Goal: Task Accomplishment & Management: Manage account settings

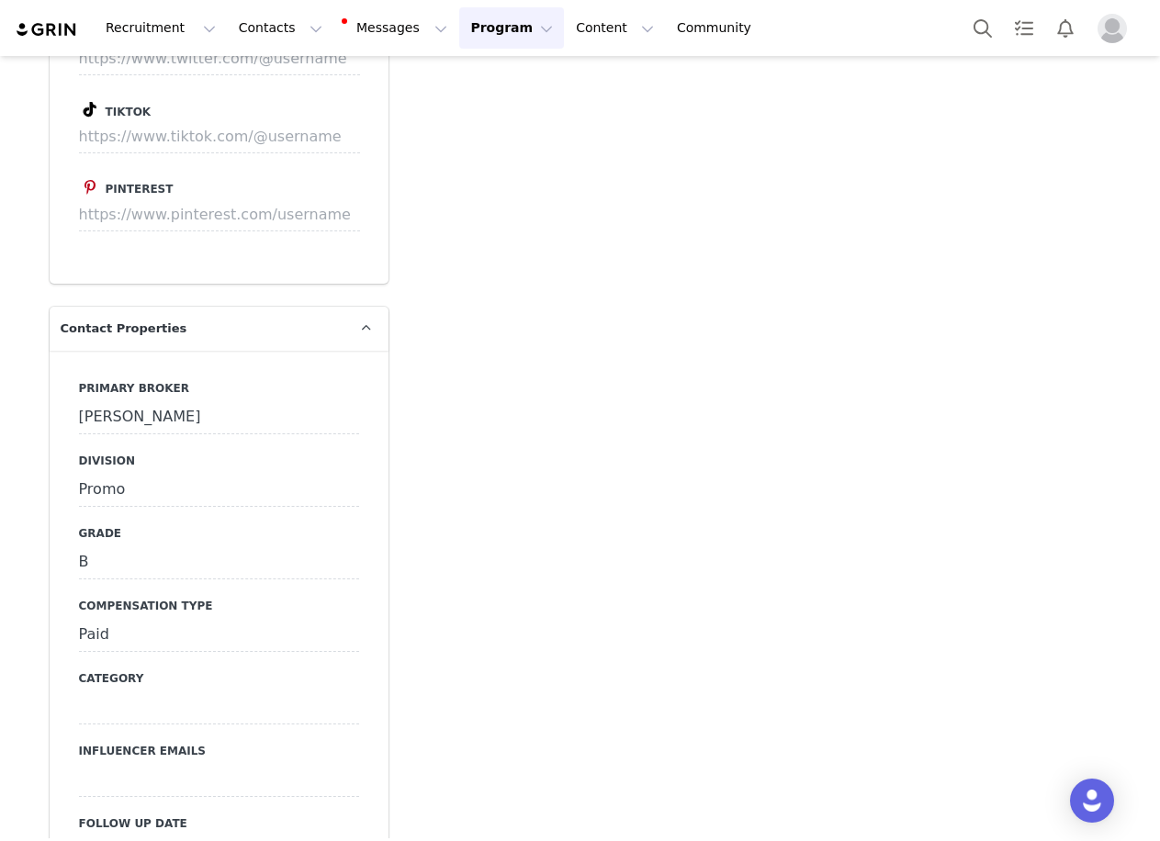
scroll to position [3398, 0]
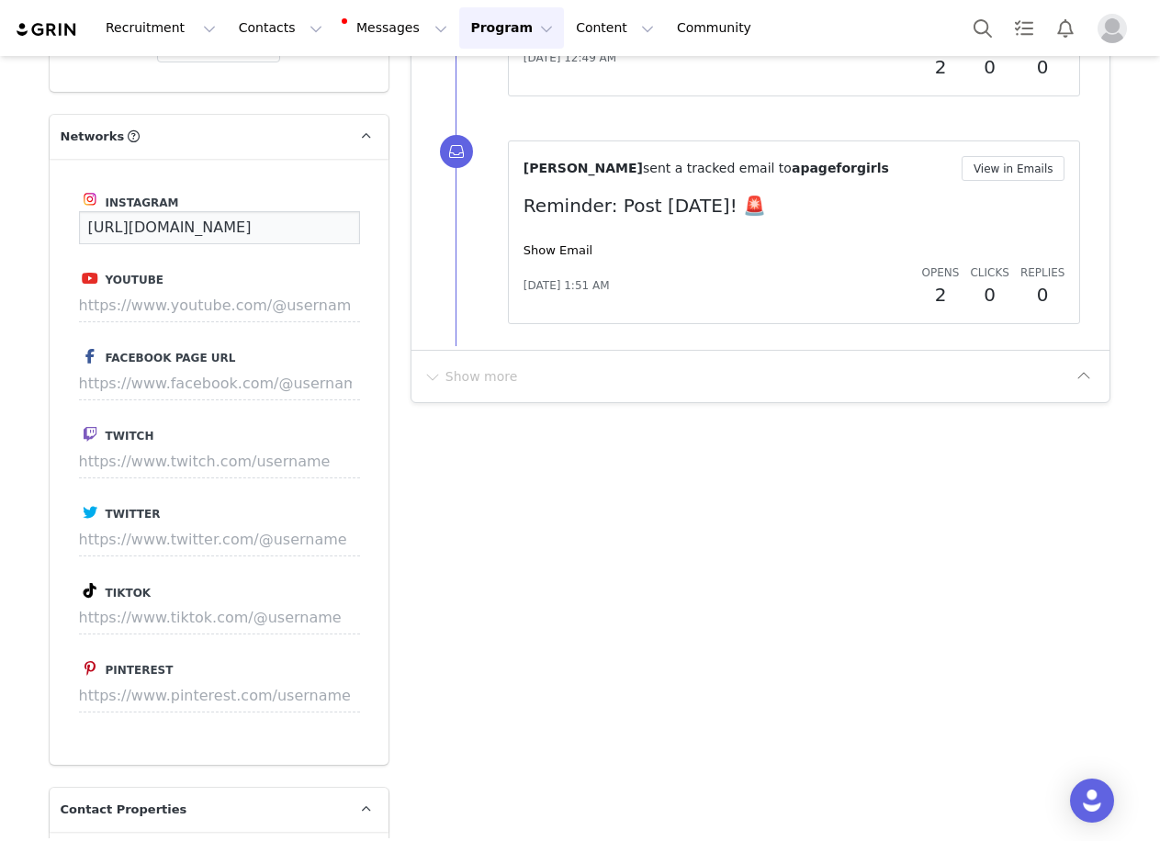
click at [310, 211] on input "https://www.instagram.com/apageforgirls" at bounding box center [219, 227] width 281 height 33
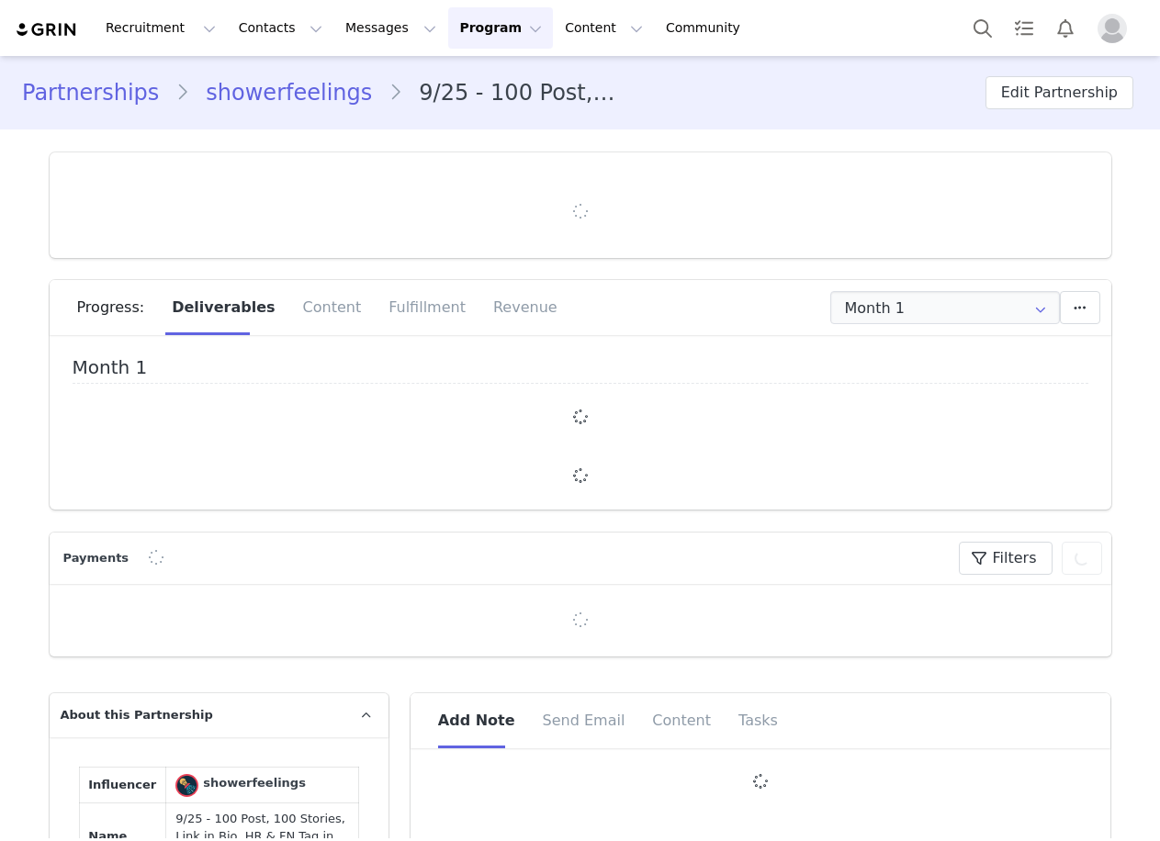
type input "+1 ([GEOGRAPHIC_DATA])"
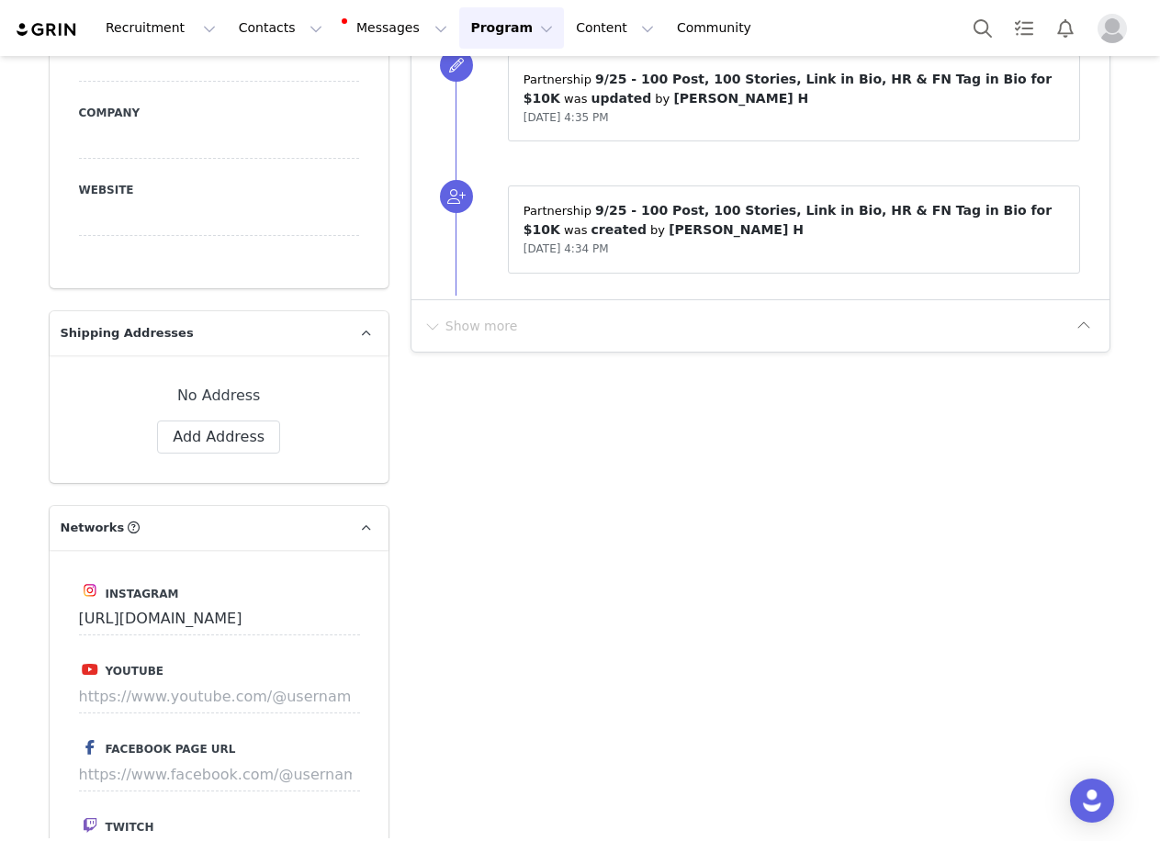
scroll to position [3122, 0]
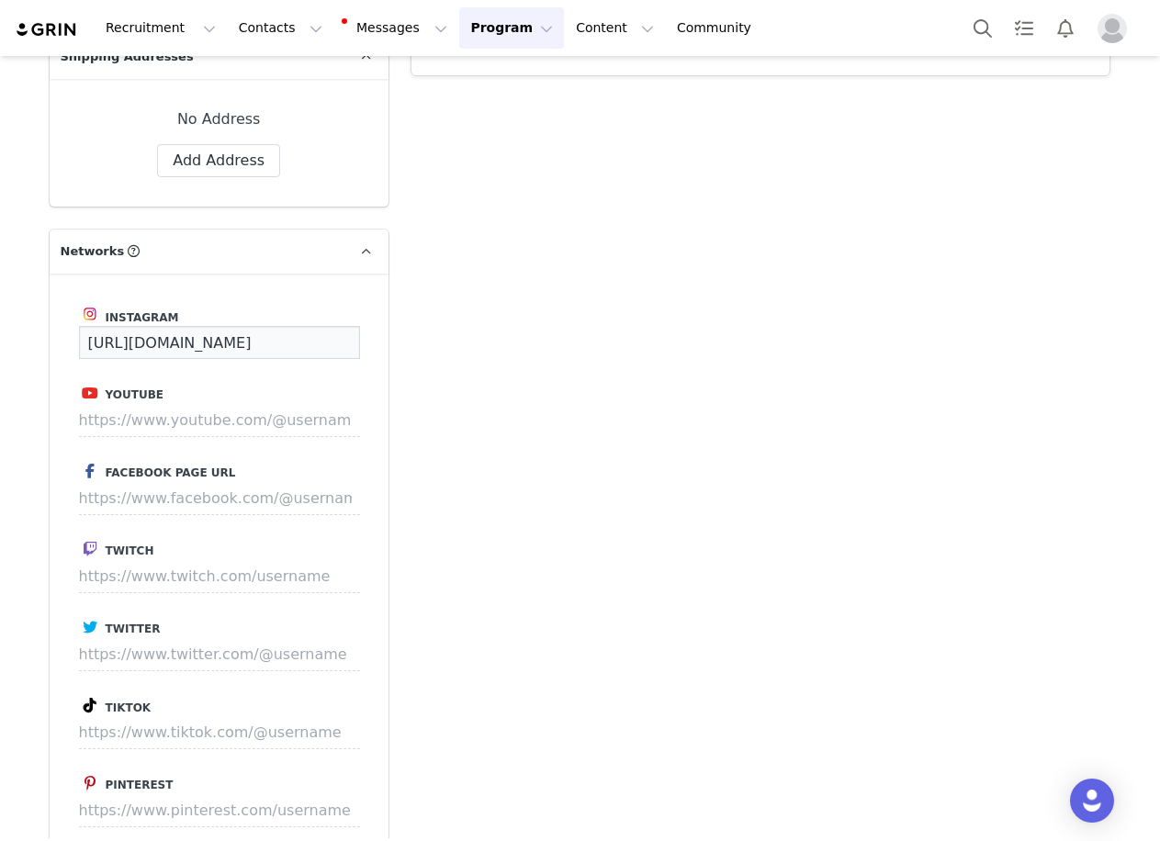
click at [228, 326] on input "https://www.instagram.com/showerfeelings" at bounding box center [219, 342] width 281 height 33
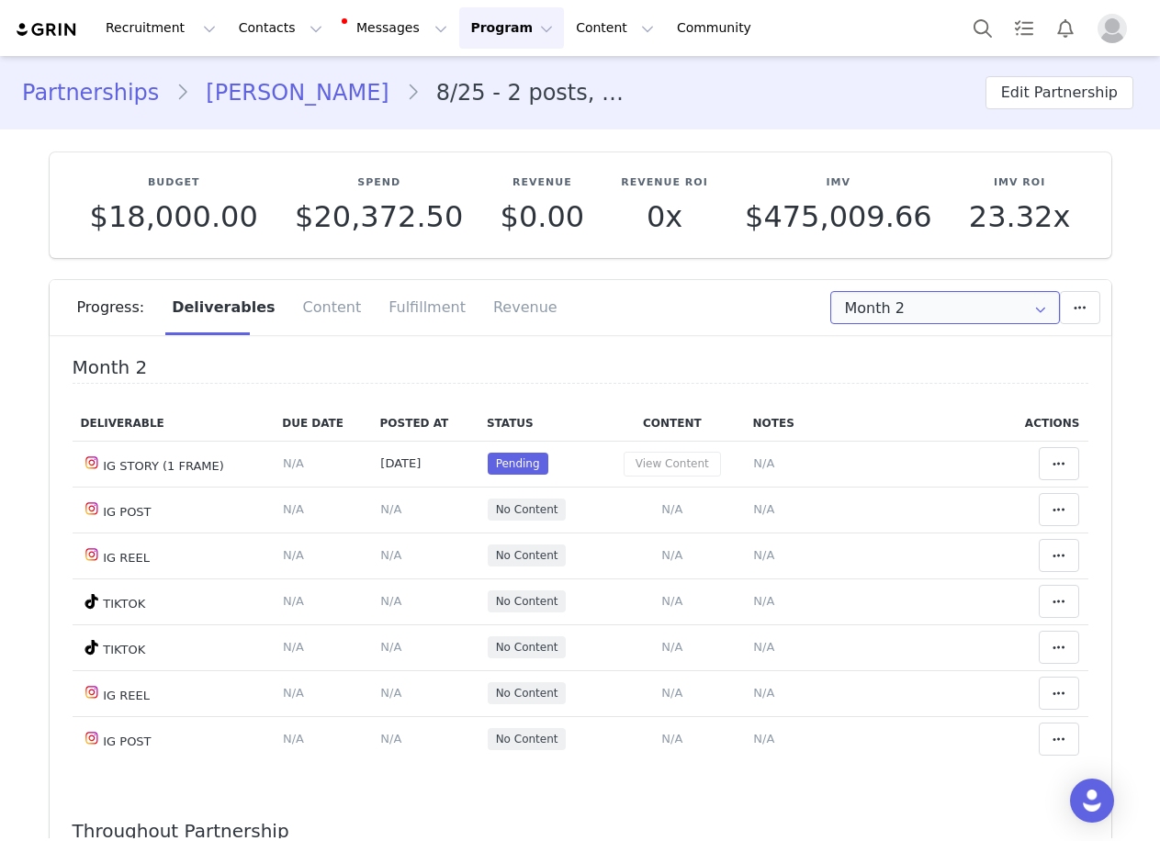
click at [938, 313] on input "Month 2" at bounding box center [945, 307] width 230 height 33
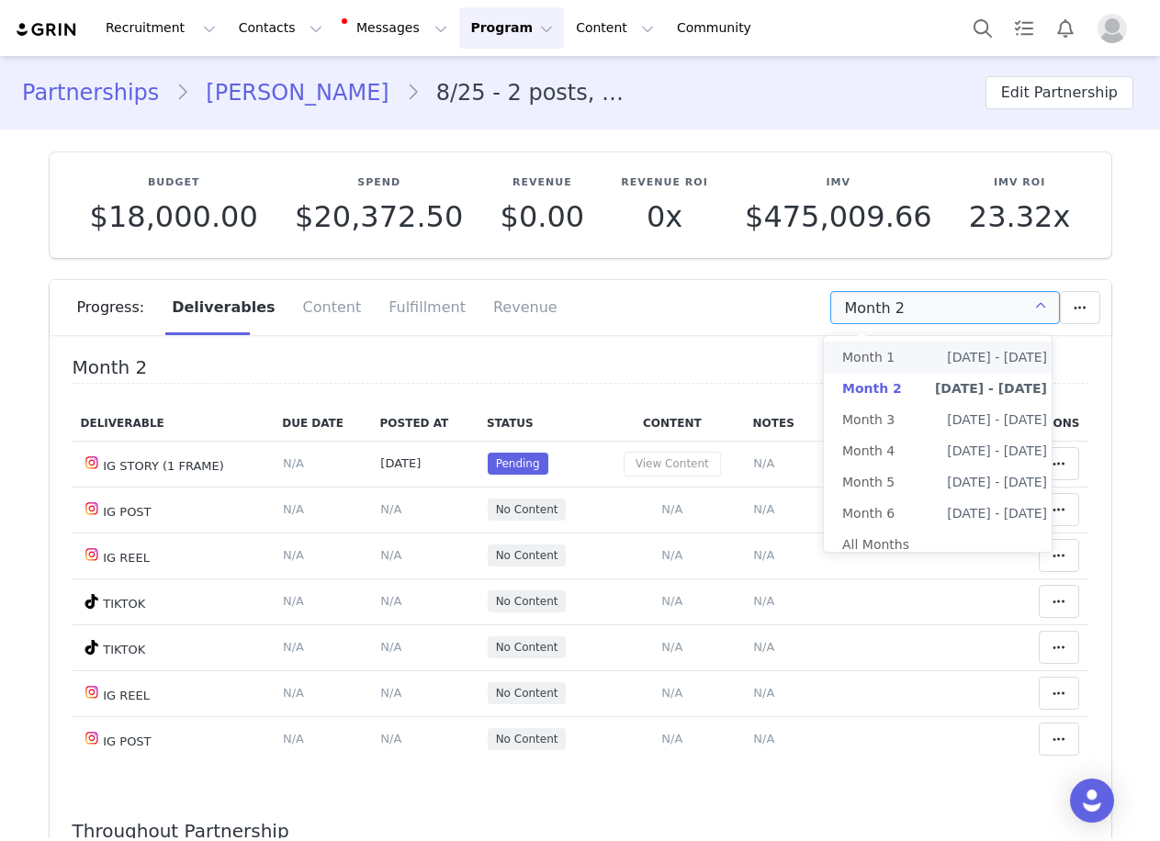
click at [947, 358] on span "Aug 21st - Sep 20th" at bounding box center [997, 357] width 100 height 31
type input "Month 1"
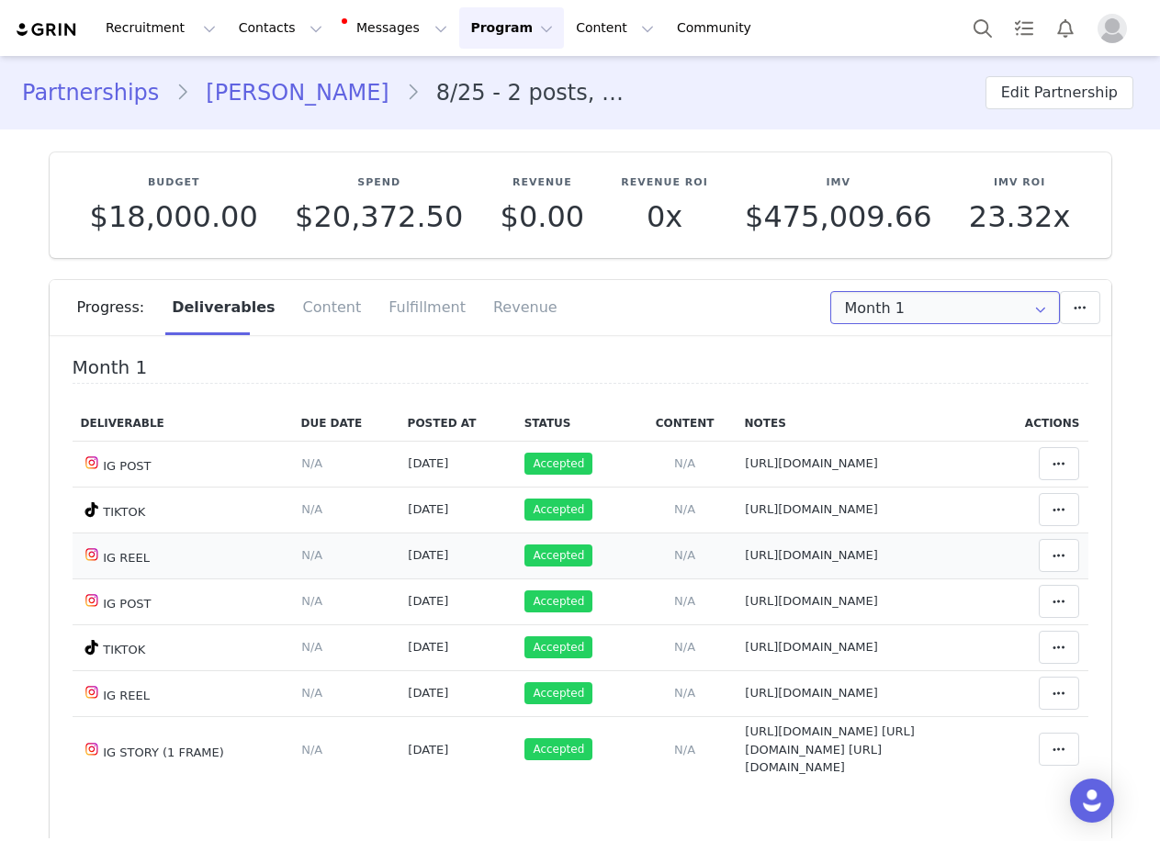
scroll to position [399, 0]
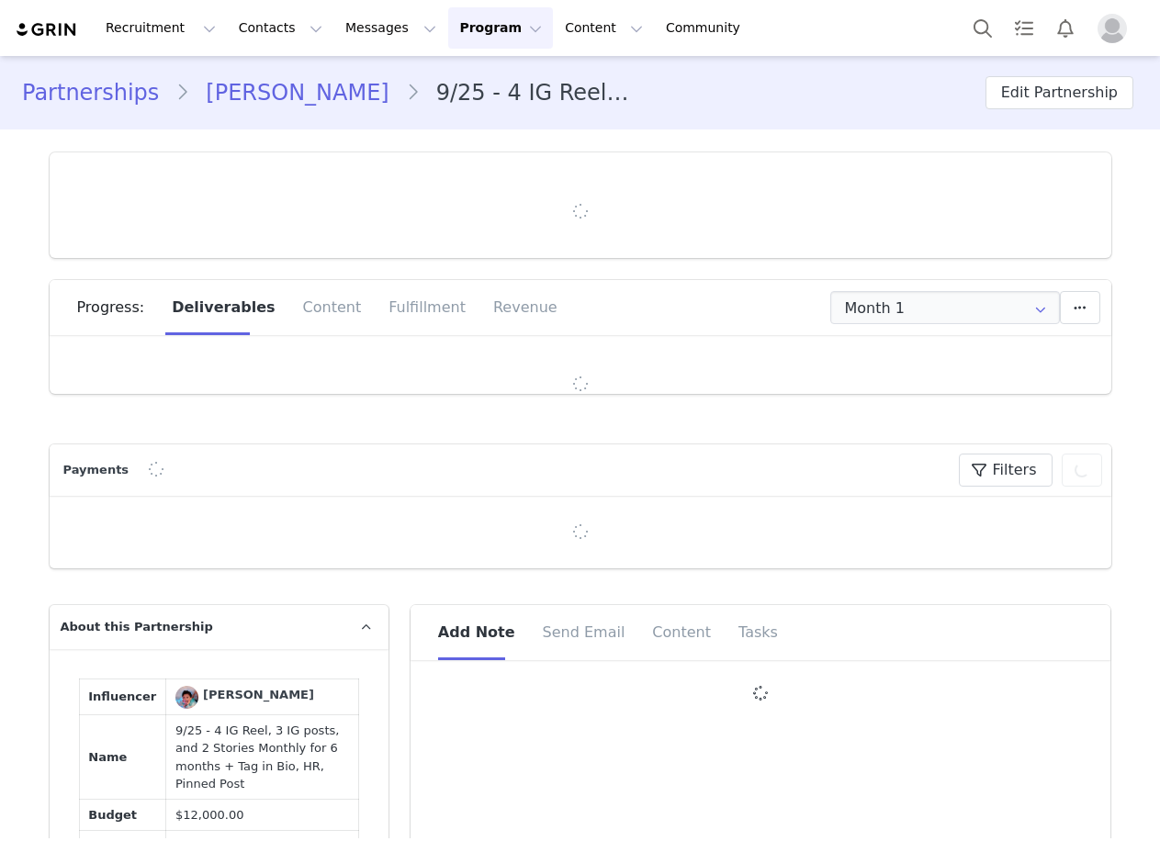
type input "+971 ([GEOGRAPHIC_DATA])"
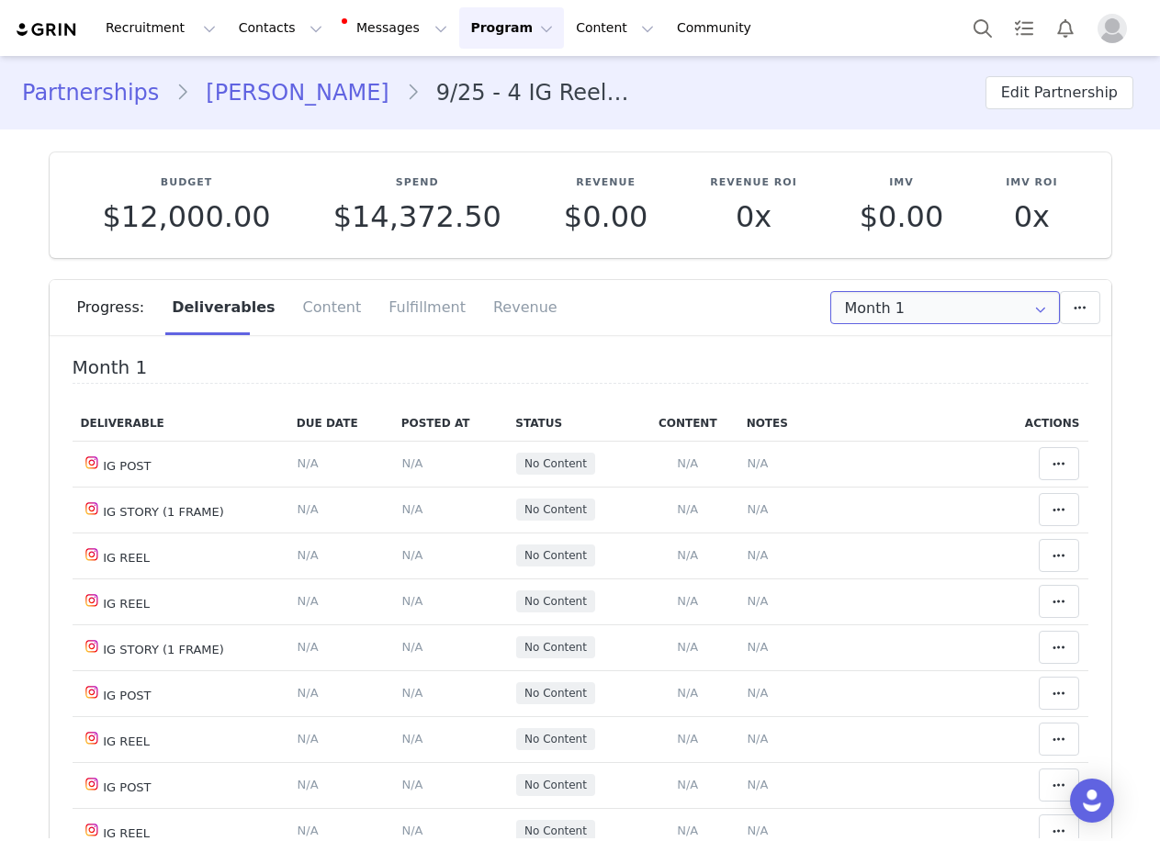
click at [904, 314] on input "Month 1" at bounding box center [945, 307] width 230 height 33
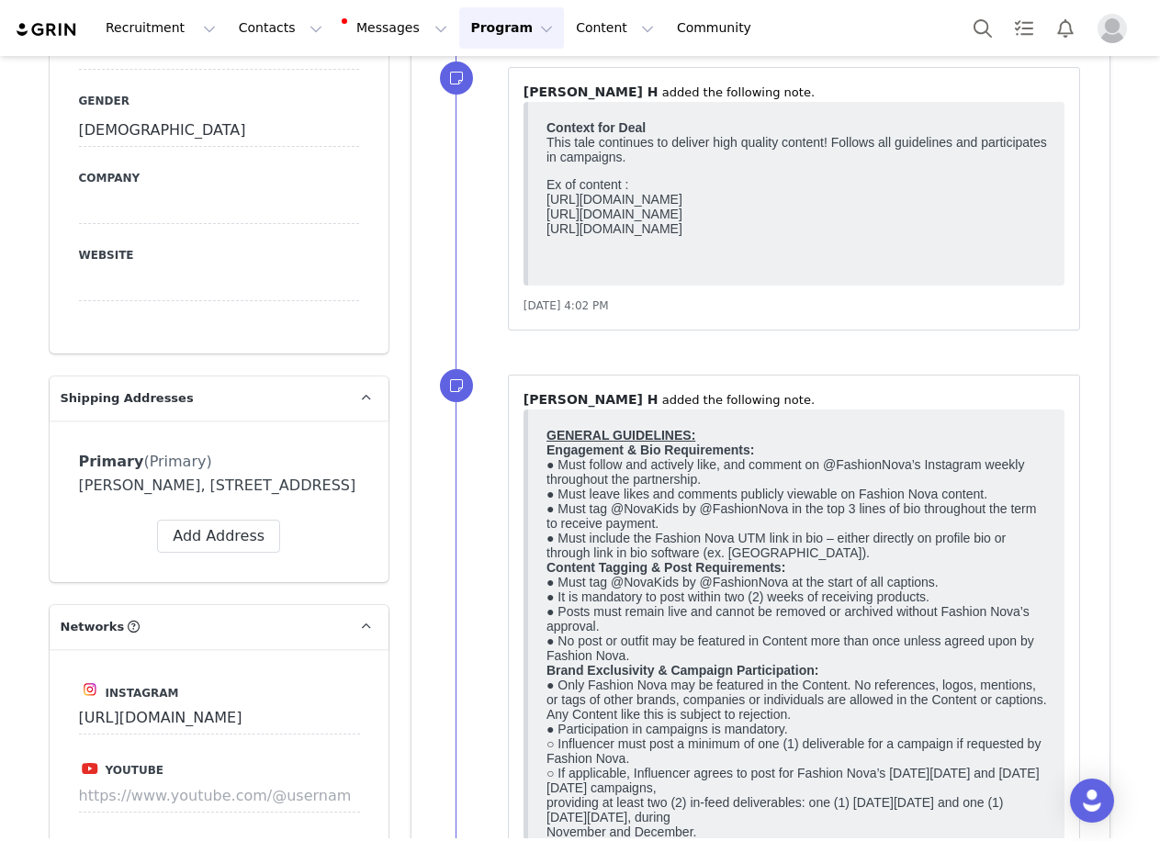
scroll to position [3489, 0]
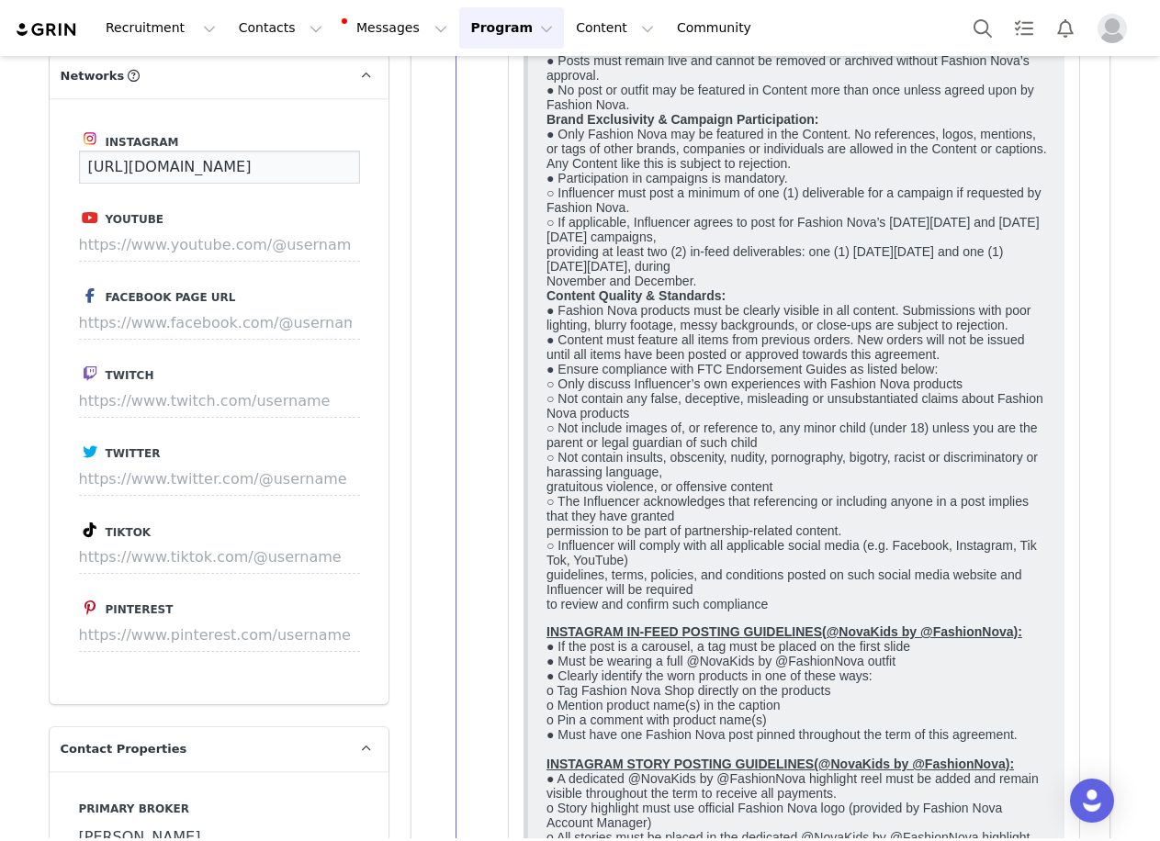
click at [293, 184] on input "https://www.instagram.com/theyusufzafar/" at bounding box center [219, 167] width 281 height 33
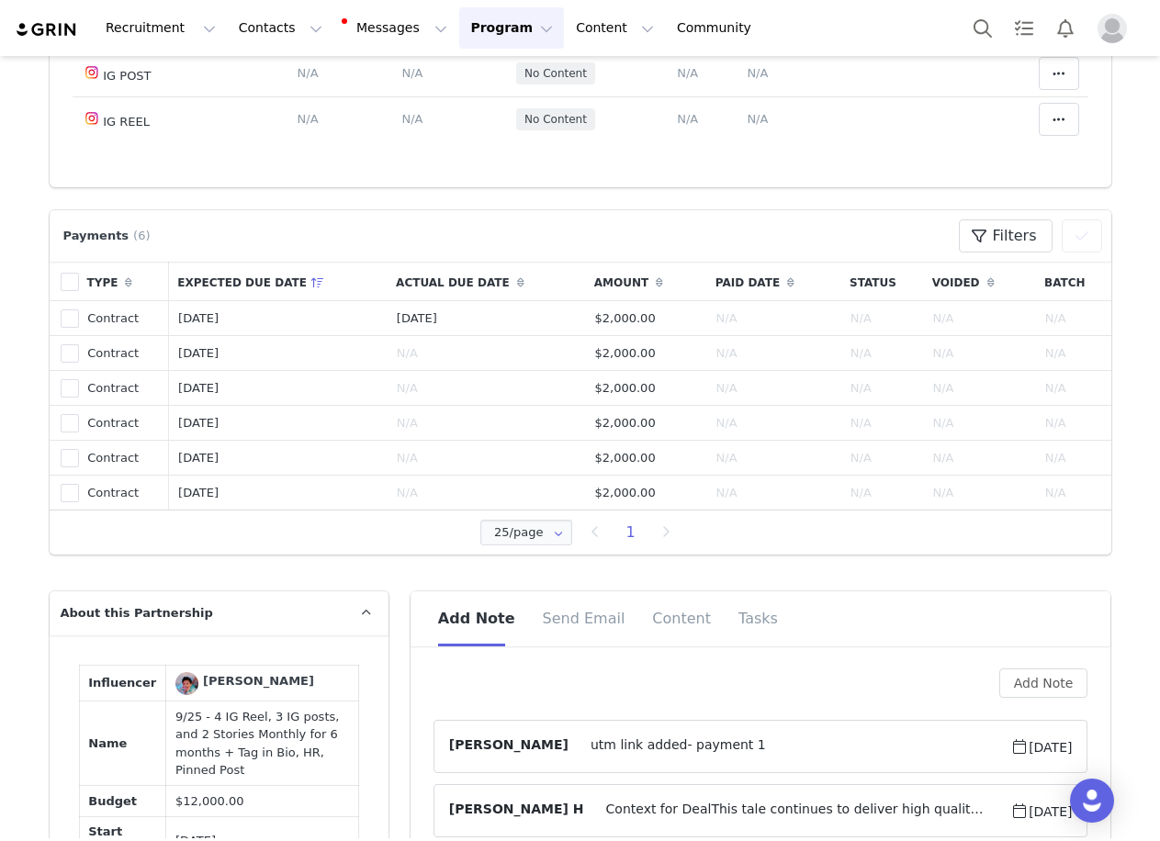
scroll to position [459, 0]
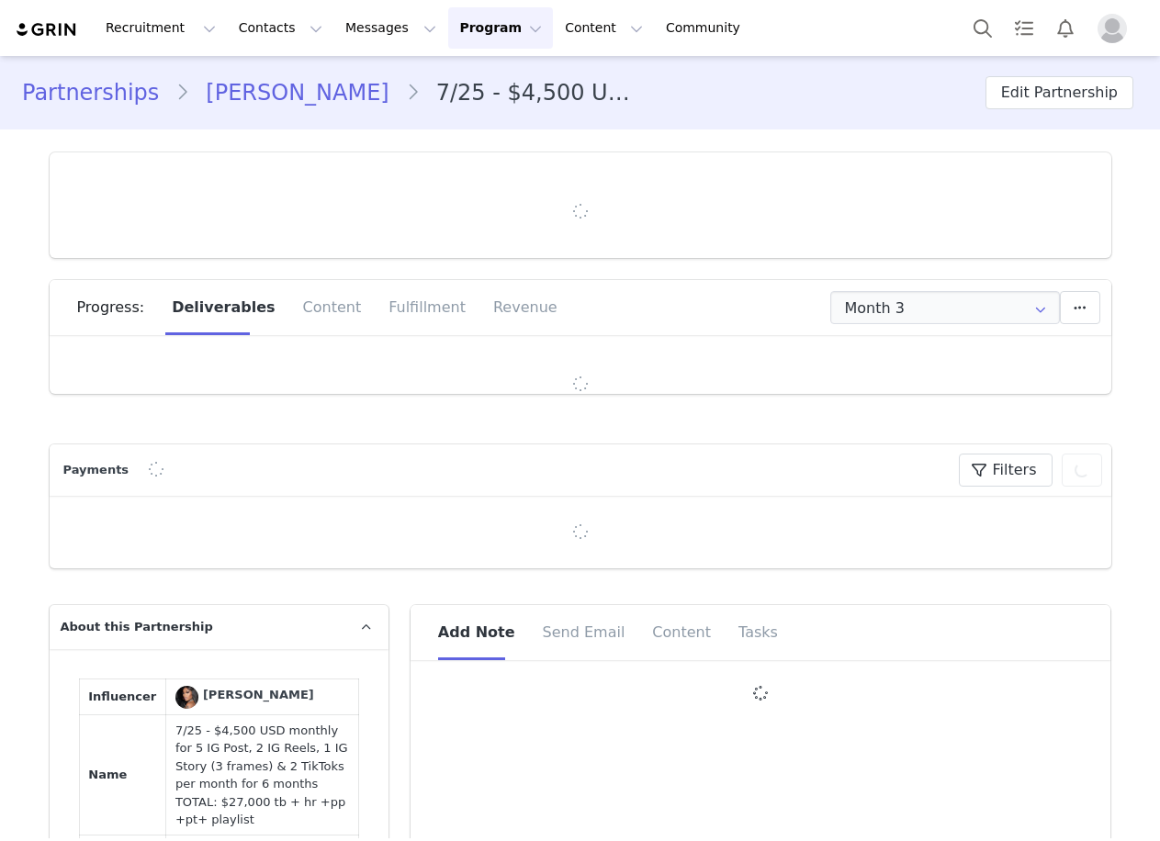
type input "+1 ([GEOGRAPHIC_DATA])"
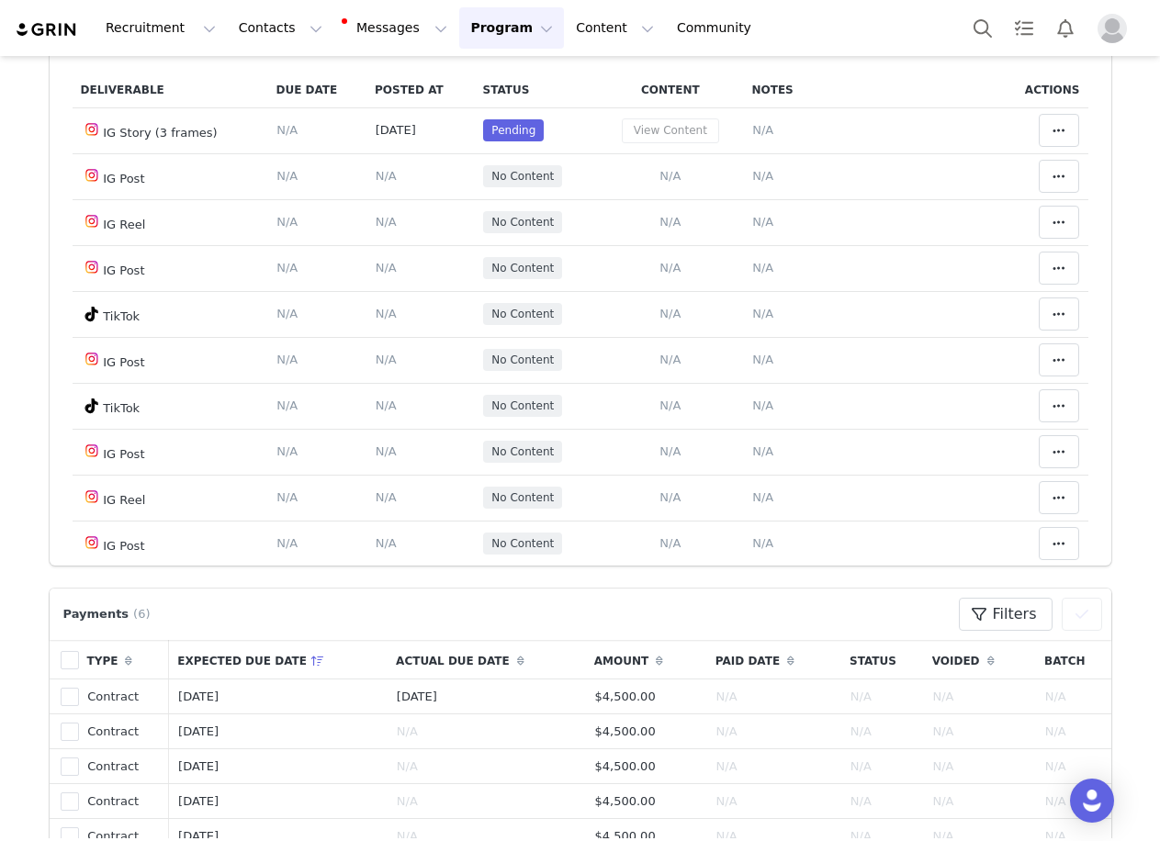
scroll to position [92, 0]
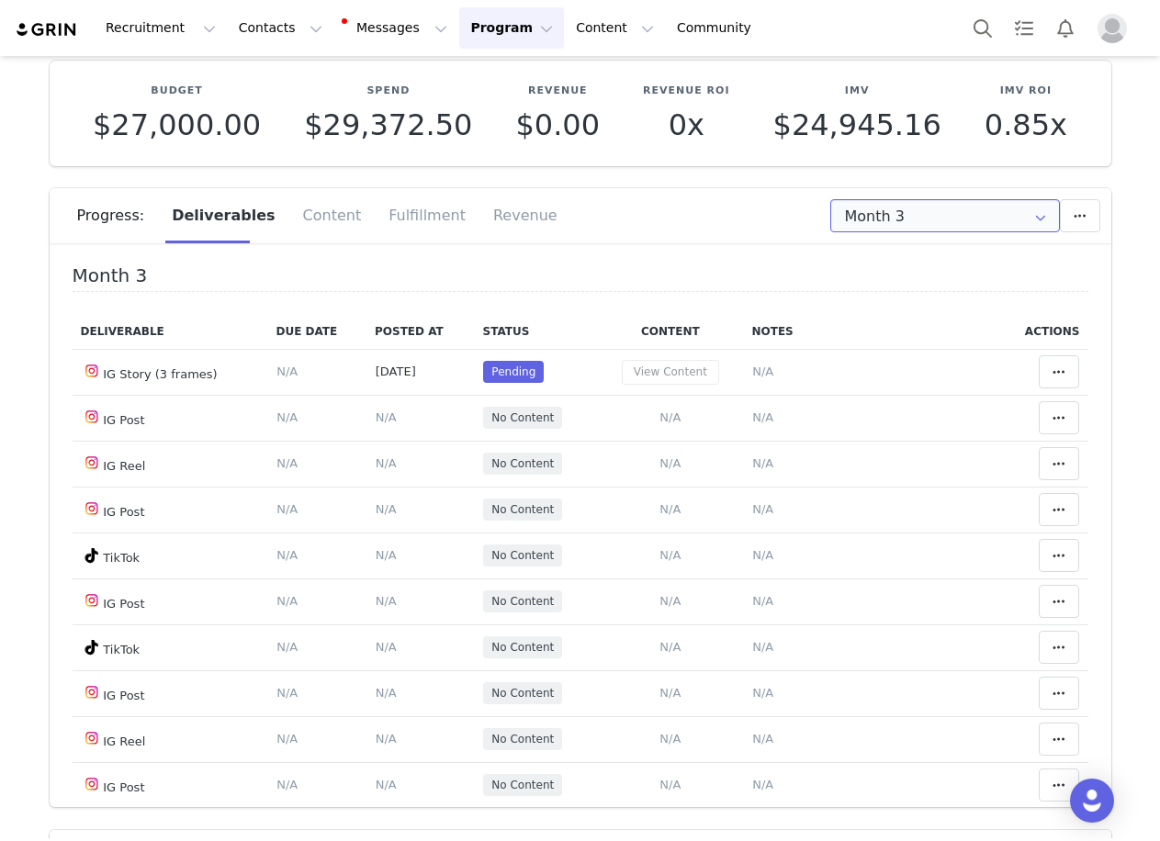
click at [912, 219] on input "Month 3" at bounding box center [945, 215] width 230 height 33
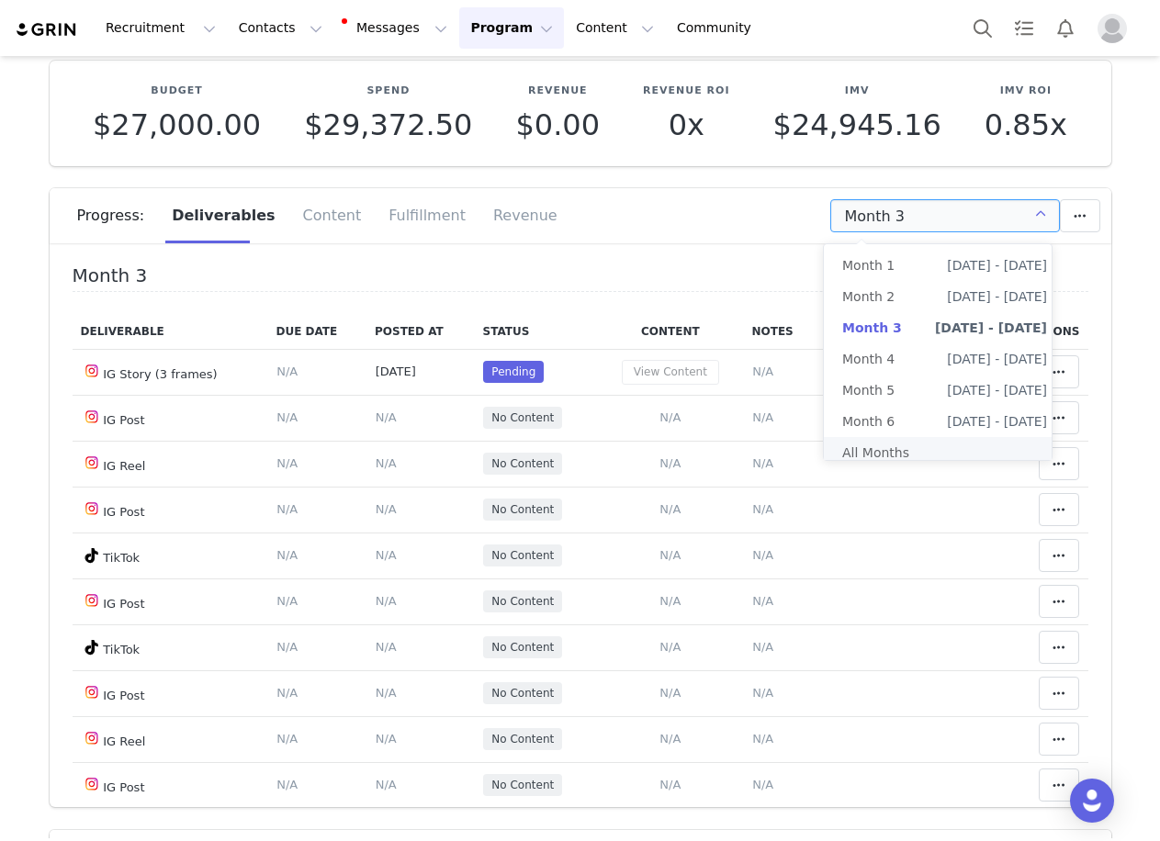
click at [901, 458] on div at bounding box center [938, 456] width 224 height 6
click at [897, 456] on li "All Months" at bounding box center [945, 452] width 242 height 31
type input "All"
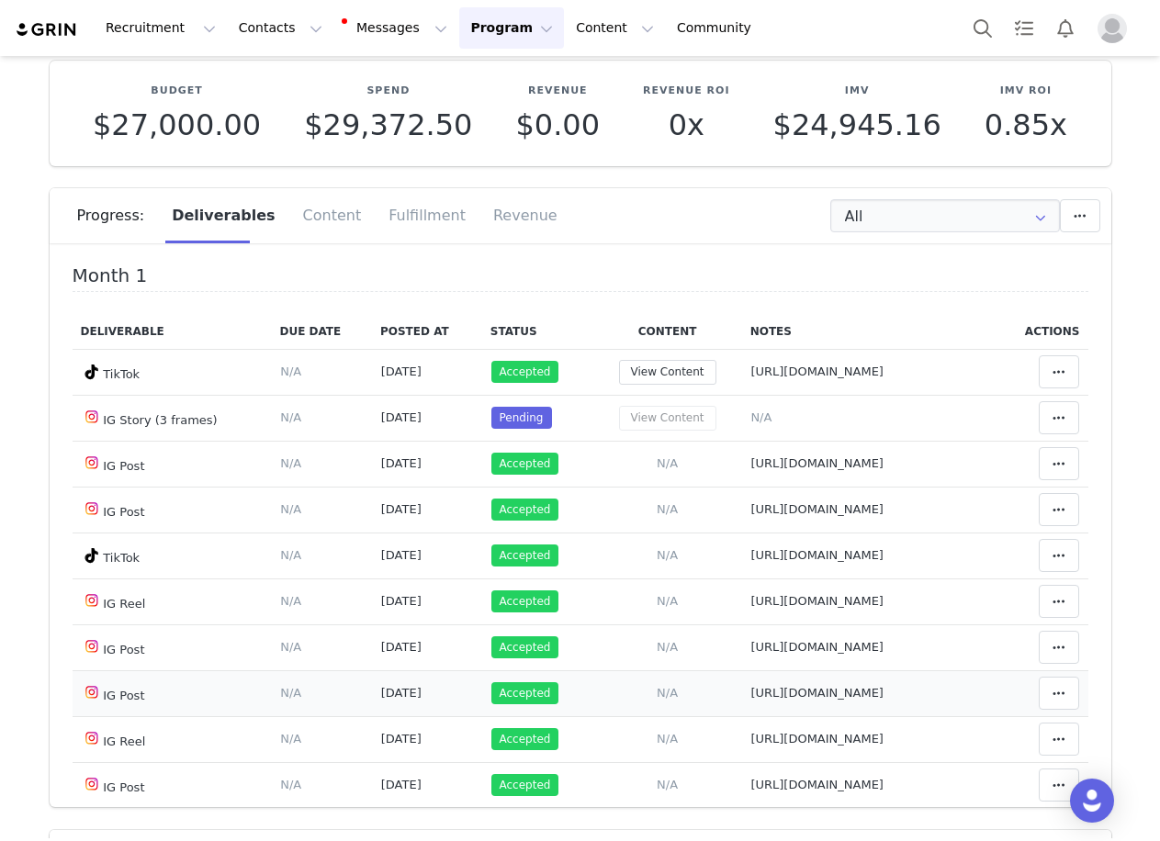
click at [750, 700] on span "https://www.instagram.com/p/DM4LHxXMNgH/?img_index=6" at bounding box center [816, 693] width 133 height 14
type textarea "https://www.instagram.com/p/DM4LHxXMNgH/?img_index=6"
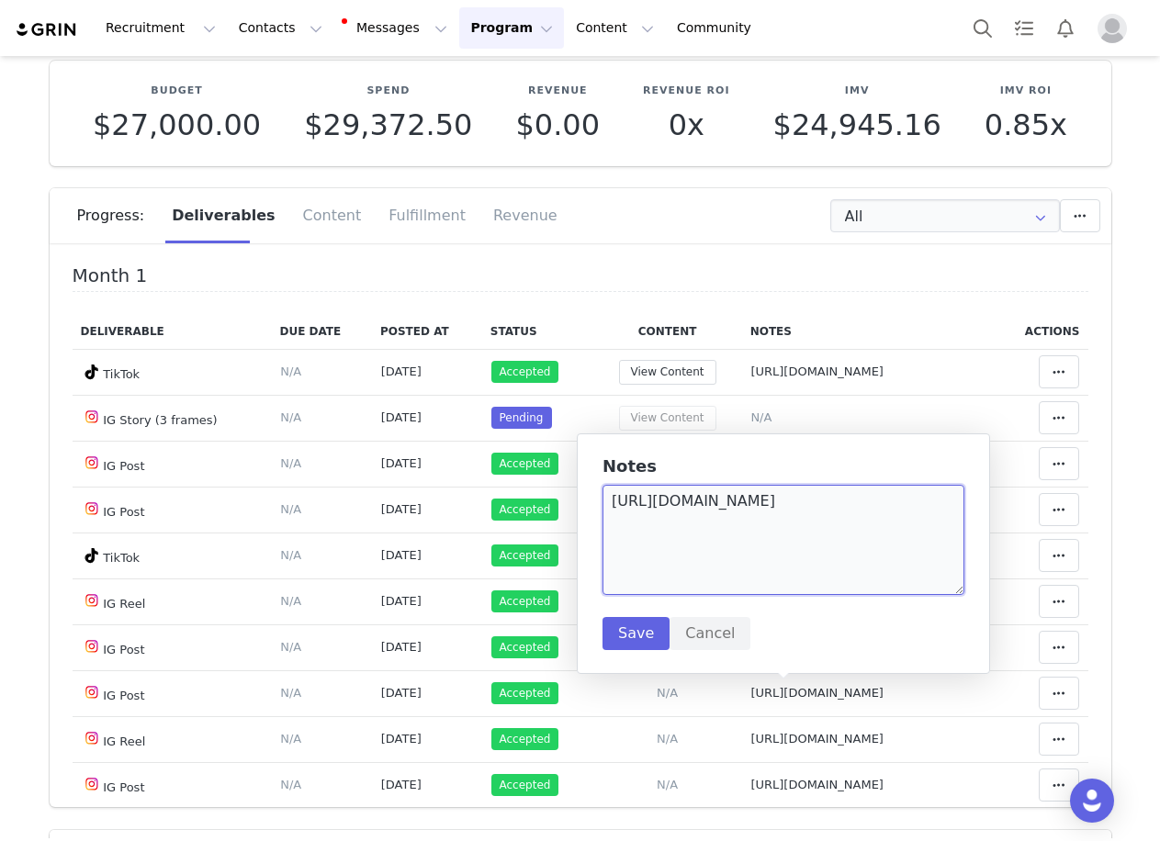
click at [707, 551] on textarea "https://www.instagram.com/p/DM4LHxXMNgH/?img_index=6" at bounding box center [783, 540] width 362 height 110
click at [703, 630] on button "Cancel" at bounding box center [709, 633] width 81 height 33
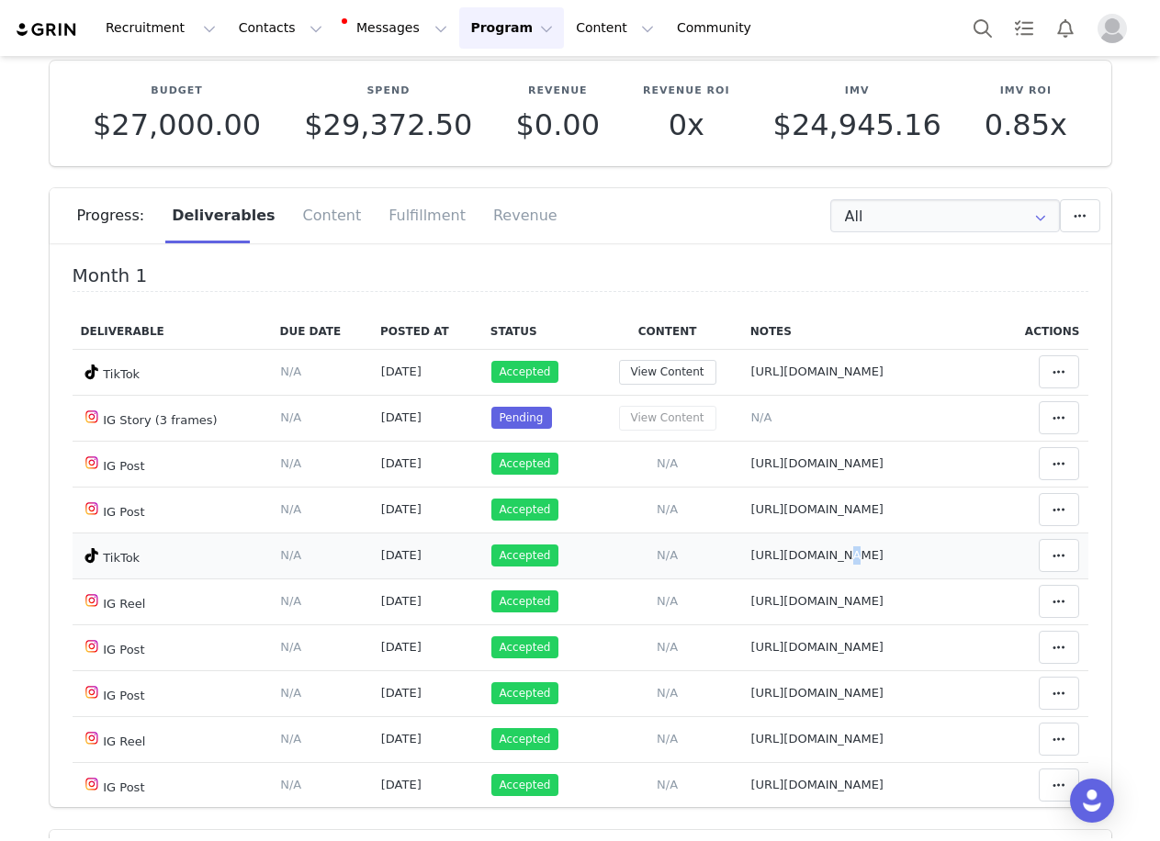
click at [750, 552] on span "https://www.tiktok.com/@_asiandabrat/video/7549841857795165470" at bounding box center [816, 555] width 133 height 14
type textarea "https://www.tiktok.com/@_asiandabrat/video/7549841857795165470"
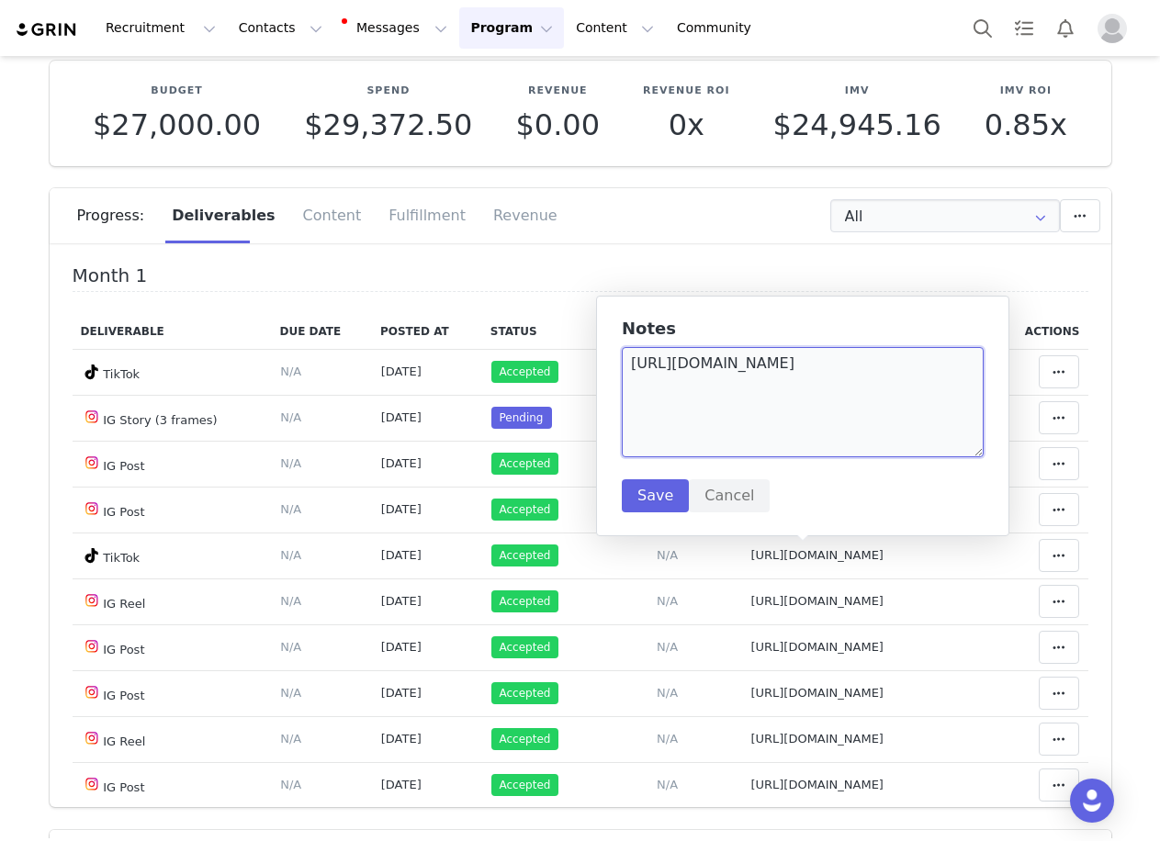
click at [707, 433] on textarea "https://www.tiktok.com/@_asiandabrat/video/7549841857795165470" at bounding box center [803, 402] width 362 height 110
click at [713, 497] on button "Cancel" at bounding box center [729, 495] width 81 height 33
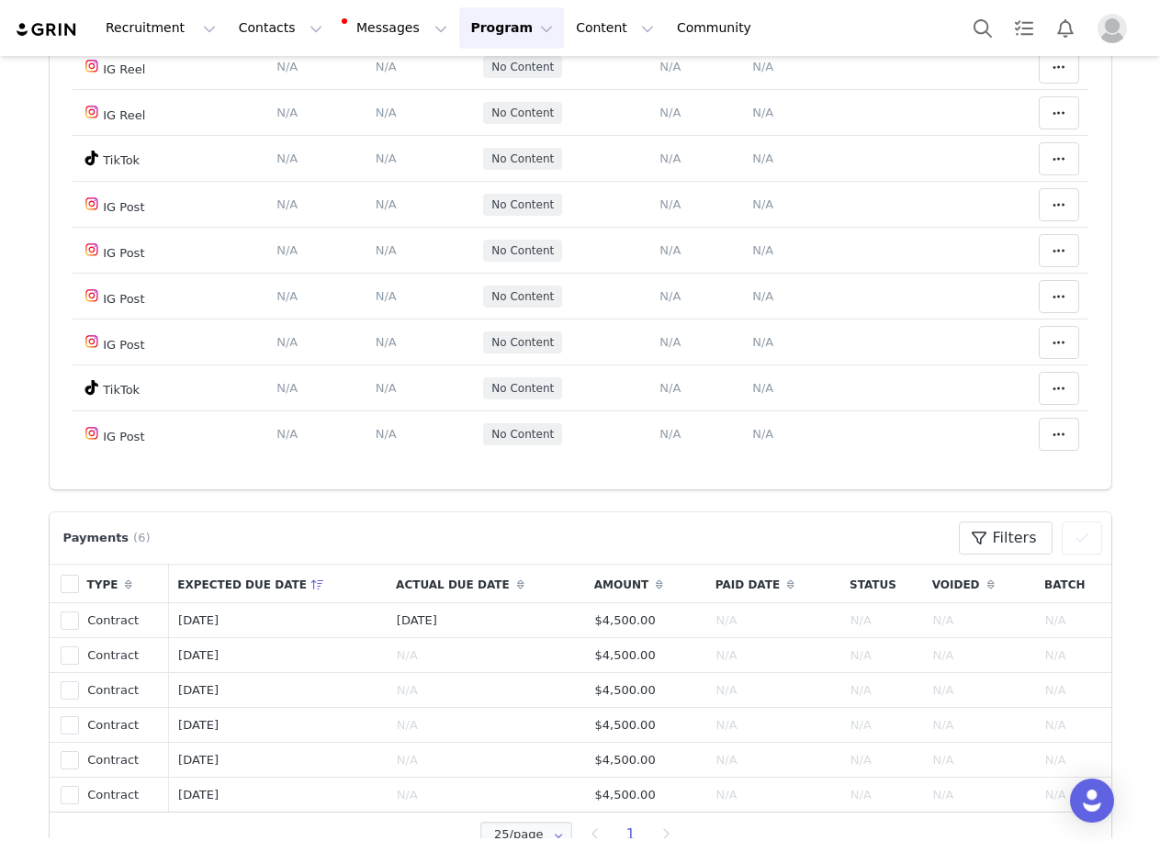
scroll to position [826, 0]
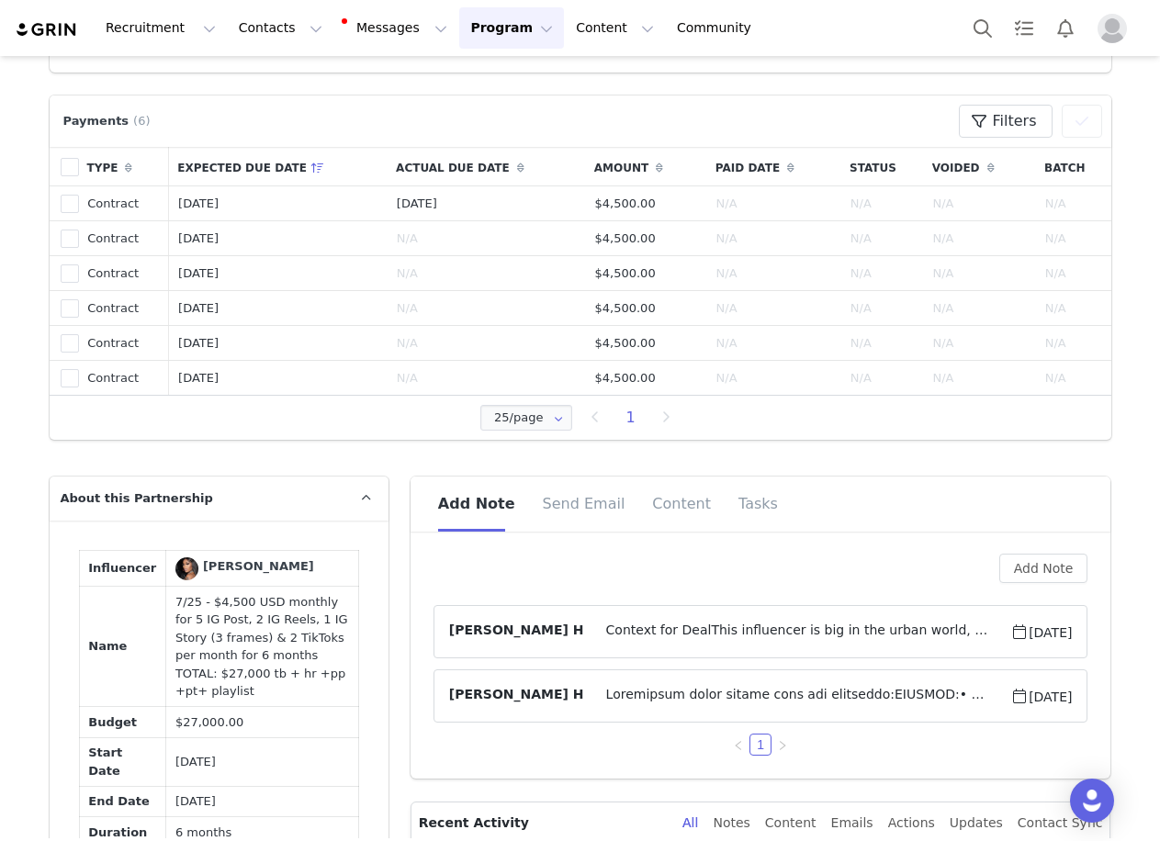
click at [908, 631] on span "Context for DealThis influencer is big in the urban world, she's a rapper and u…" at bounding box center [797, 632] width 427 height 22
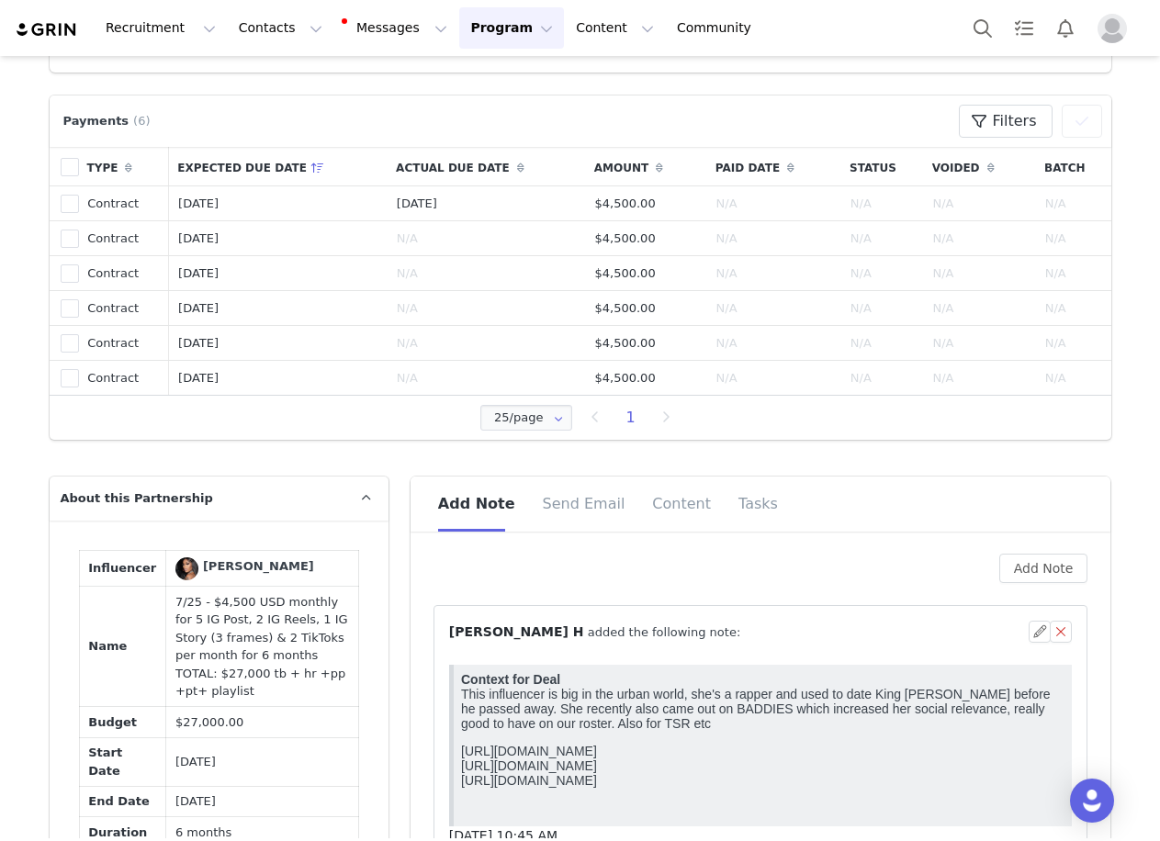
scroll to position [1469, 0]
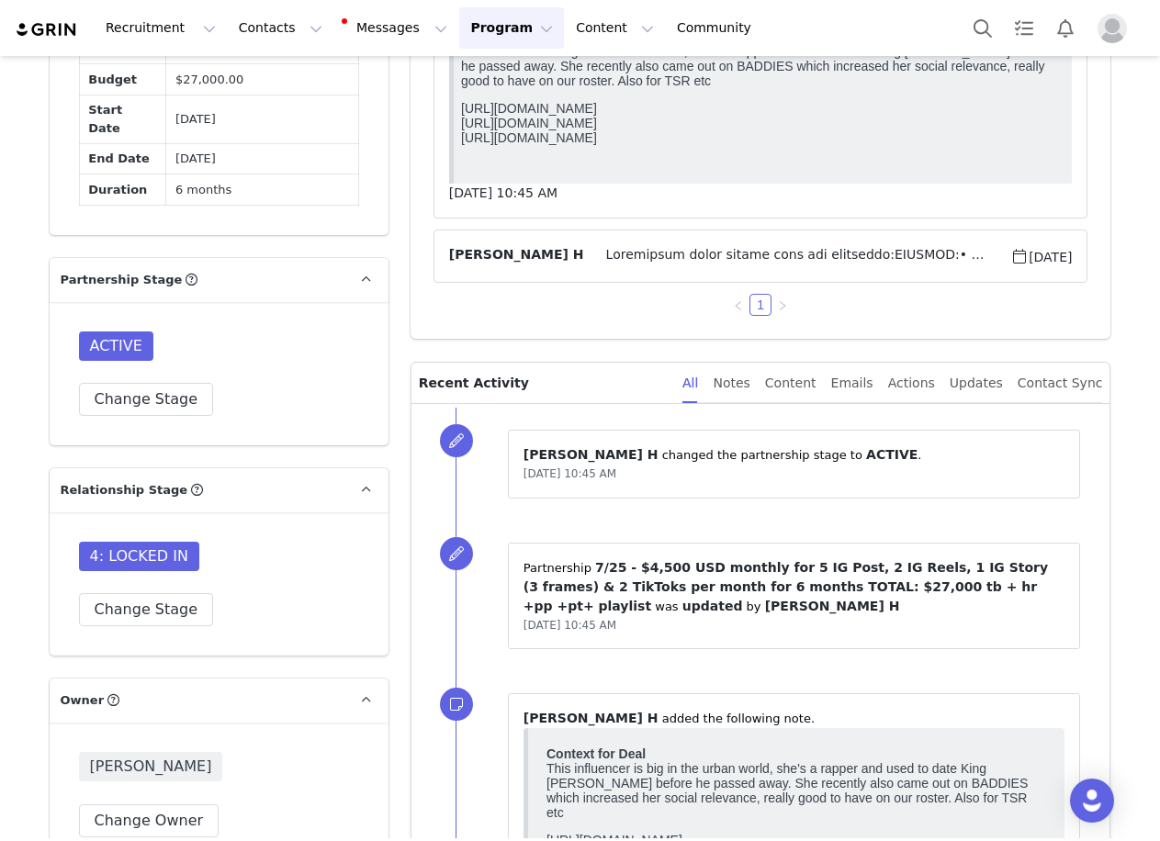
click at [698, 267] on span at bounding box center [797, 256] width 427 height 22
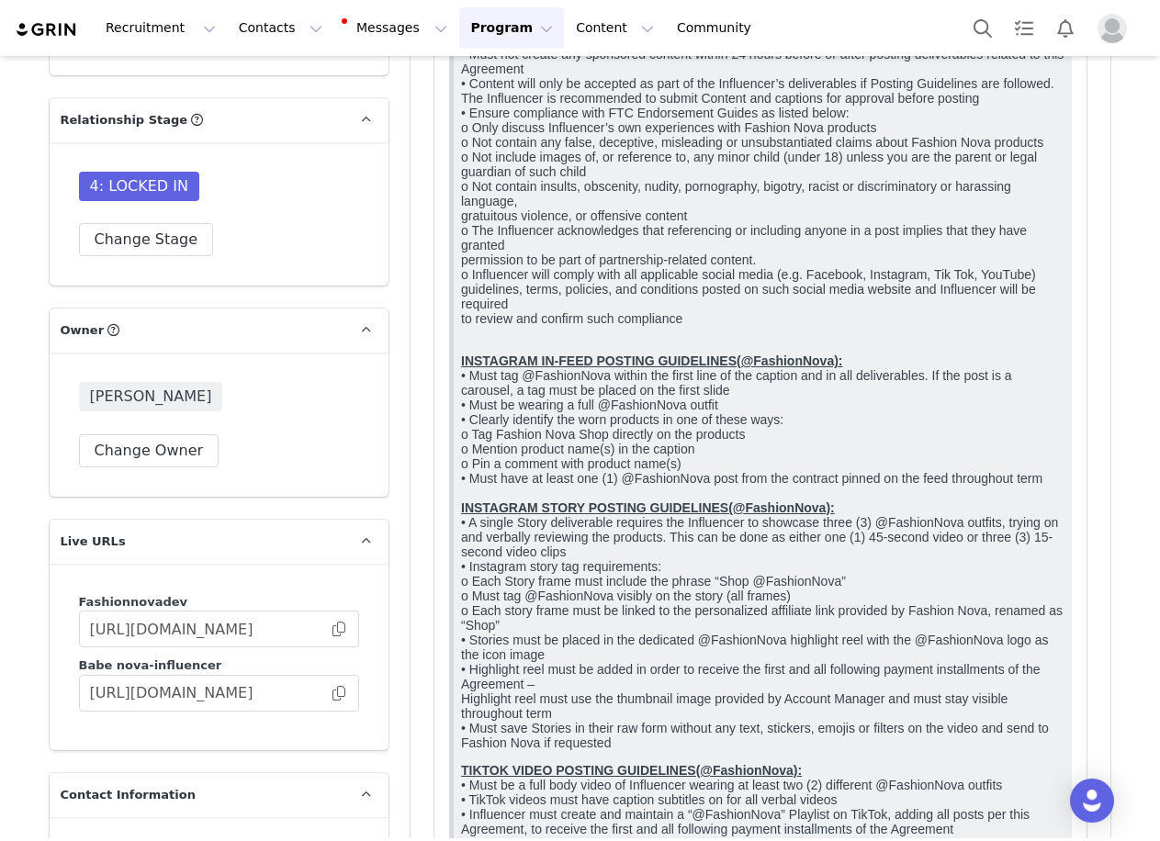
scroll to position [2112, 0]
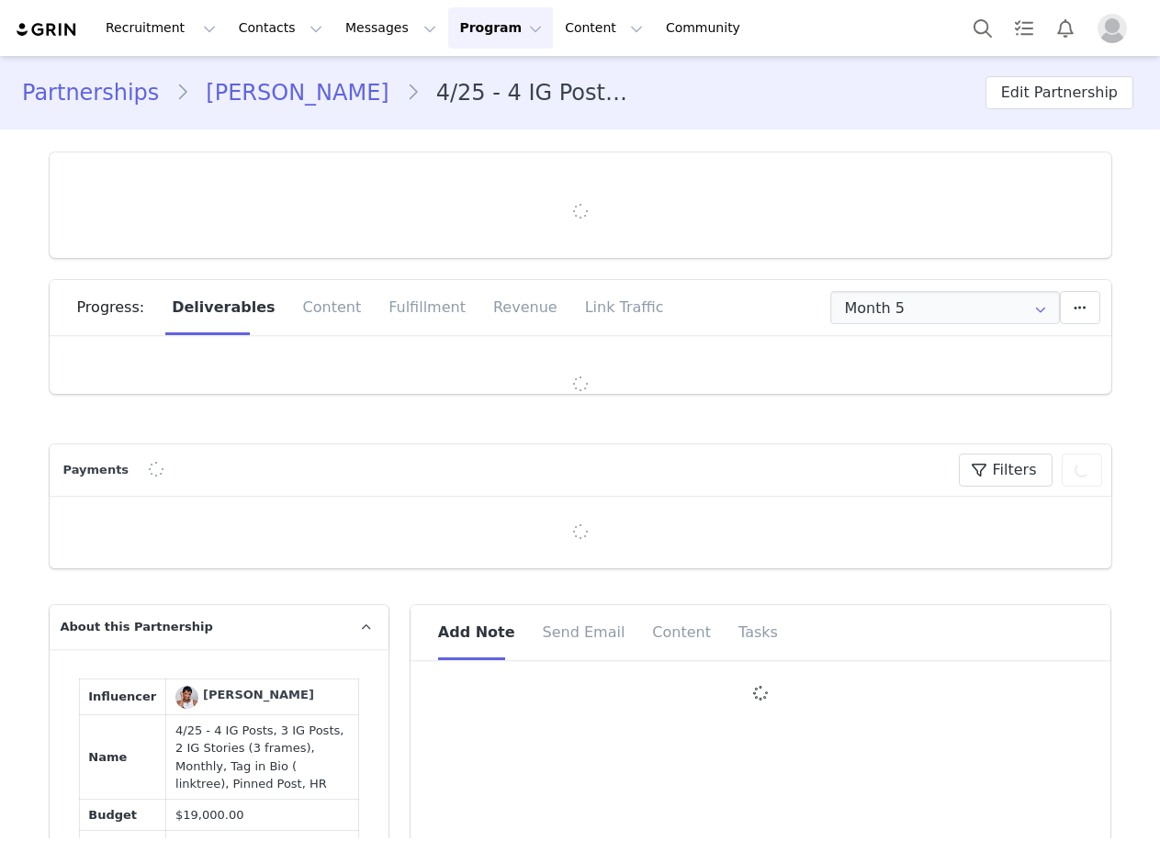
type input "+1 ([GEOGRAPHIC_DATA])"
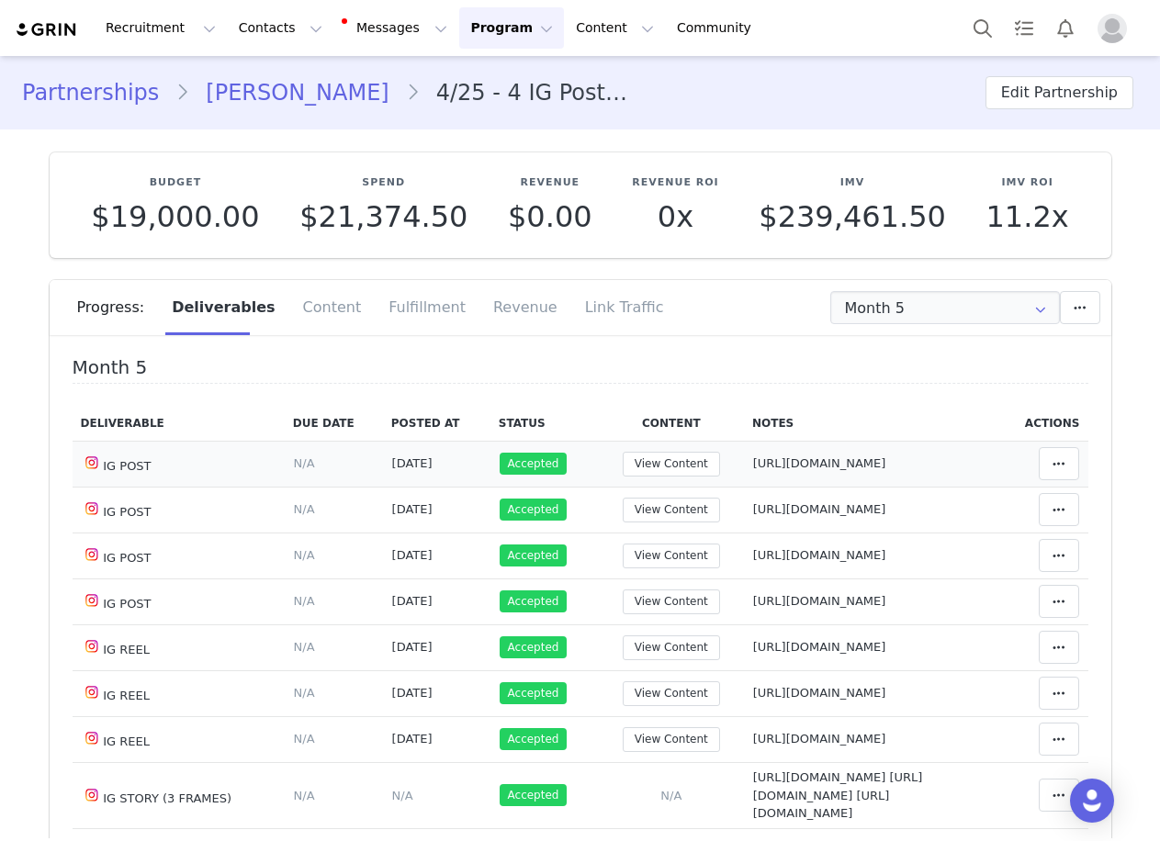
click at [755, 456] on span "[URL][DOMAIN_NAME]" at bounding box center [819, 463] width 133 height 14
type textarea "[URL][DOMAIN_NAME]"
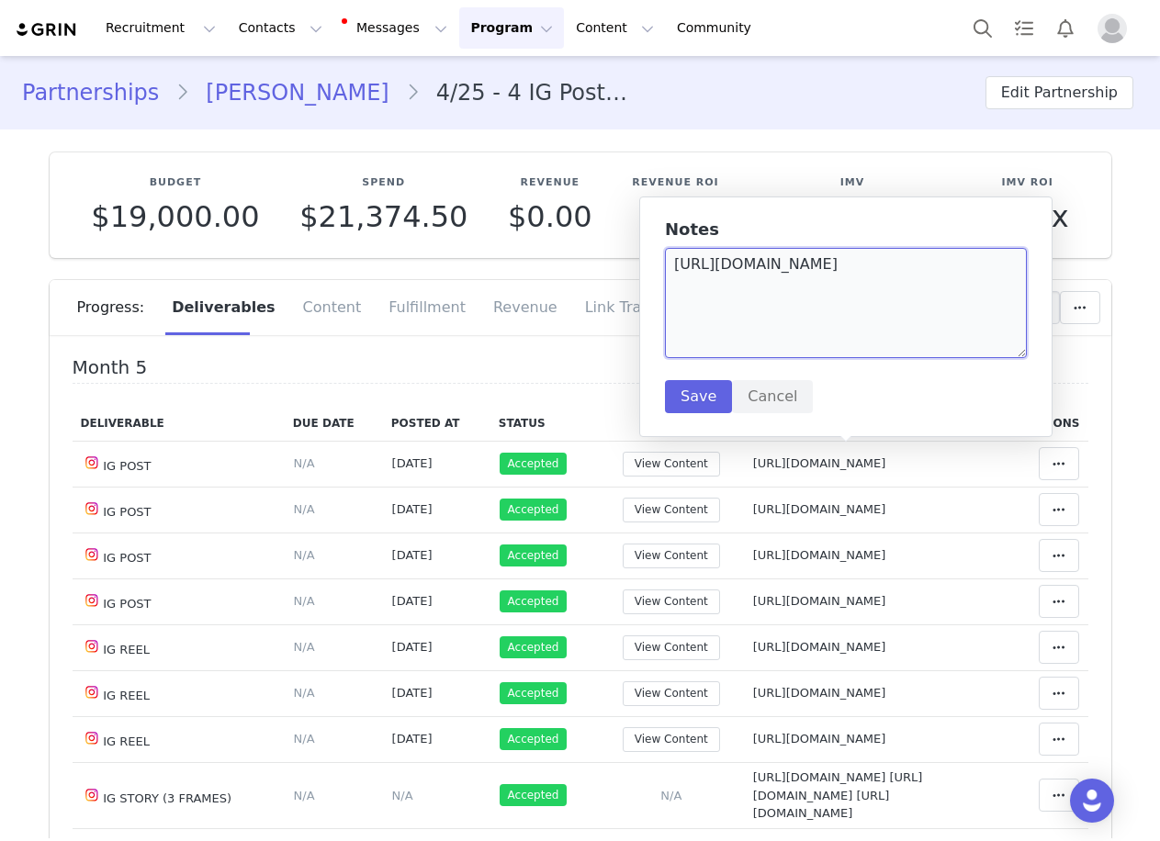
click at [717, 302] on textarea "https://www.instagram.com/p/DOKQtmoAPpd/?img_index=1" at bounding box center [846, 303] width 362 height 110
drag, startPoint x: 766, startPoint y: 402, endPoint x: 759, endPoint y: 428, distance: 26.5
click at [763, 413] on button "Cancel" at bounding box center [772, 396] width 81 height 33
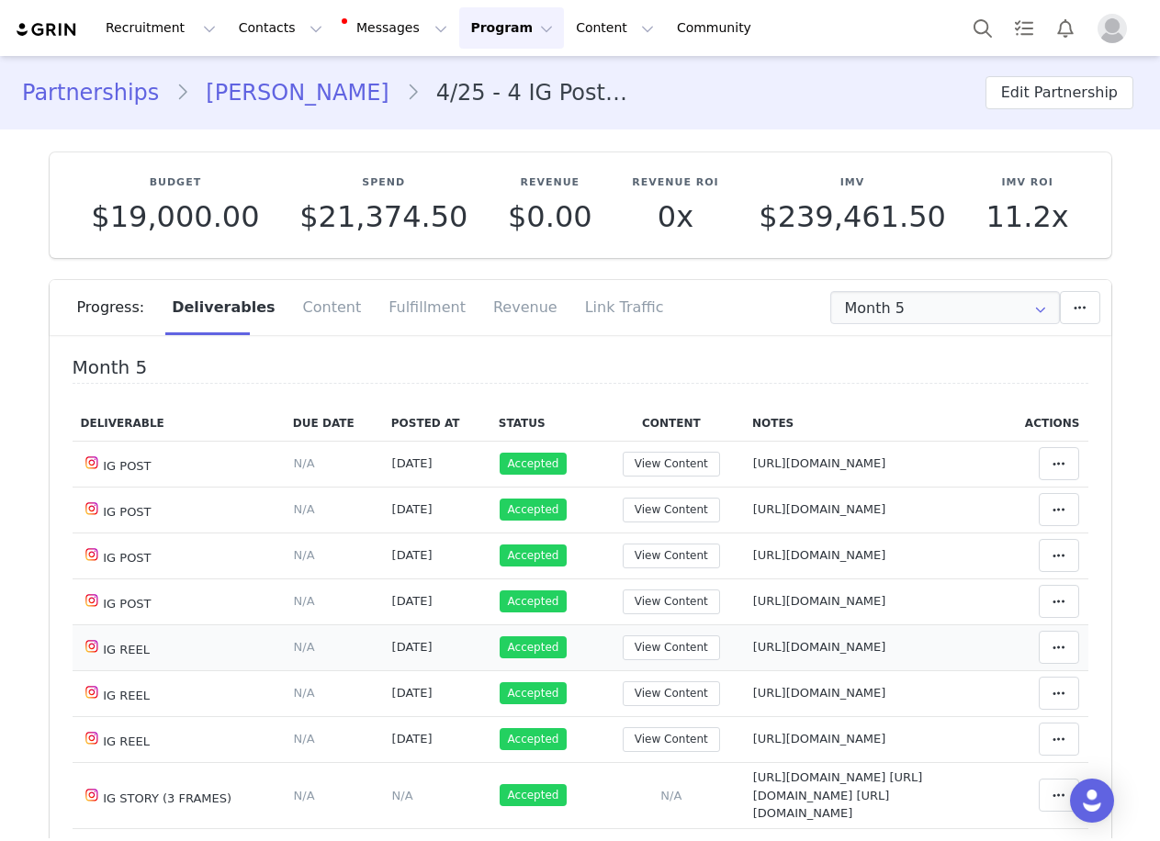
click at [756, 654] on span "https://www.instagram.com/reel/DO1-4O2gCNs/" at bounding box center [819, 647] width 133 height 14
type textarea "https://www.instagram.com/reel/DO1-4O2gCNs/"
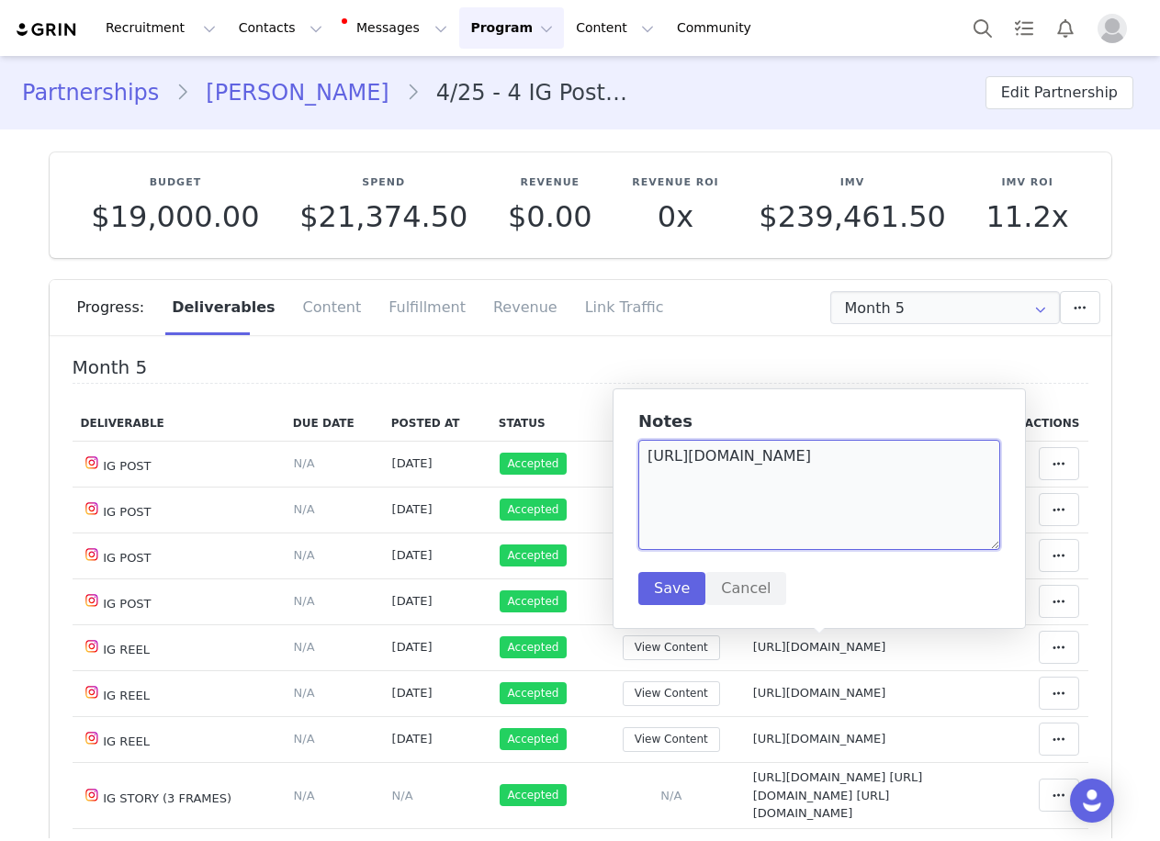
click at [788, 518] on textarea "https://www.instagram.com/reel/DO1-4O2gCNs/" at bounding box center [819, 495] width 362 height 110
click at [733, 607] on div "Notes https://www.instagram.com/reel/DO1-4O2gCNs/ Save Cancel" at bounding box center [818, 508] width 413 height 241
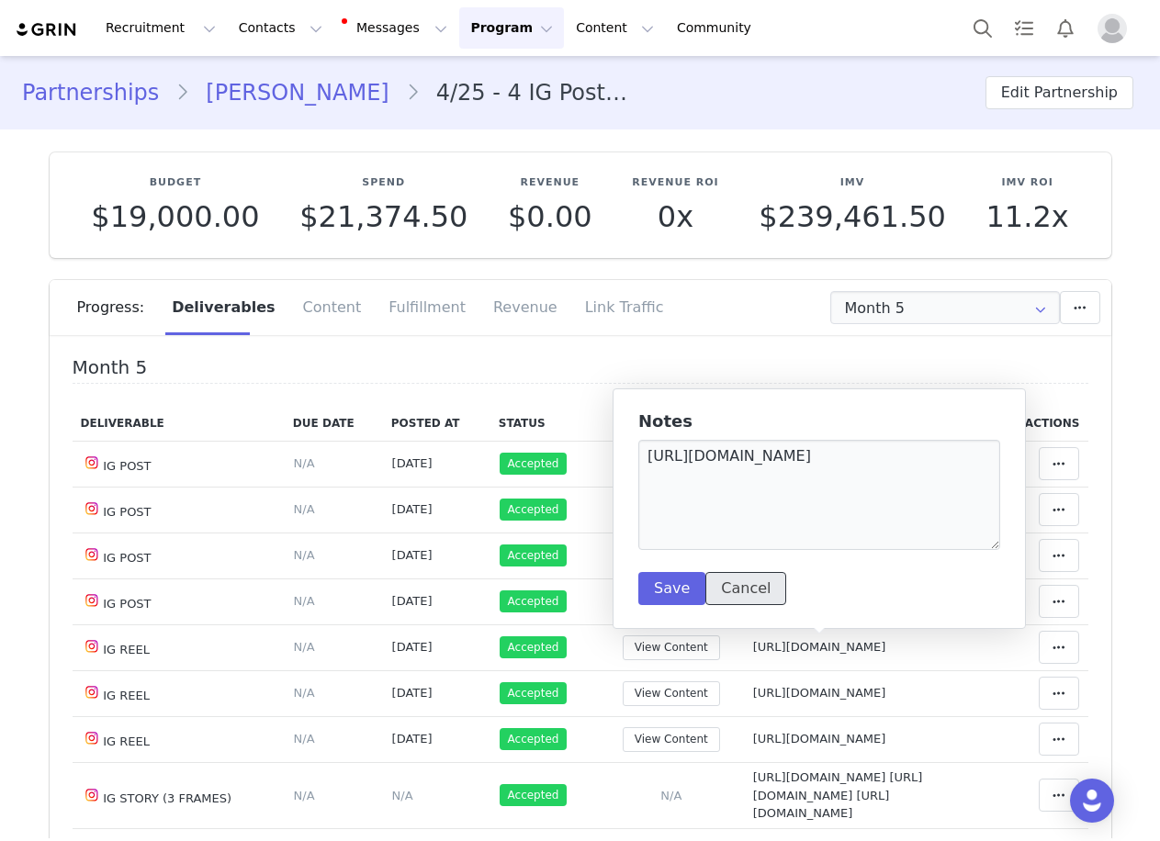
click at [733, 602] on button "Cancel" at bounding box center [745, 588] width 81 height 33
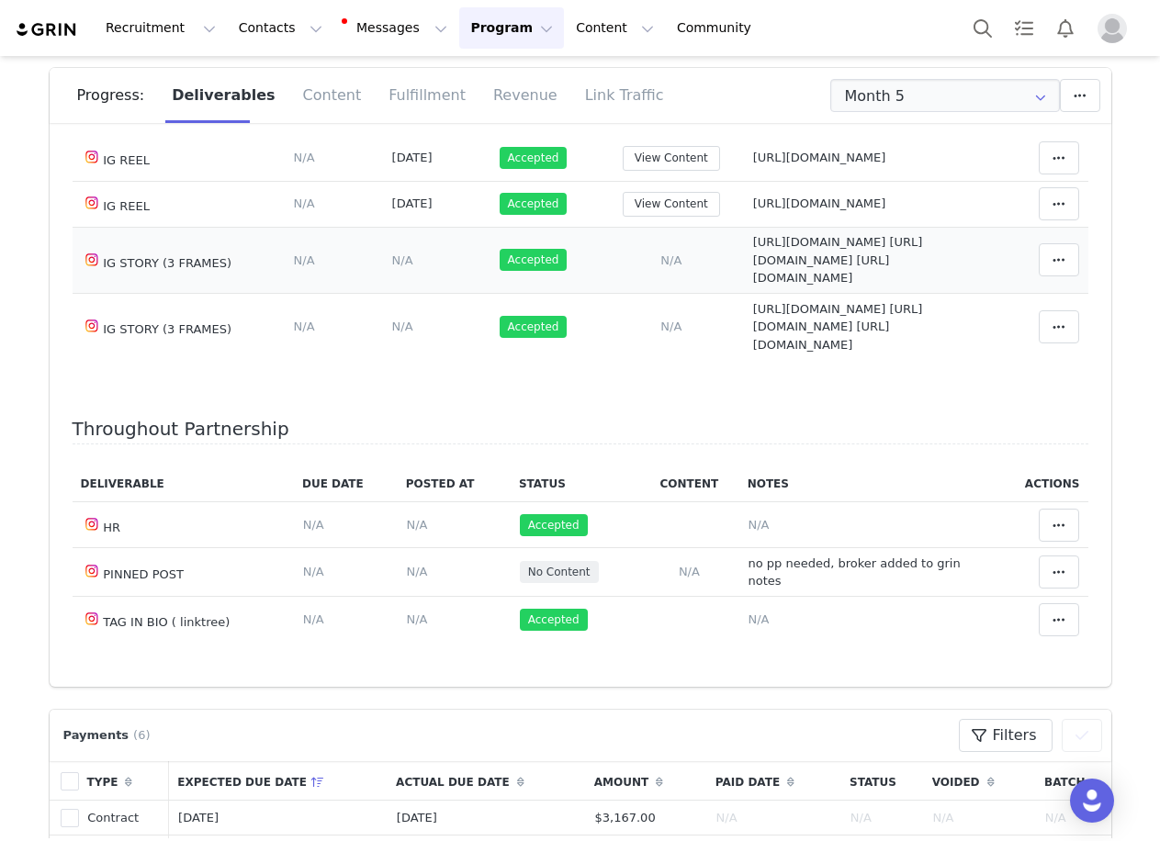
scroll to position [275, 0]
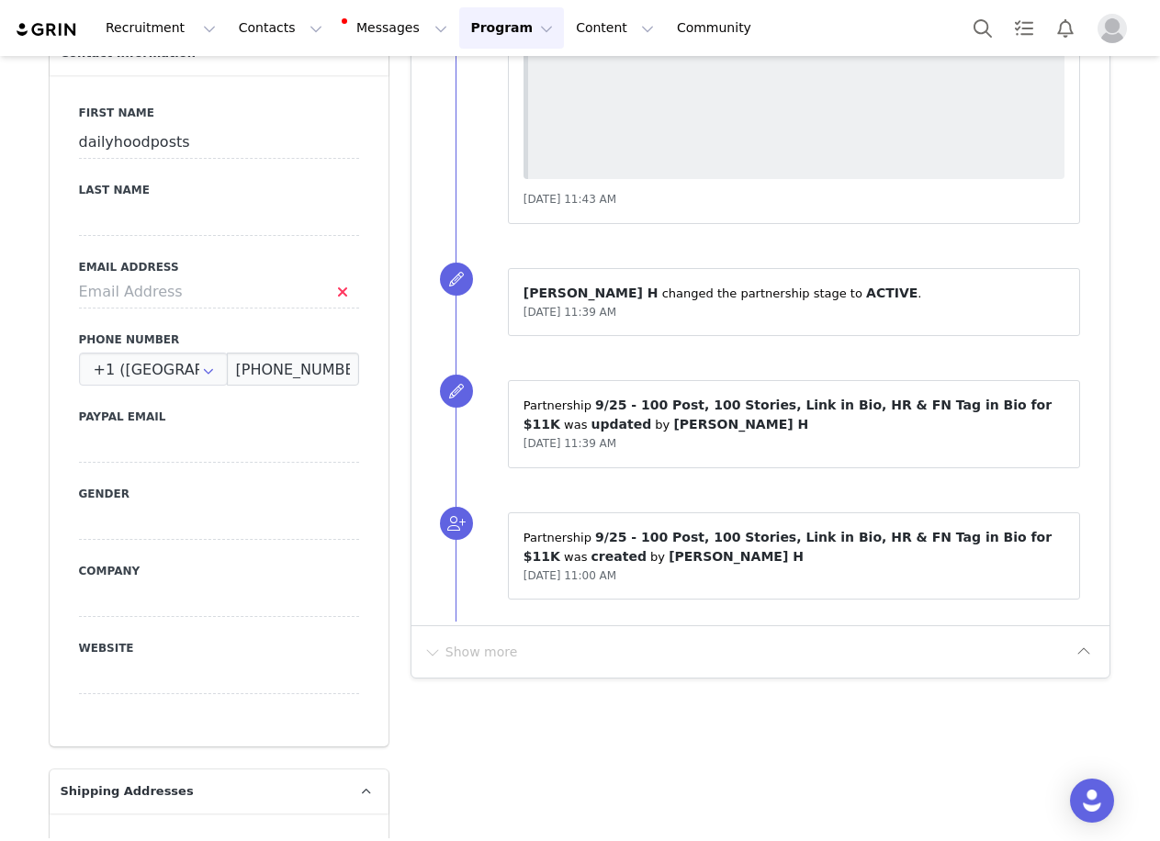
scroll to position [2938, 0]
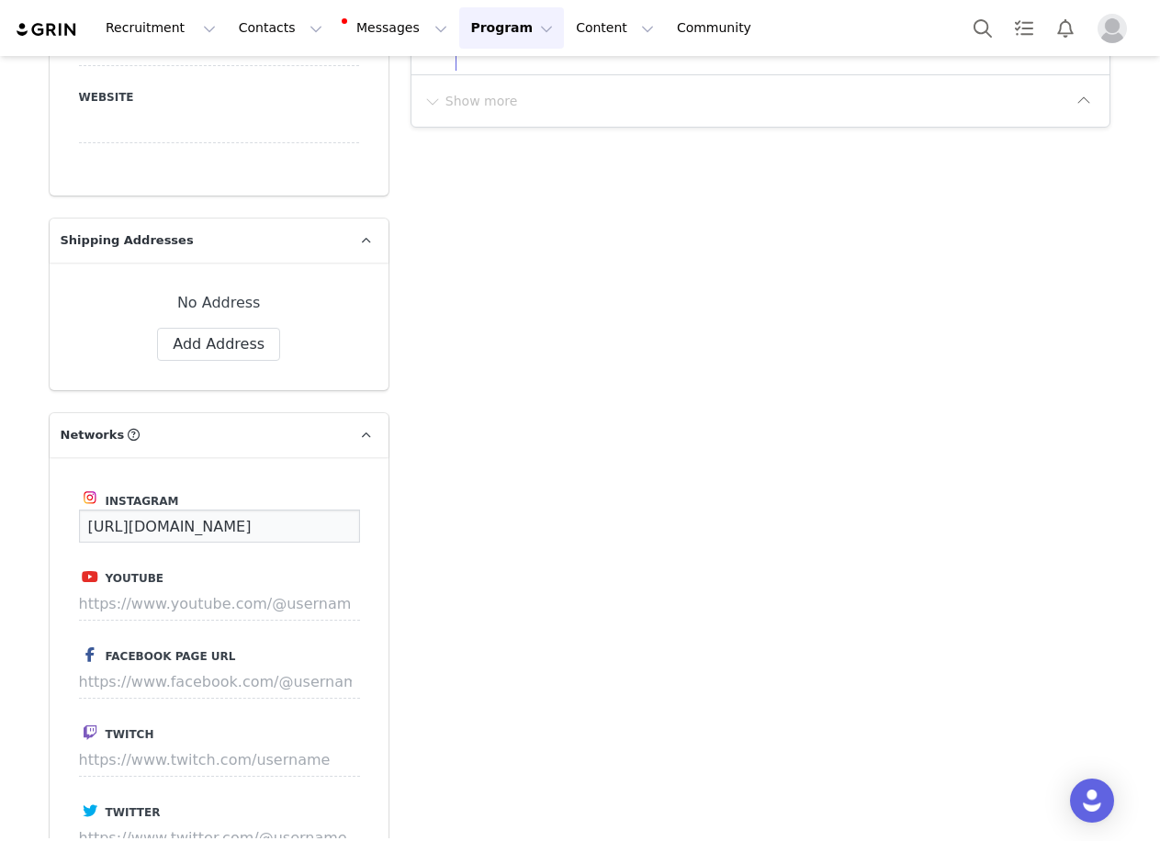
click at [260, 510] on input "[URL][DOMAIN_NAME]" at bounding box center [219, 526] width 281 height 33
click at [264, 510] on input "[URL][DOMAIN_NAME]" at bounding box center [219, 526] width 281 height 33
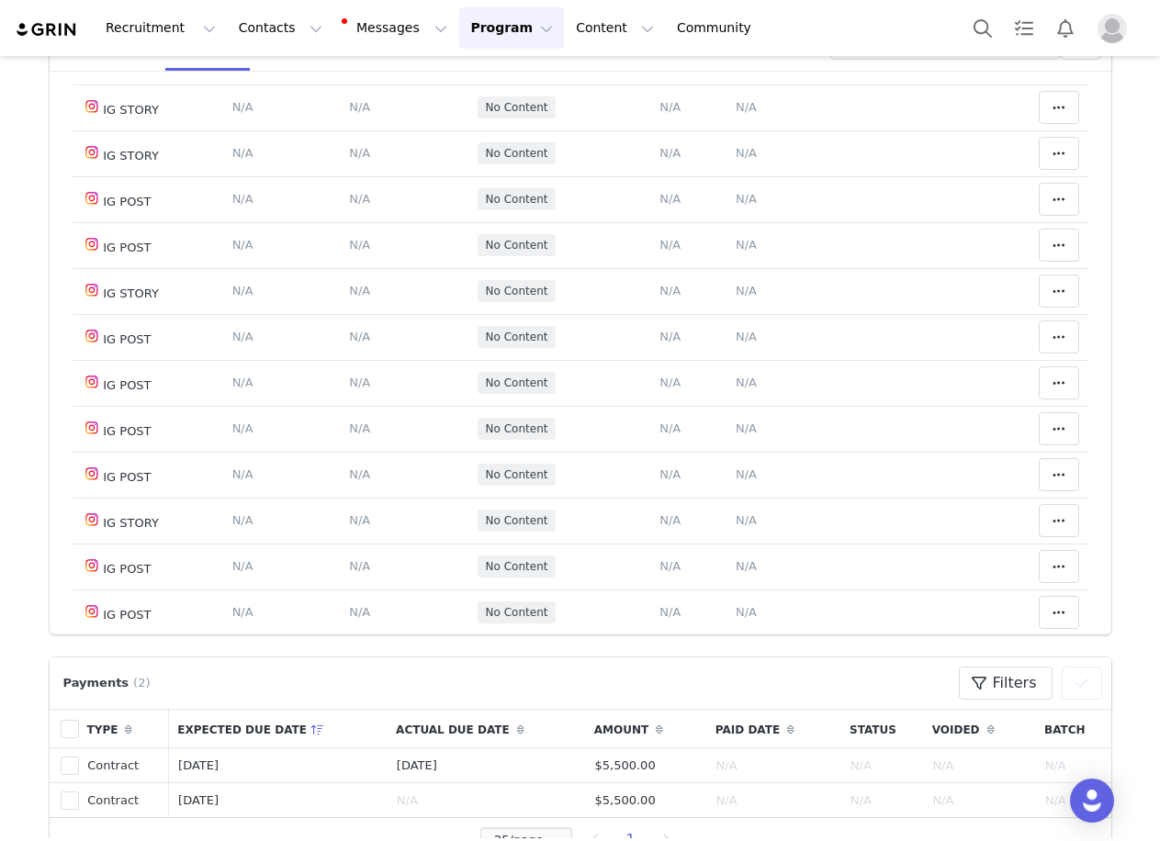
scroll to position [387, 0]
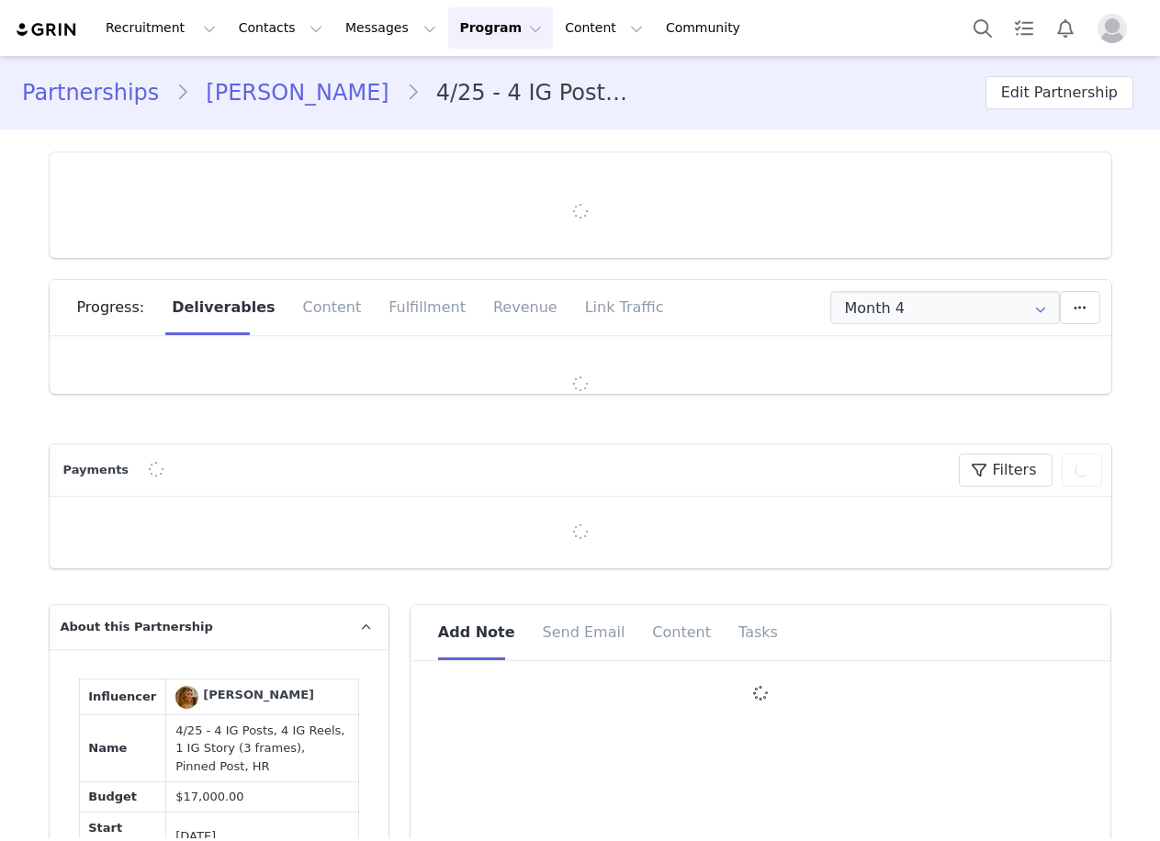
type input "+1 ([GEOGRAPHIC_DATA])"
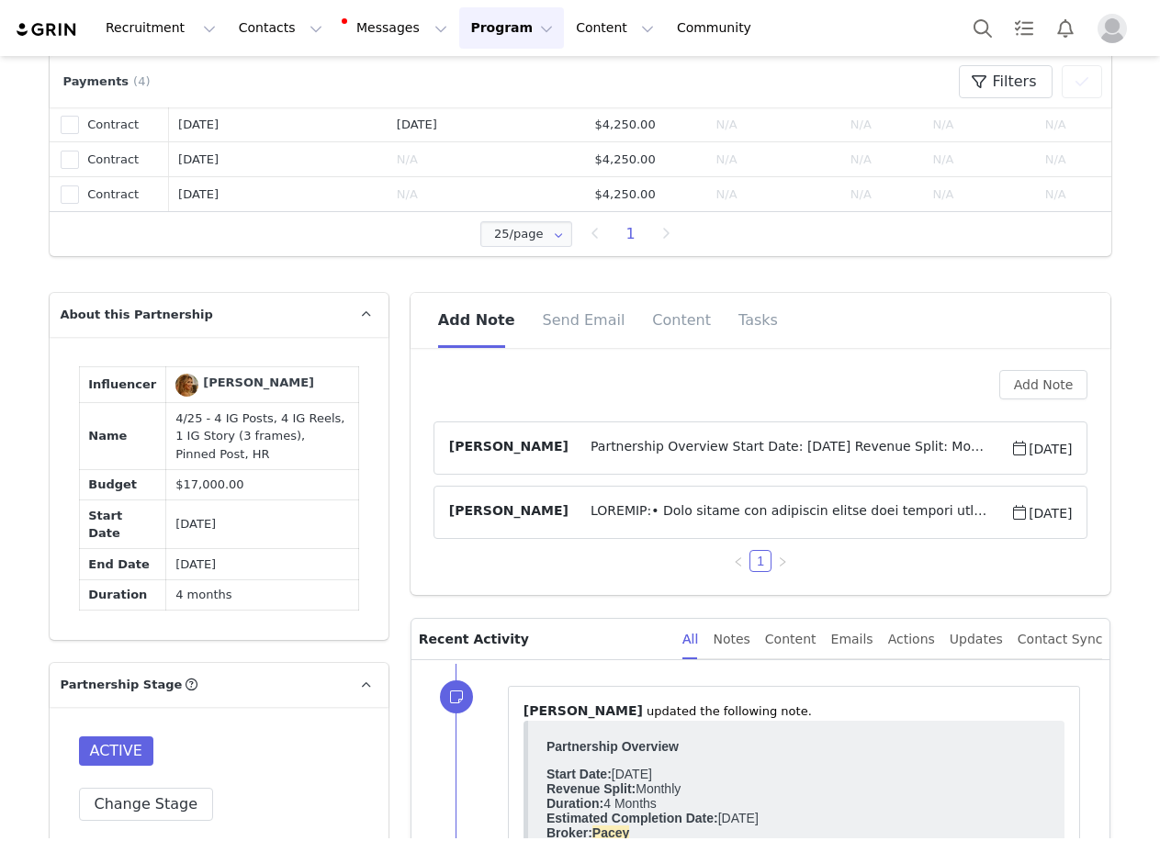
click at [770, 444] on span "Partnership Overview Start Date: [DATE] Revenue Split: Monthly Duration: 4 Mont…" at bounding box center [789, 448] width 442 height 22
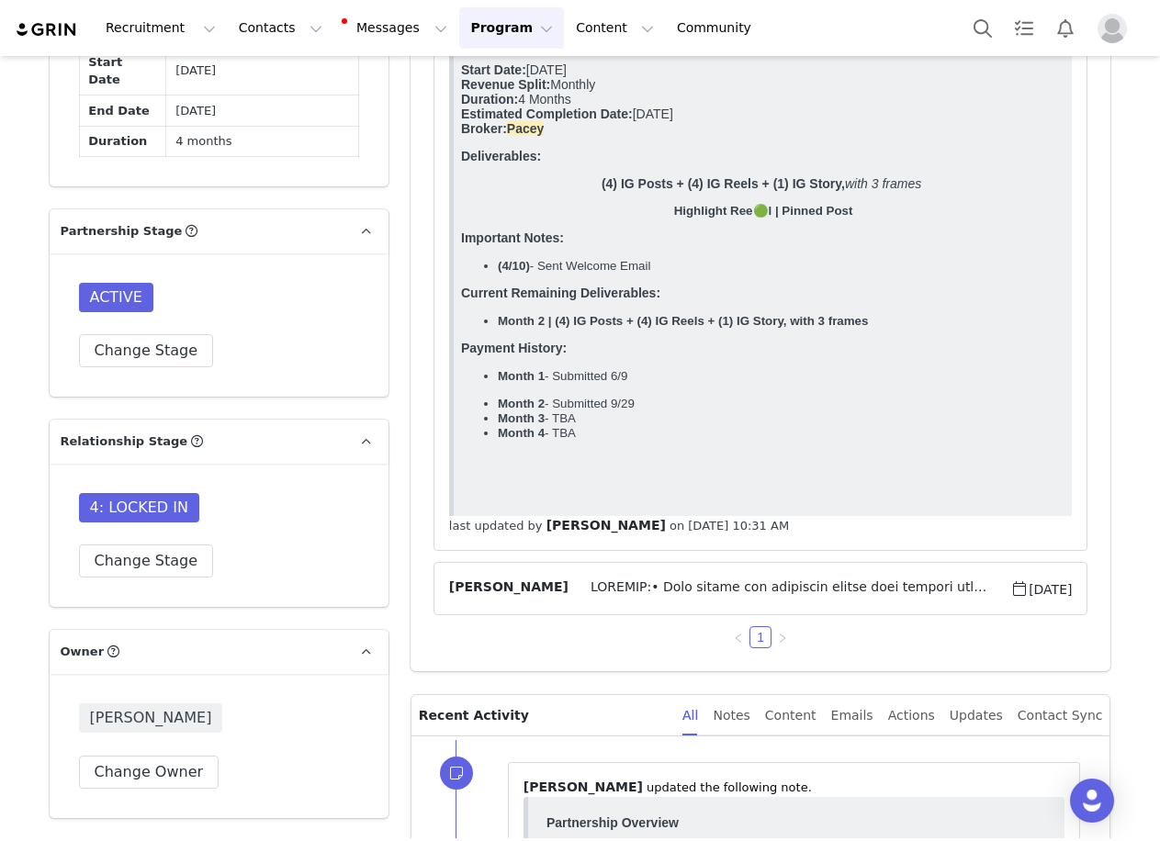
scroll to position [1583, 0]
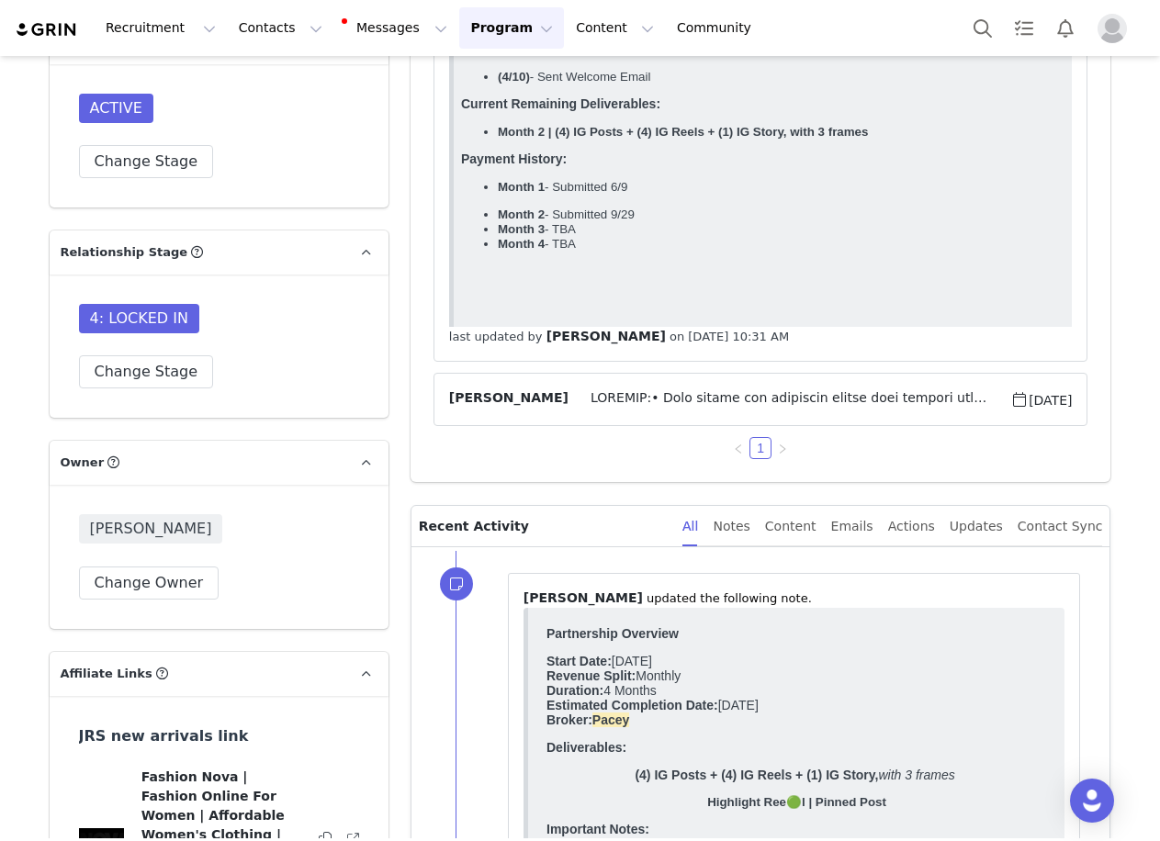
click at [754, 402] on span at bounding box center [789, 399] width 442 height 22
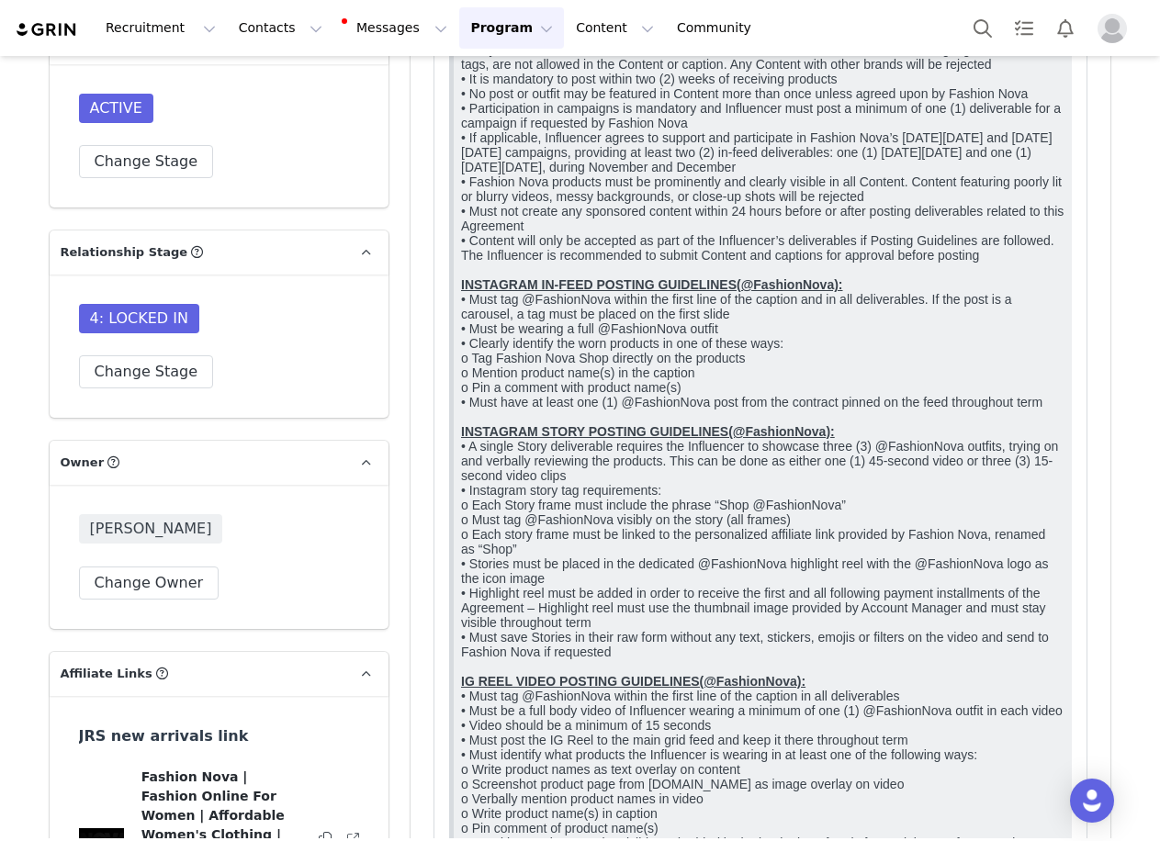
scroll to position [0, 0]
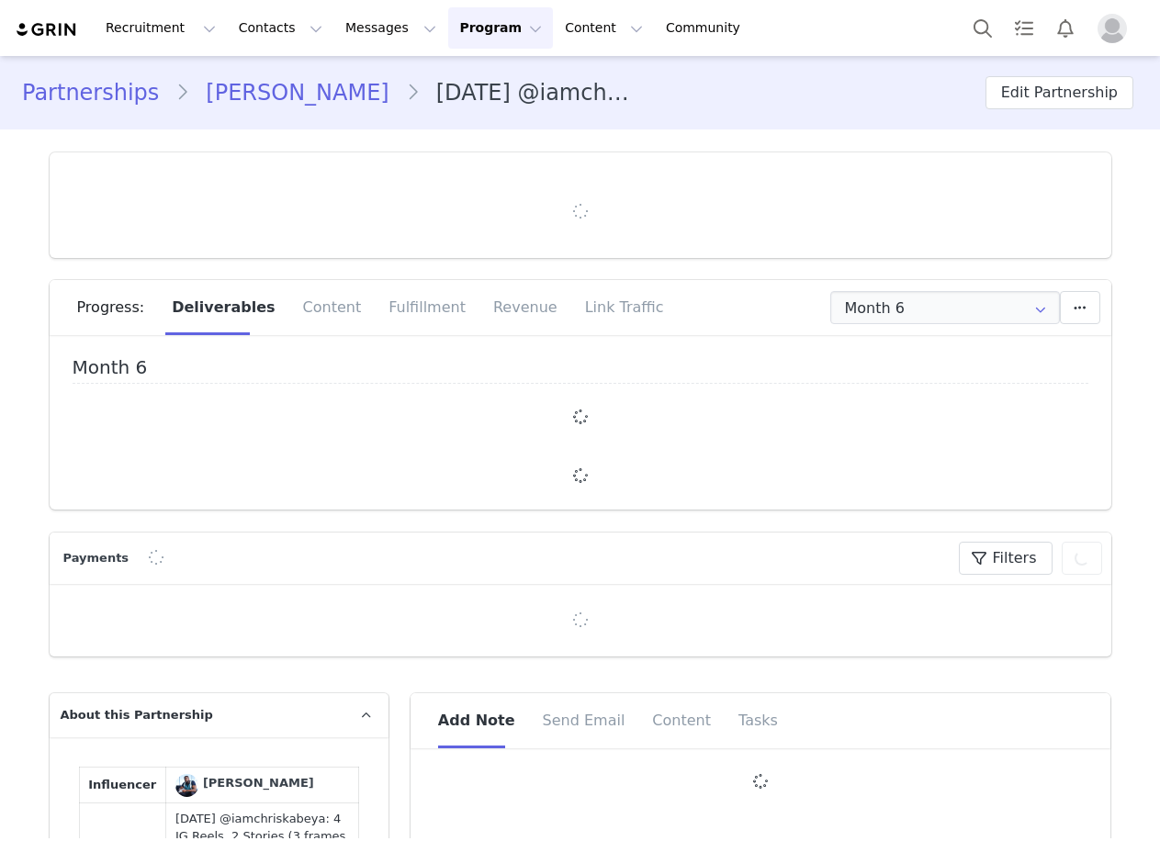
type input "+1 ([GEOGRAPHIC_DATA])"
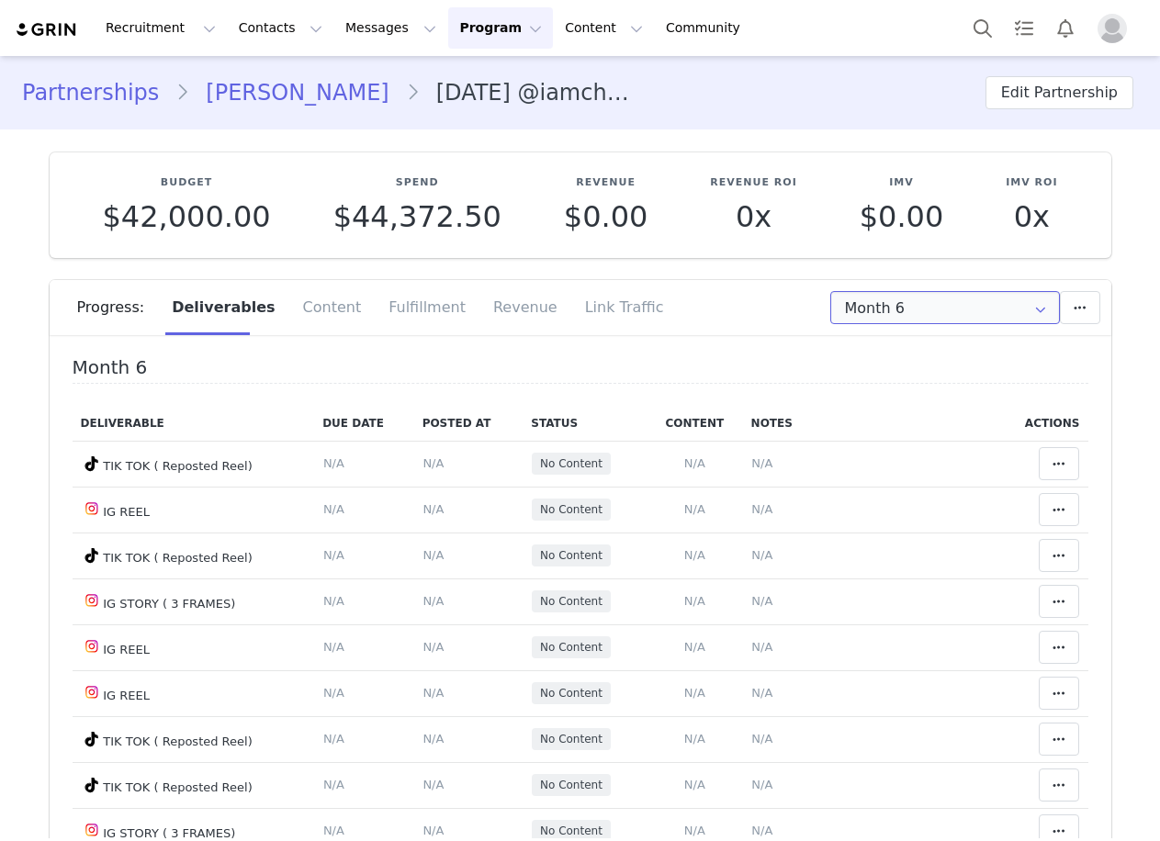
click at [861, 300] on input "Month 6" at bounding box center [945, 307] width 230 height 33
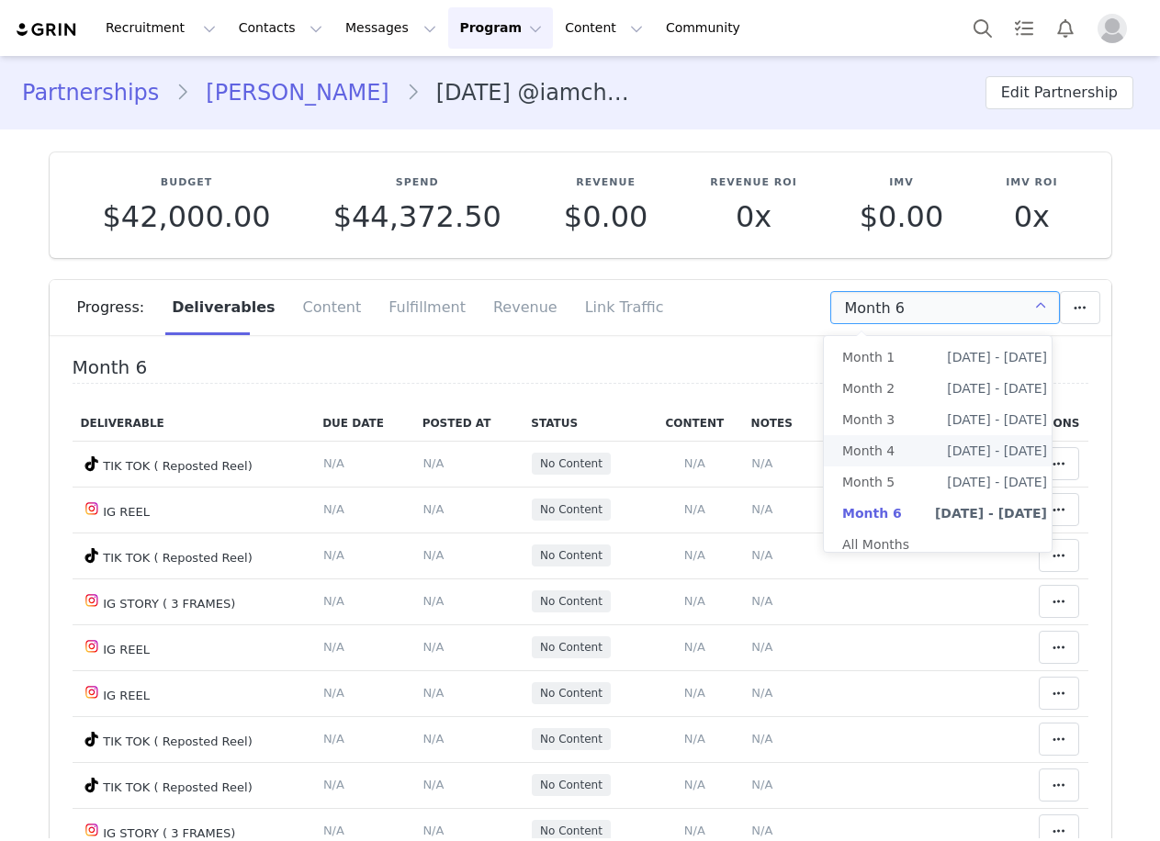
click at [838, 448] on li "Month 4 [DATE] - [DATE]" at bounding box center [945, 450] width 242 height 31
type input "Month 4"
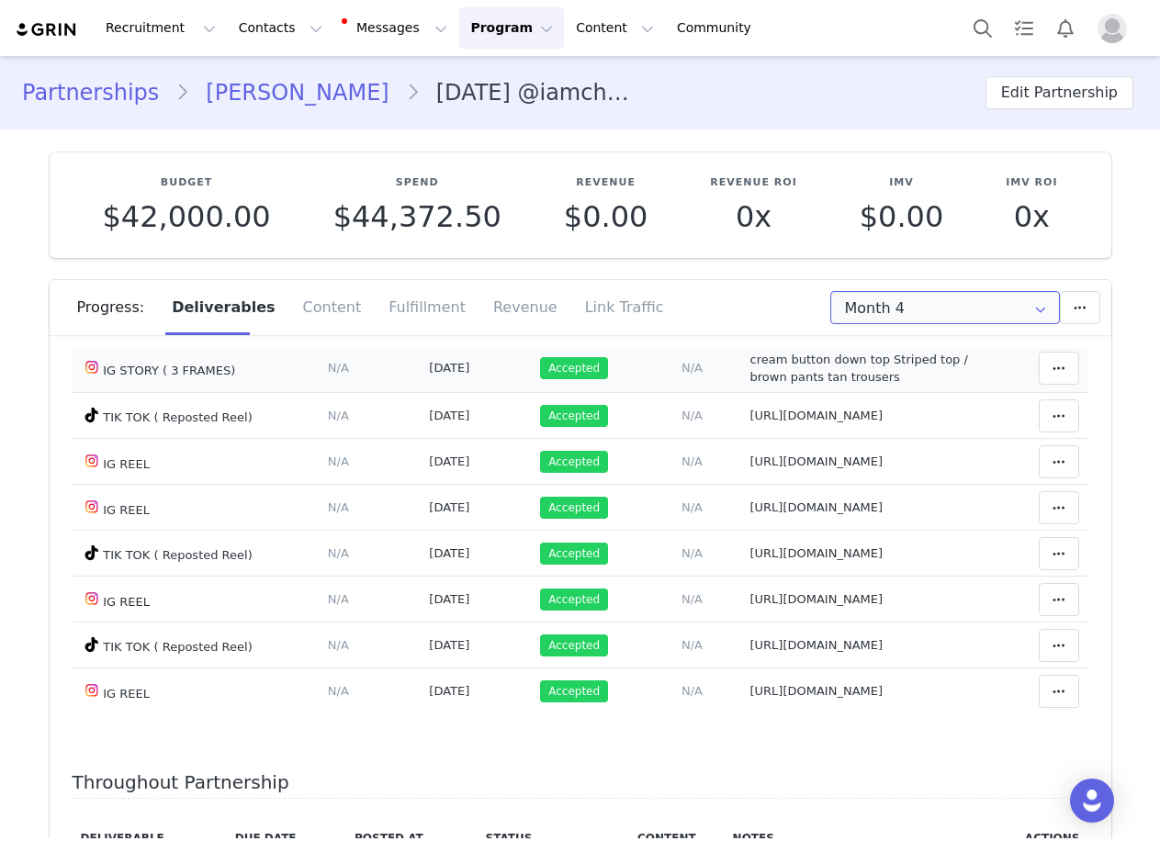
scroll to position [275, 0]
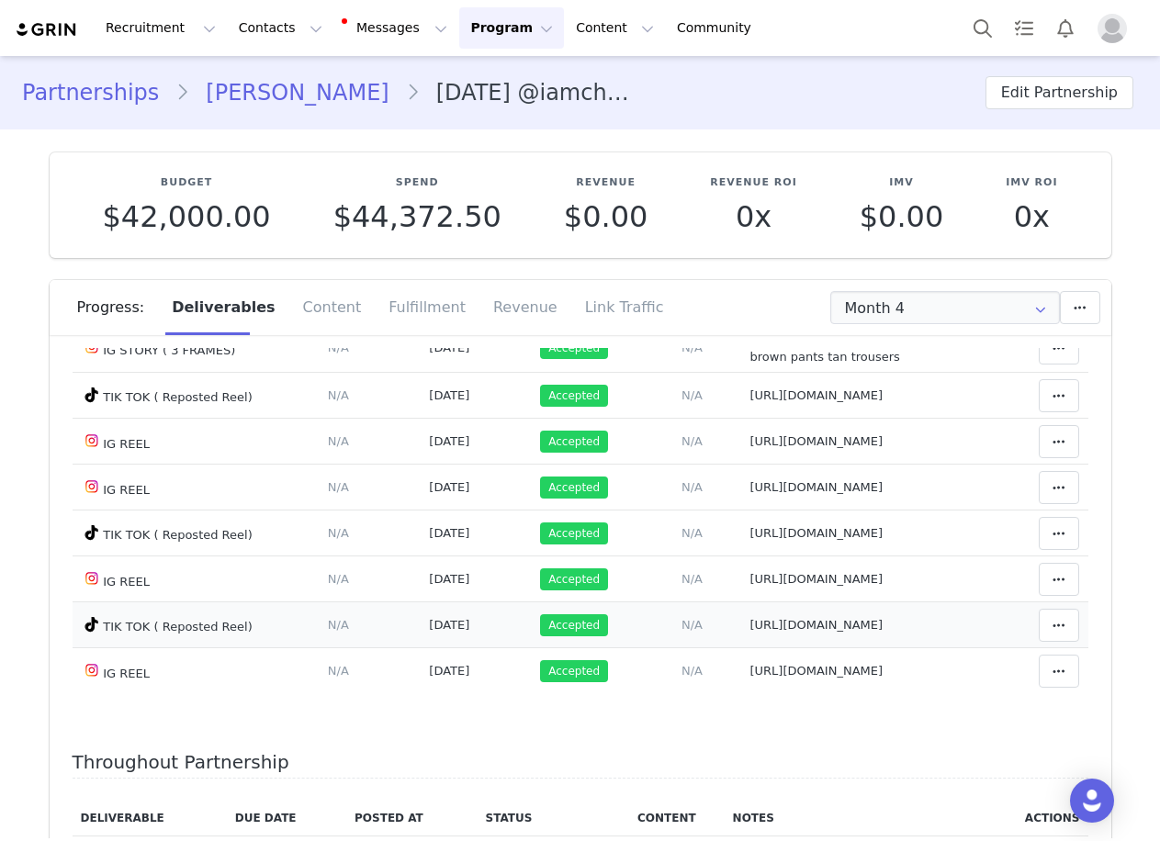
click at [749, 632] on span "https://www.tiktok.com/@iamchriskabeya/video/7552547289491967240" at bounding box center [815, 625] width 133 height 14
type textarea "https://www.tiktok.com/@iamchriskabeya/video/7552547289491967240"
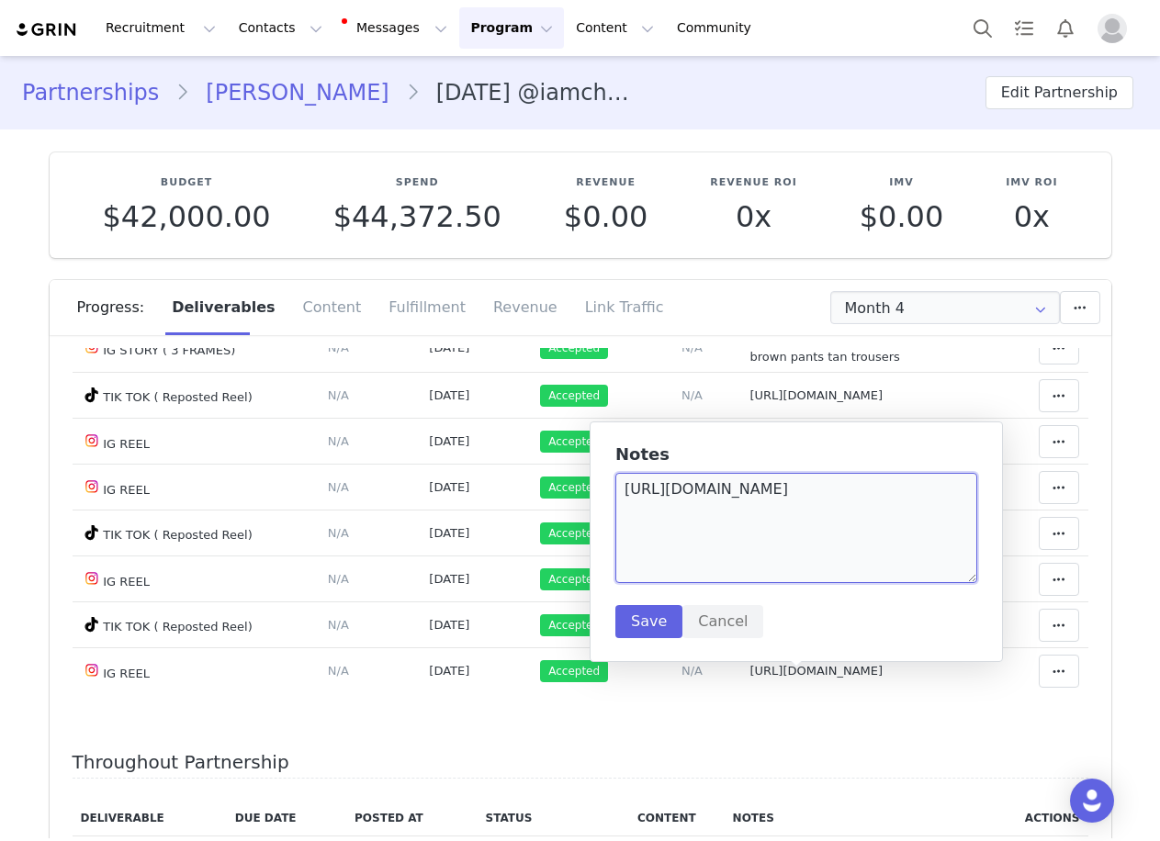
click at [685, 522] on textarea "https://www.tiktok.com/@iamchriskabeya/video/7552547289491967240" at bounding box center [796, 528] width 362 height 110
click at [707, 631] on button "Cancel" at bounding box center [722, 621] width 81 height 33
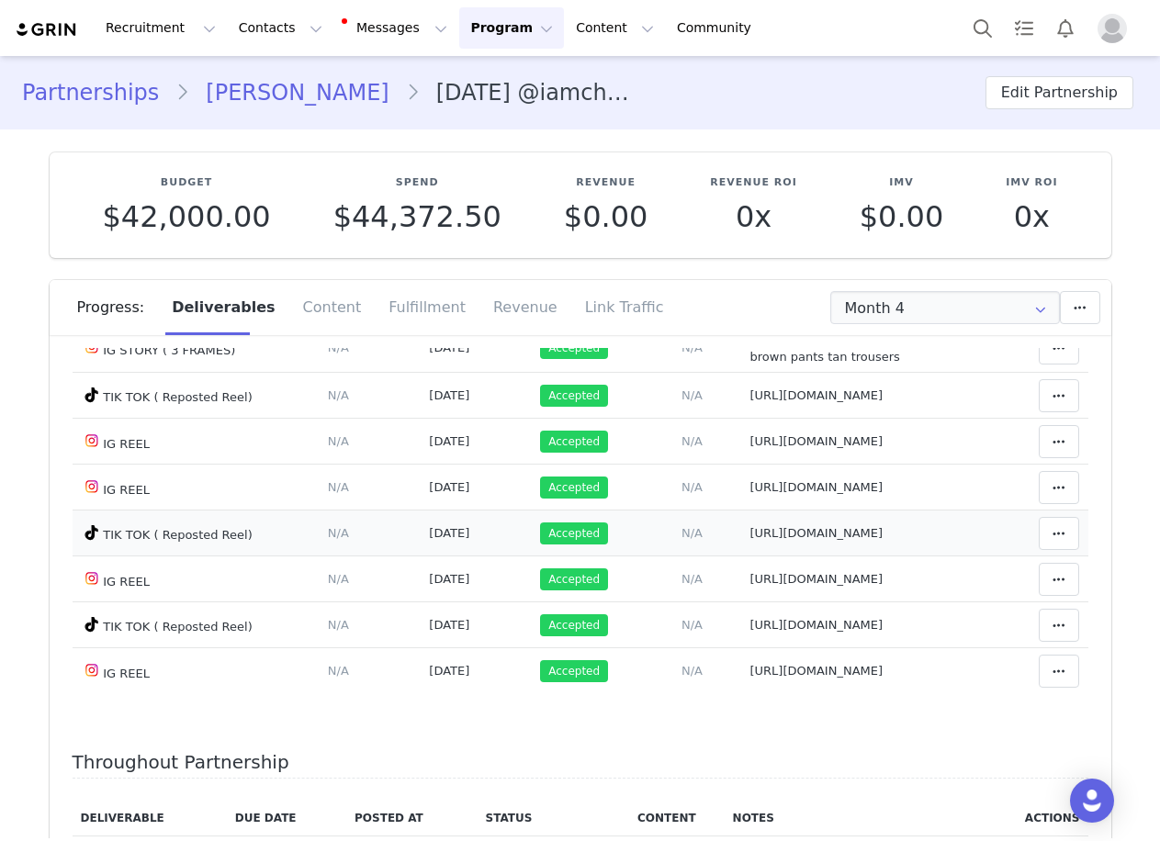
click at [749, 540] on span "https://www.tiktok.com/@iamchriskabeya/video/7552304272591850770" at bounding box center [815, 533] width 133 height 14
type textarea "https://www.tiktok.com/@iamchriskabeya/video/7552304272591850770"
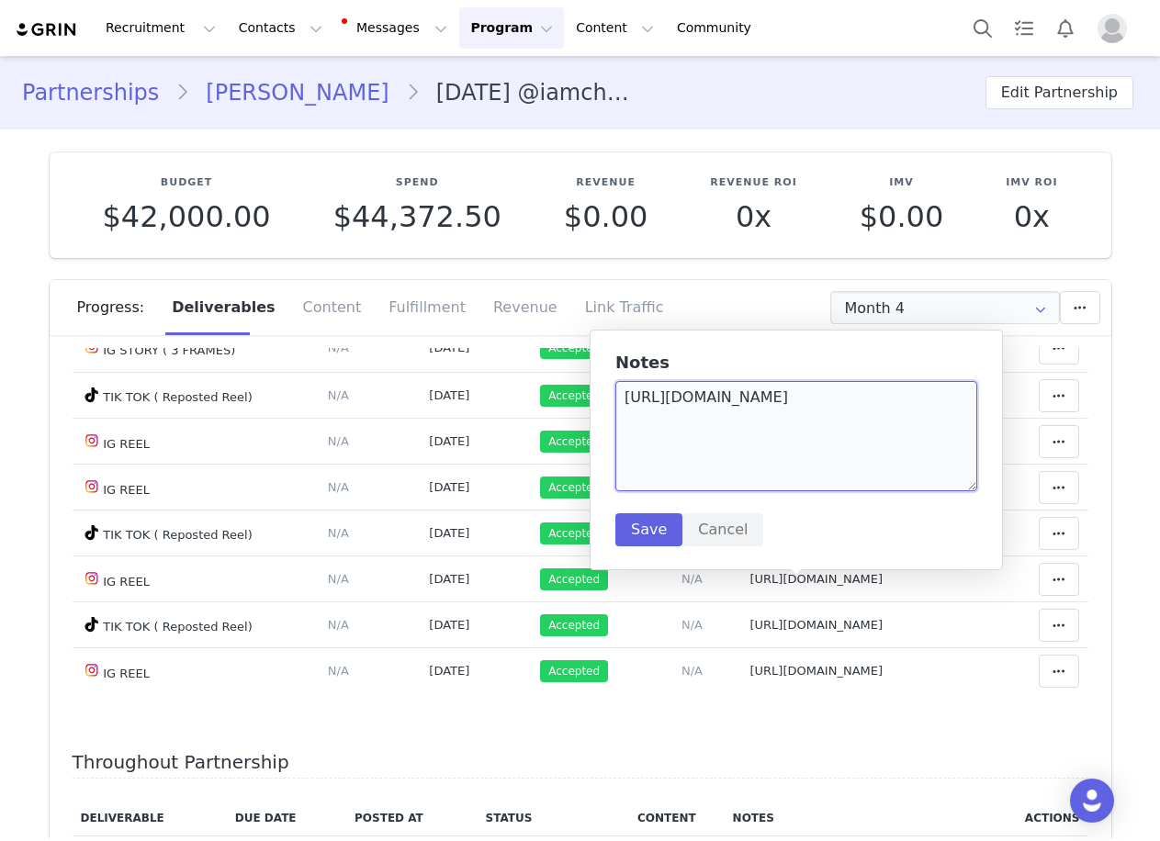
click at [727, 445] on textarea "https://www.tiktok.com/@iamchriskabeya/video/7552304272591850770" at bounding box center [796, 436] width 362 height 110
click at [718, 526] on button "Cancel" at bounding box center [722, 529] width 81 height 33
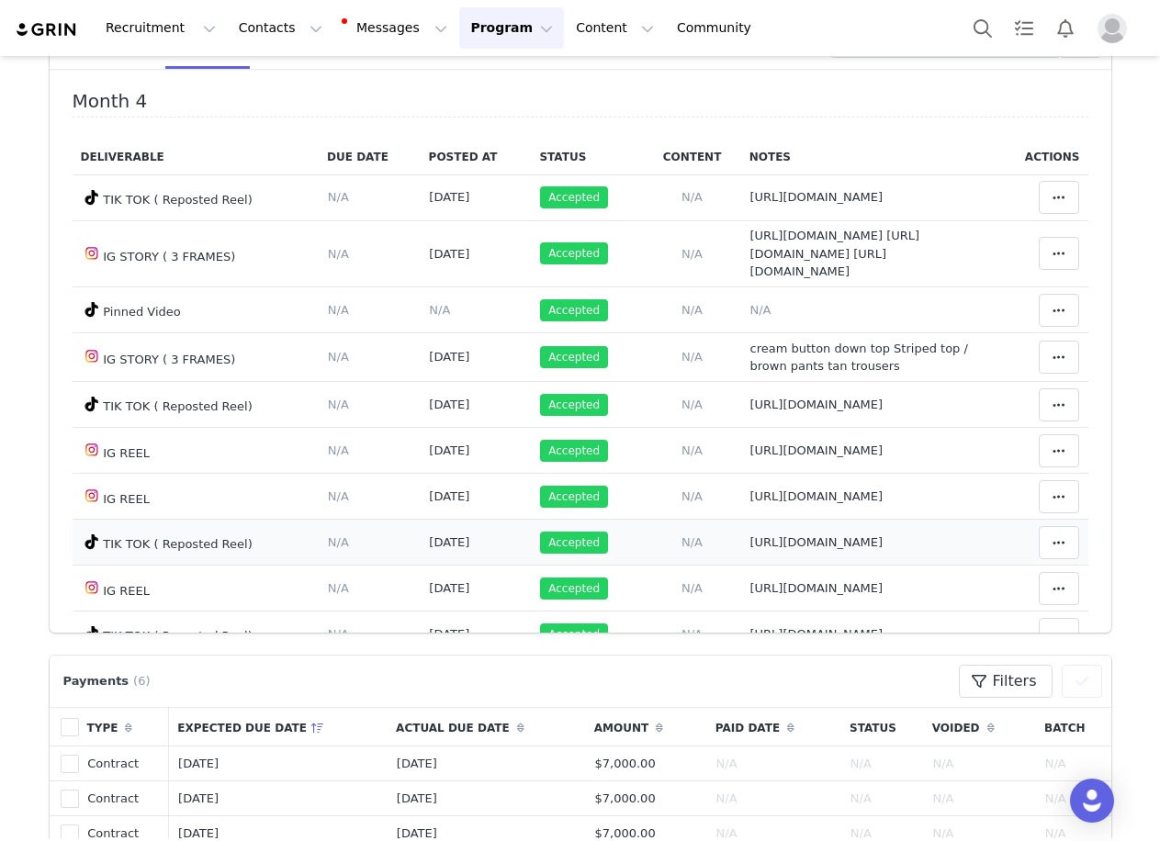
scroll to position [643, 0]
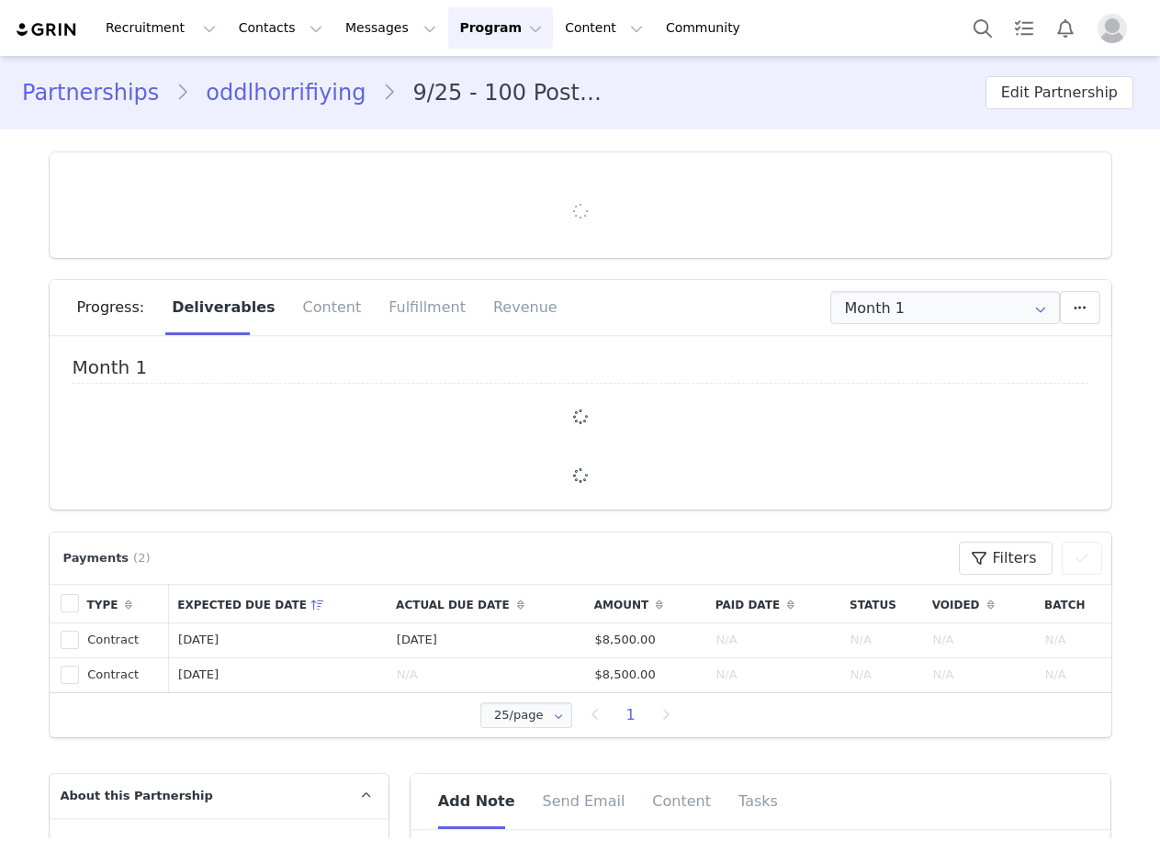
type input "+1 ([GEOGRAPHIC_DATA])"
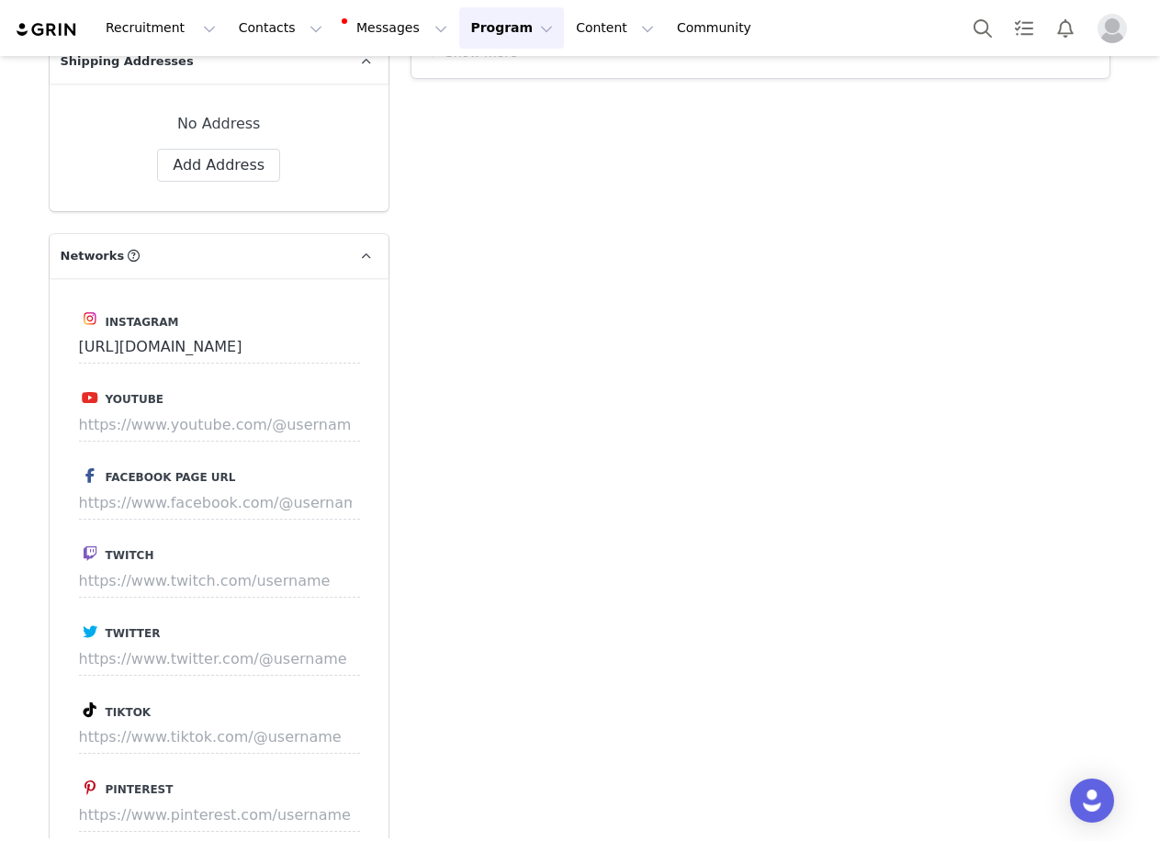
scroll to position [3122, 0]
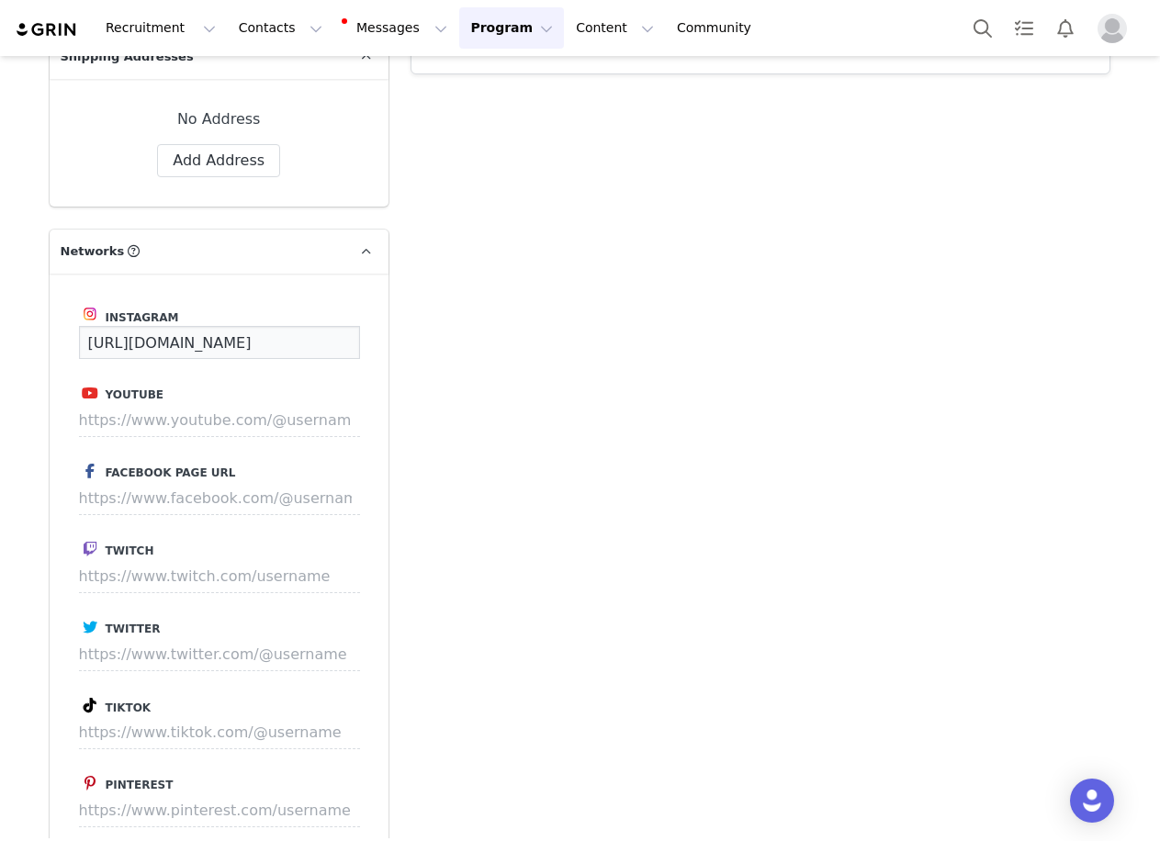
click at [200, 326] on input "[URL][DOMAIN_NAME]" at bounding box center [219, 342] width 281 height 33
click at [200, 326] on input "https://www.instagram.com/oddlyhorrifying" at bounding box center [219, 342] width 281 height 33
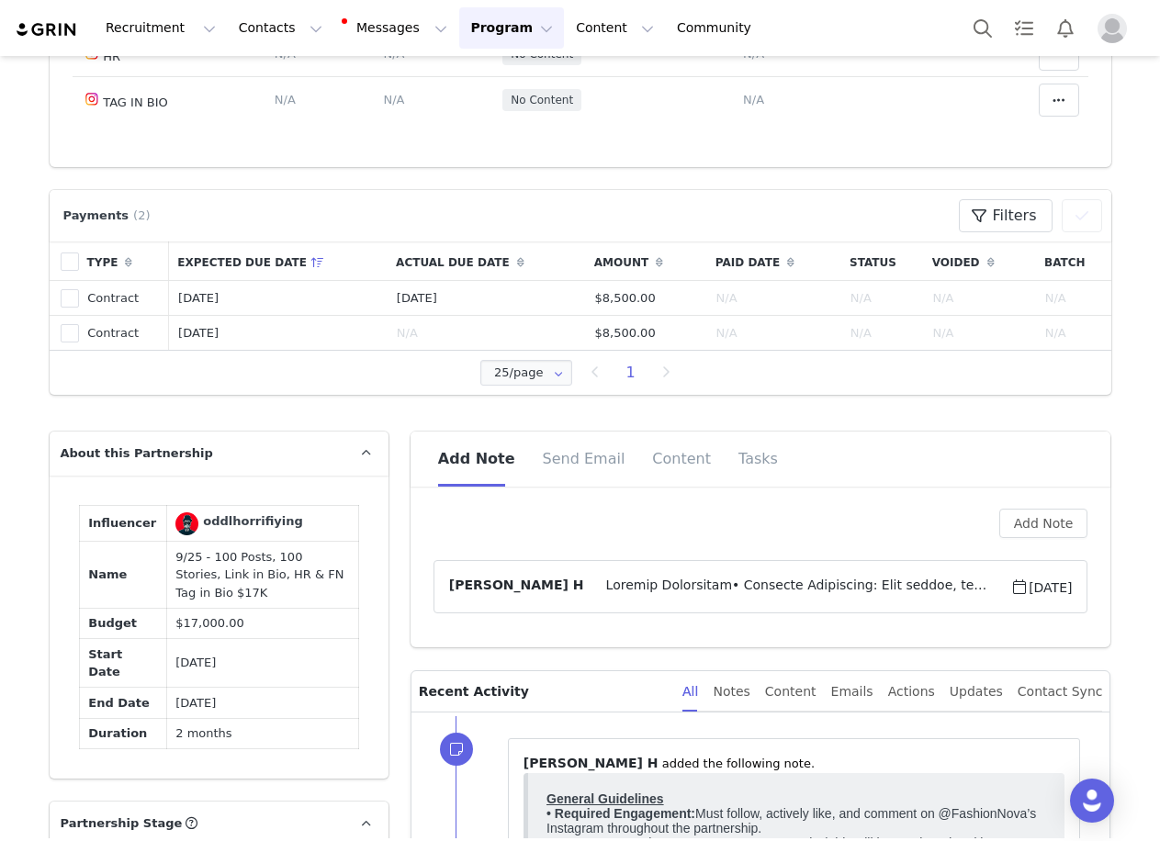
scroll to position [735, 0]
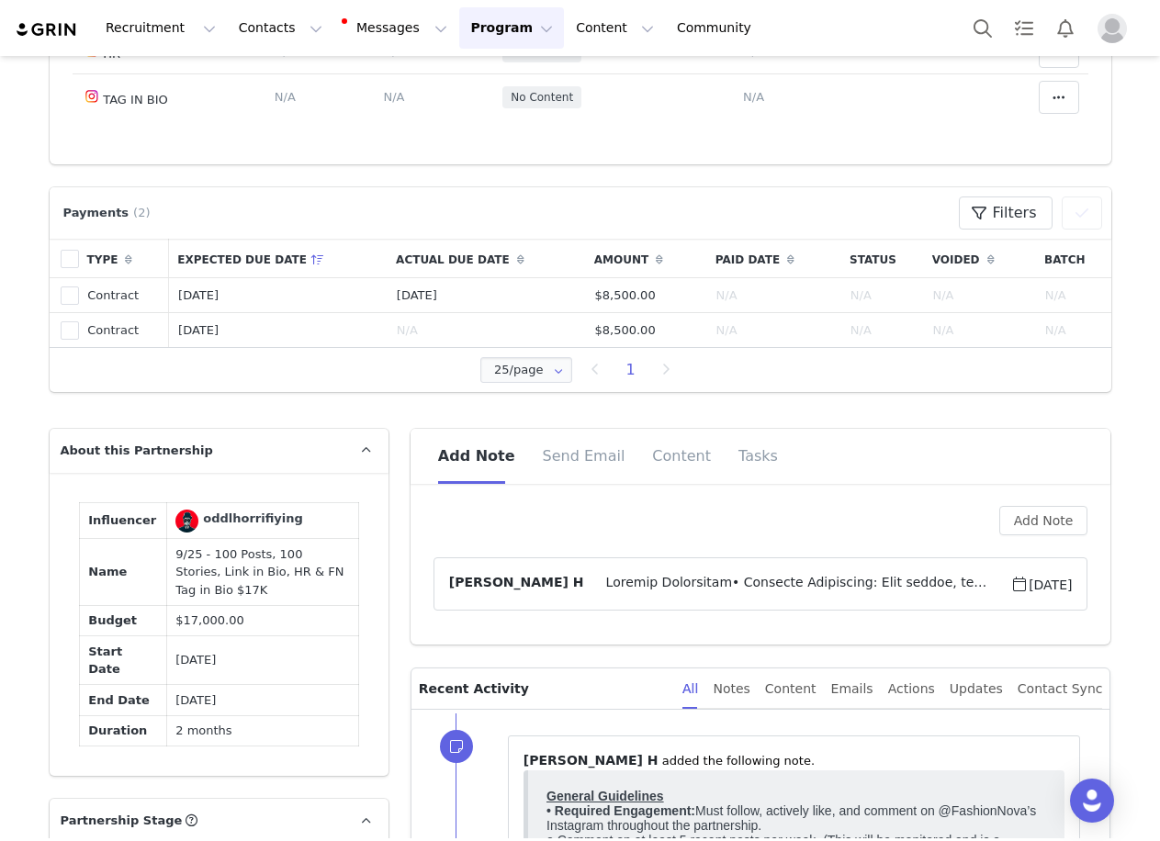
click at [755, 575] on span at bounding box center [797, 584] width 427 height 22
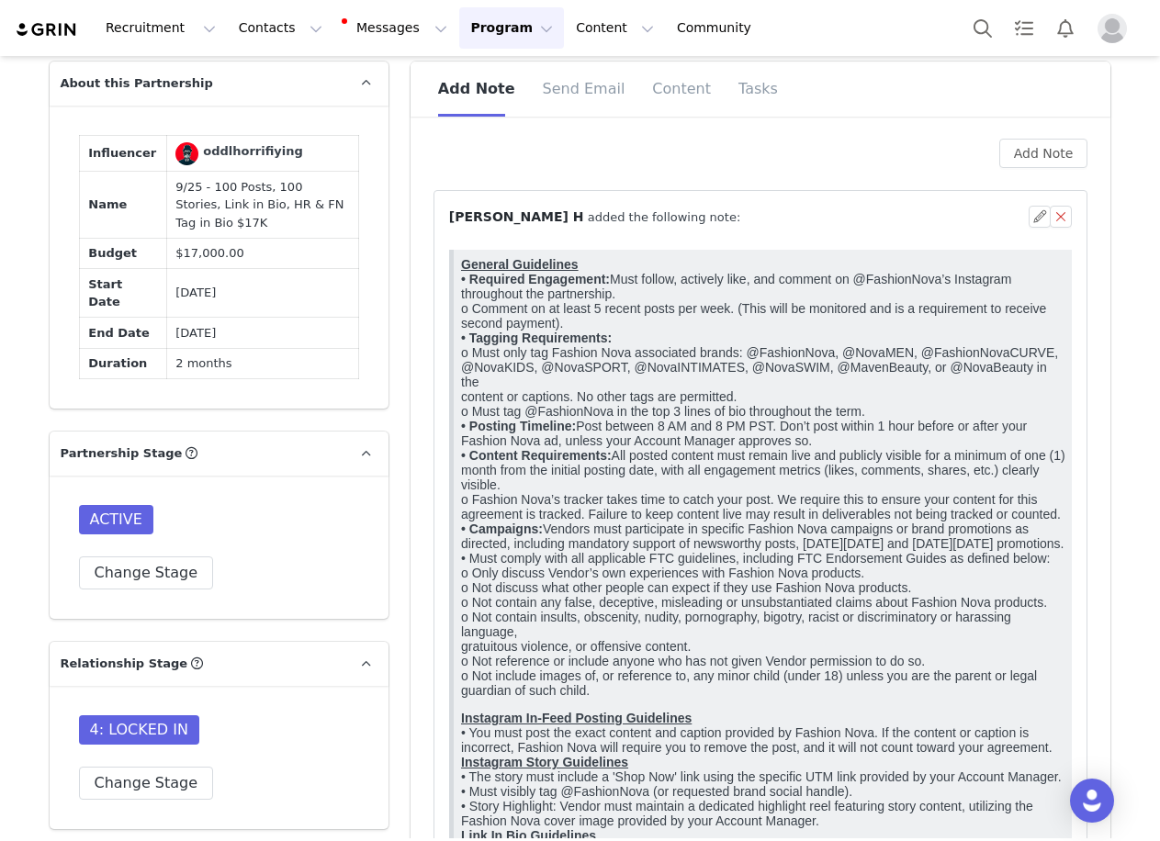
scroll to position [1010, 0]
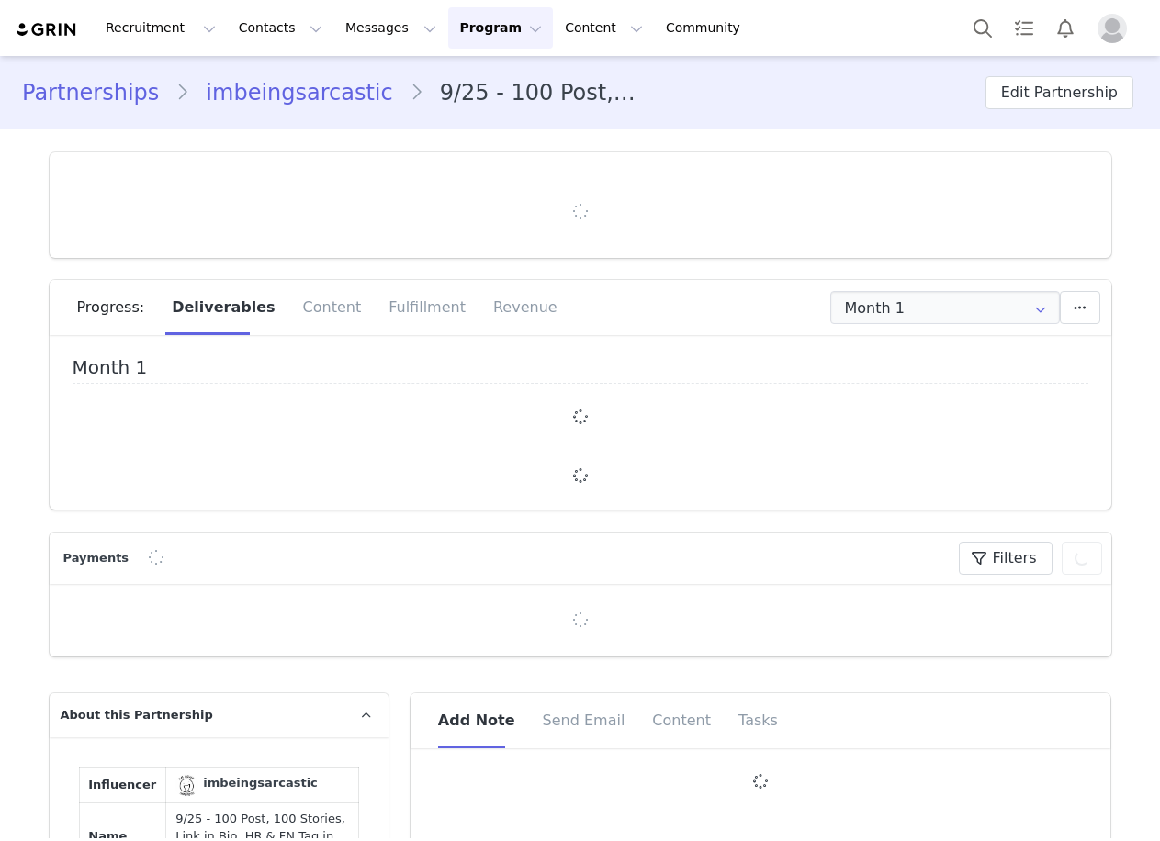
type input "+1 ([GEOGRAPHIC_DATA])"
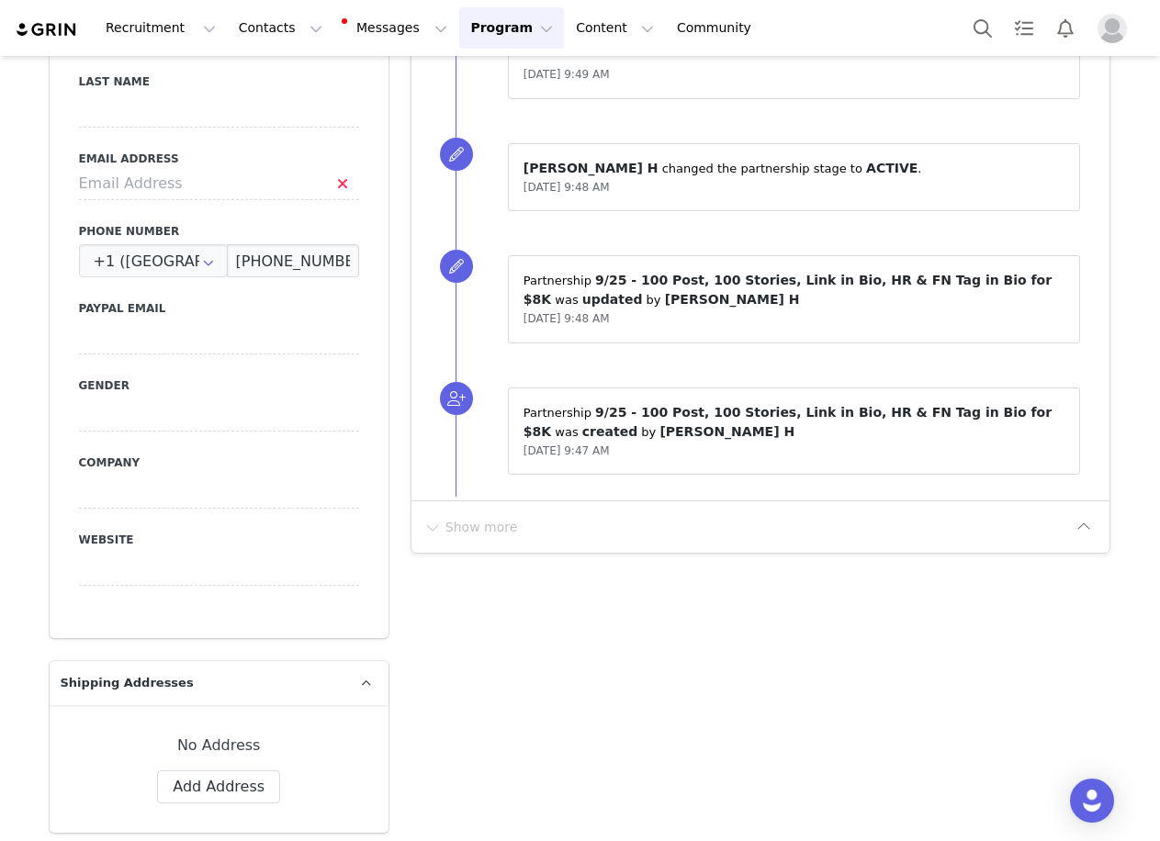
scroll to position [2663, 0]
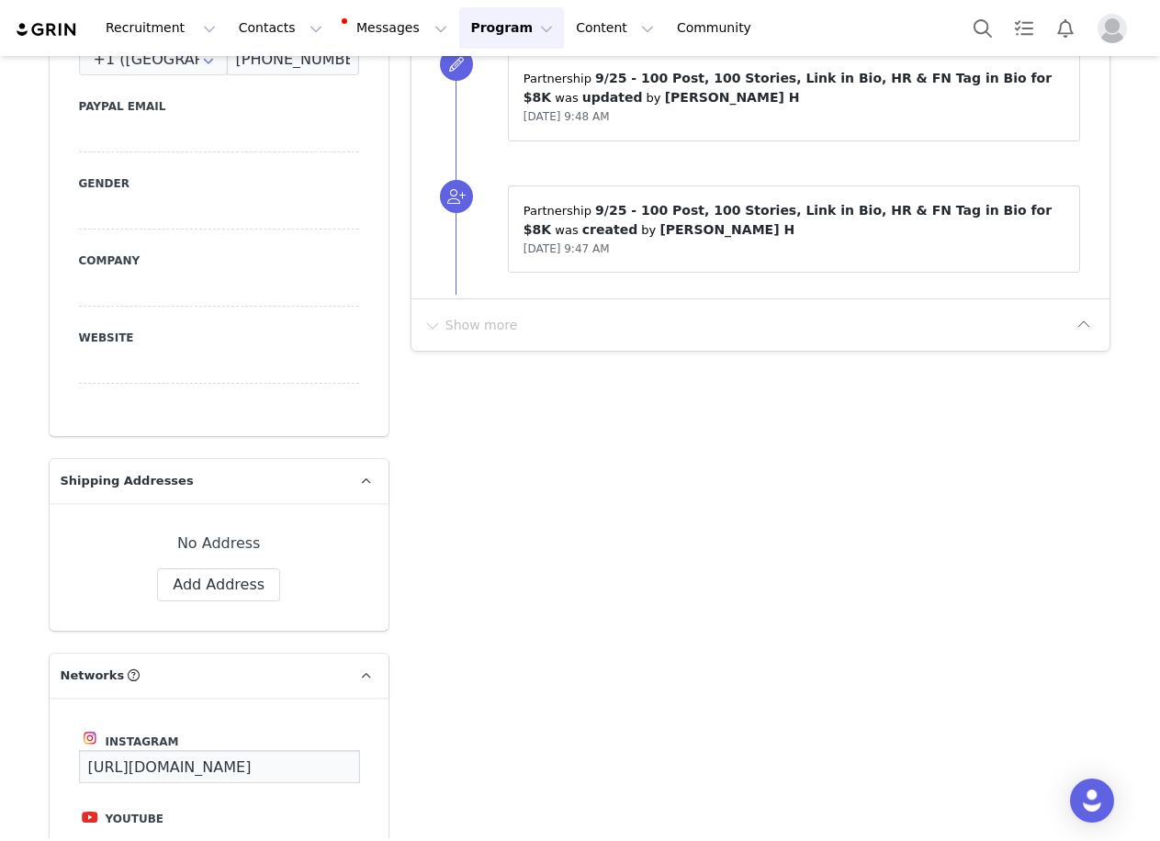
click at [231, 750] on input "https://www.instagram.com/imbeingsarcastic" at bounding box center [219, 766] width 281 height 33
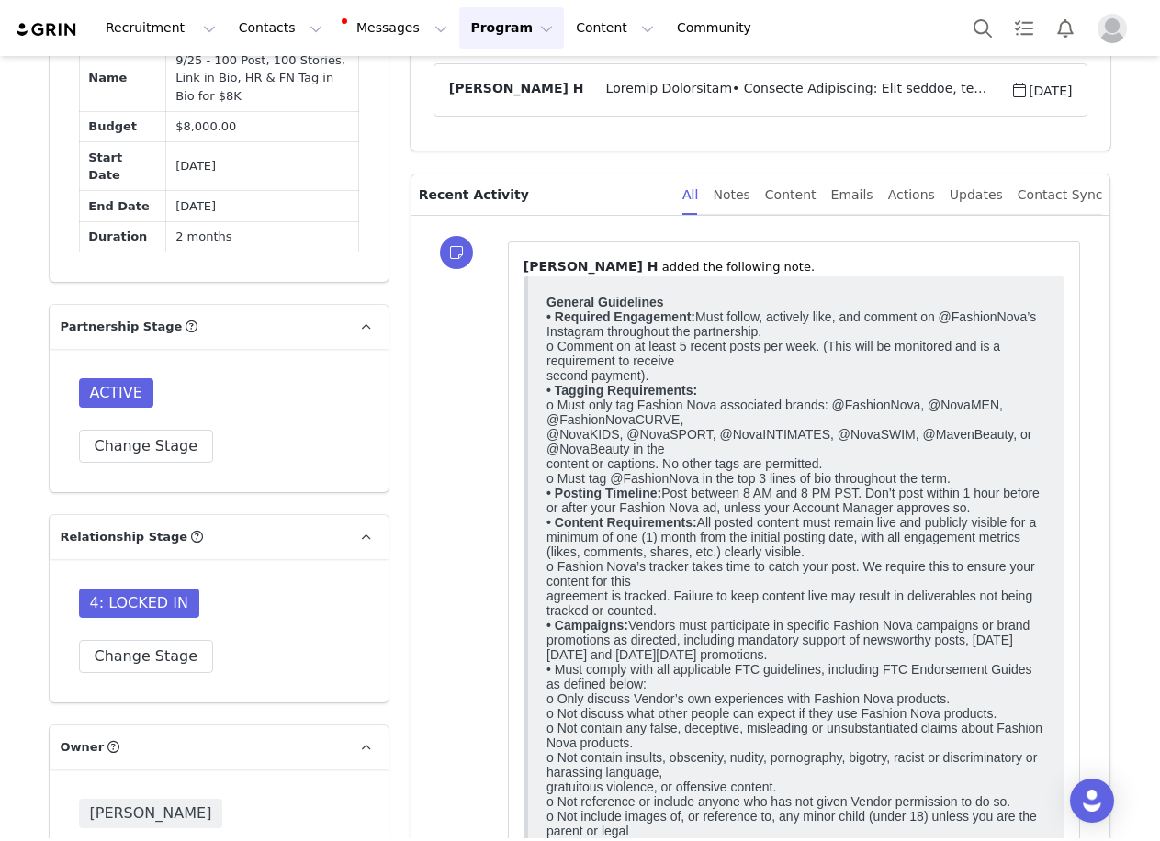
scroll to position [643, 0]
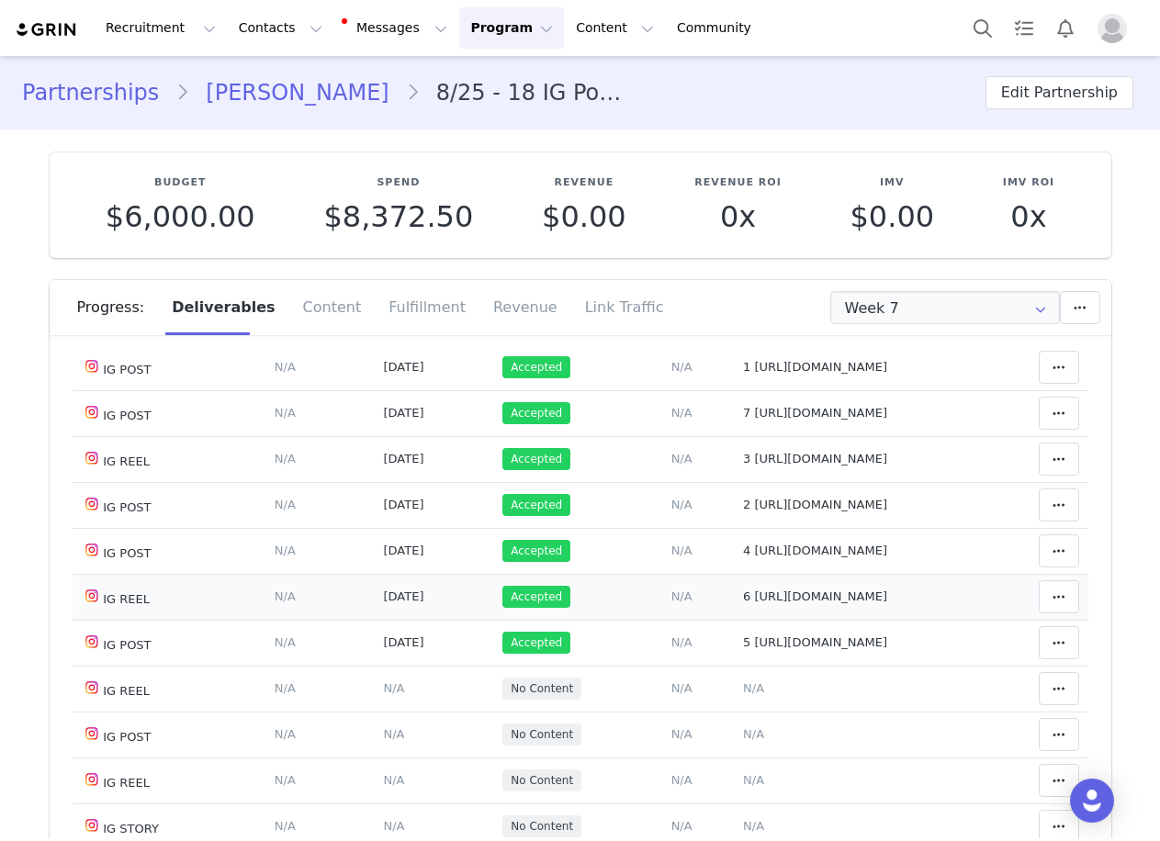
scroll to position [92, 0]
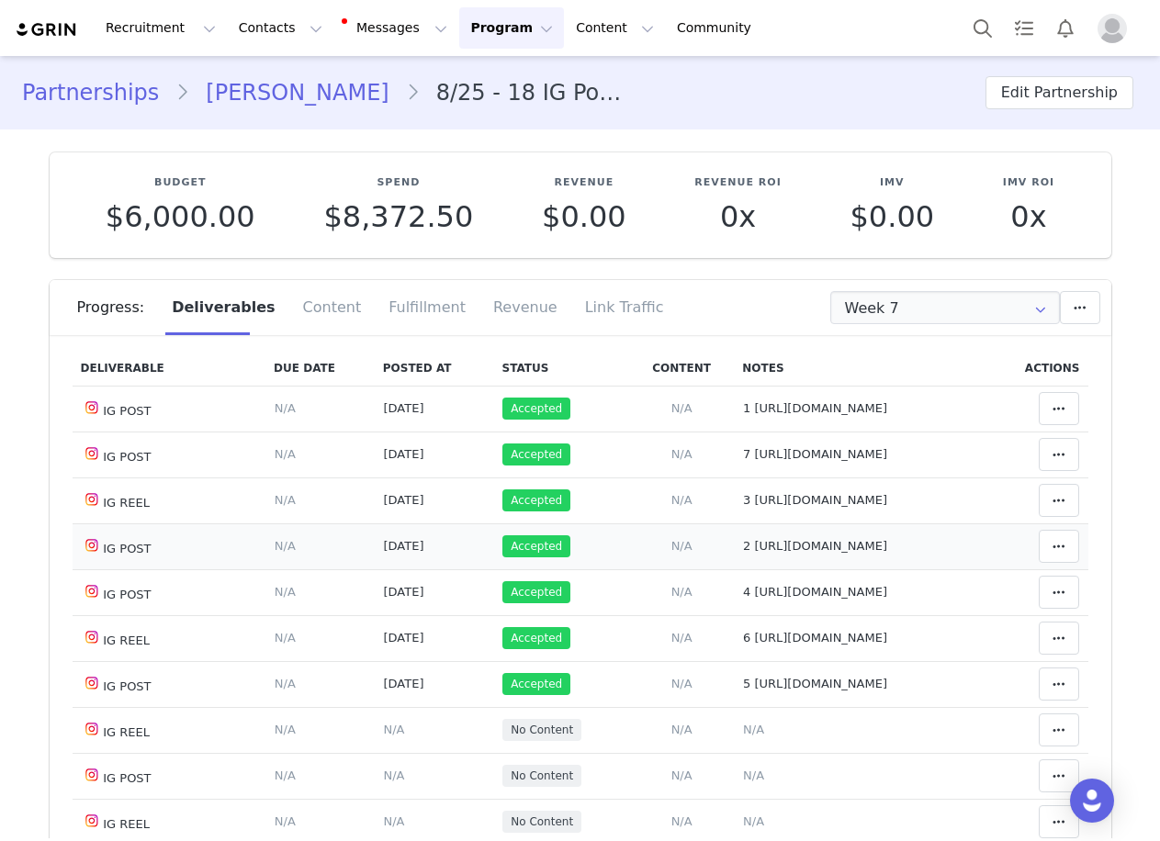
click at [756, 569] on td "Notes Save Cancel 2 https://www.instagram.com/p/DOlHUASjVV7/?img_index=1" at bounding box center [861, 546] width 254 height 46
click at [759, 553] on span "2 [URL][DOMAIN_NAME]" at bounding box center [815, 546] width 144 height 14
type textarea "2 [URL][DOMAIN_NAME]"
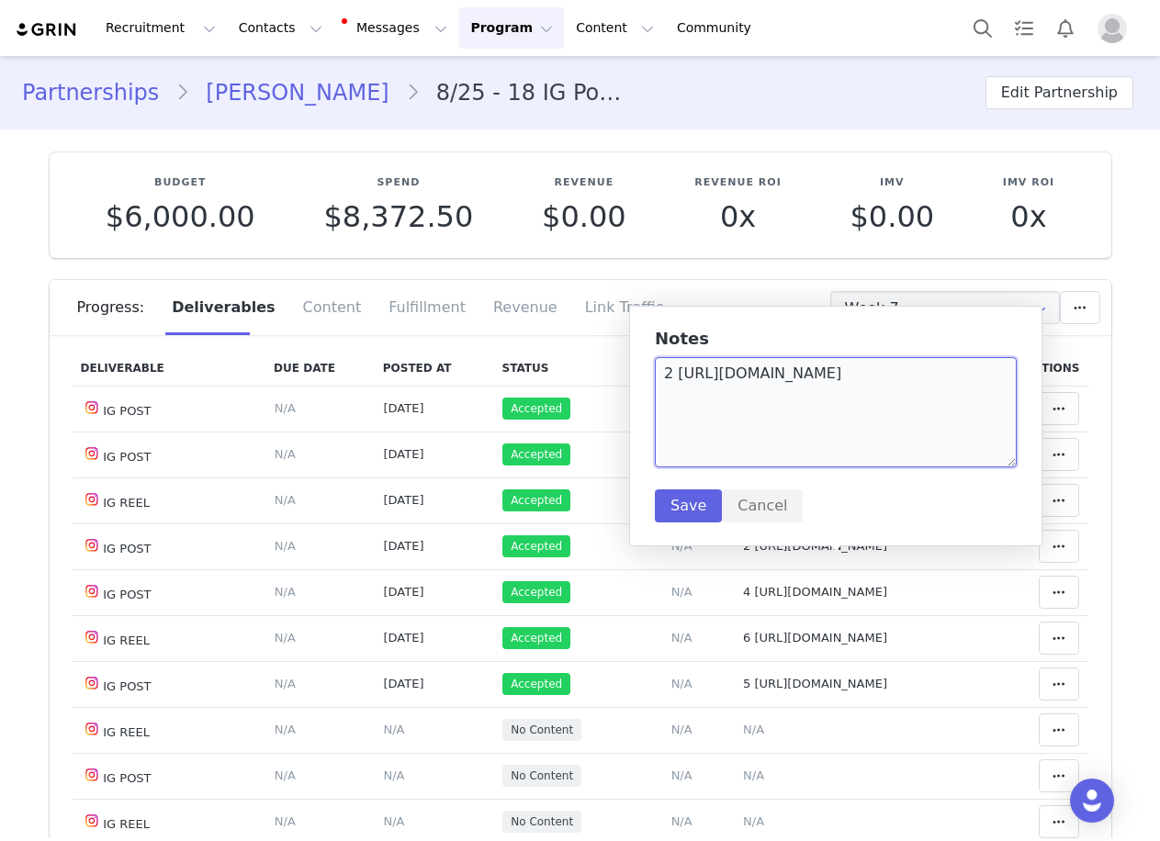
drag, startPoint x: 749, startPoint y: 389, endPoint x: 681, endPoint y: 374, distance: 69.7
click at [683, 374] on textarea "2 [URL][DOMAIN_NAME]" at bounding box center [836, 412] width 362 height 110
click at [679, 373] on textarea "2 [URL][DOMAIN_NAME]" at bounding box center [836, 412] width 362 height 110
drag, startPoint x: 679, startPoint y: 373, endPoint x: 751, endPoint y: 397, distance: 76.4
click at [751, 397] on textarea "2 [URL][DOMAIN_NAME]" at bounding box center [836, 412] width 362 height 110
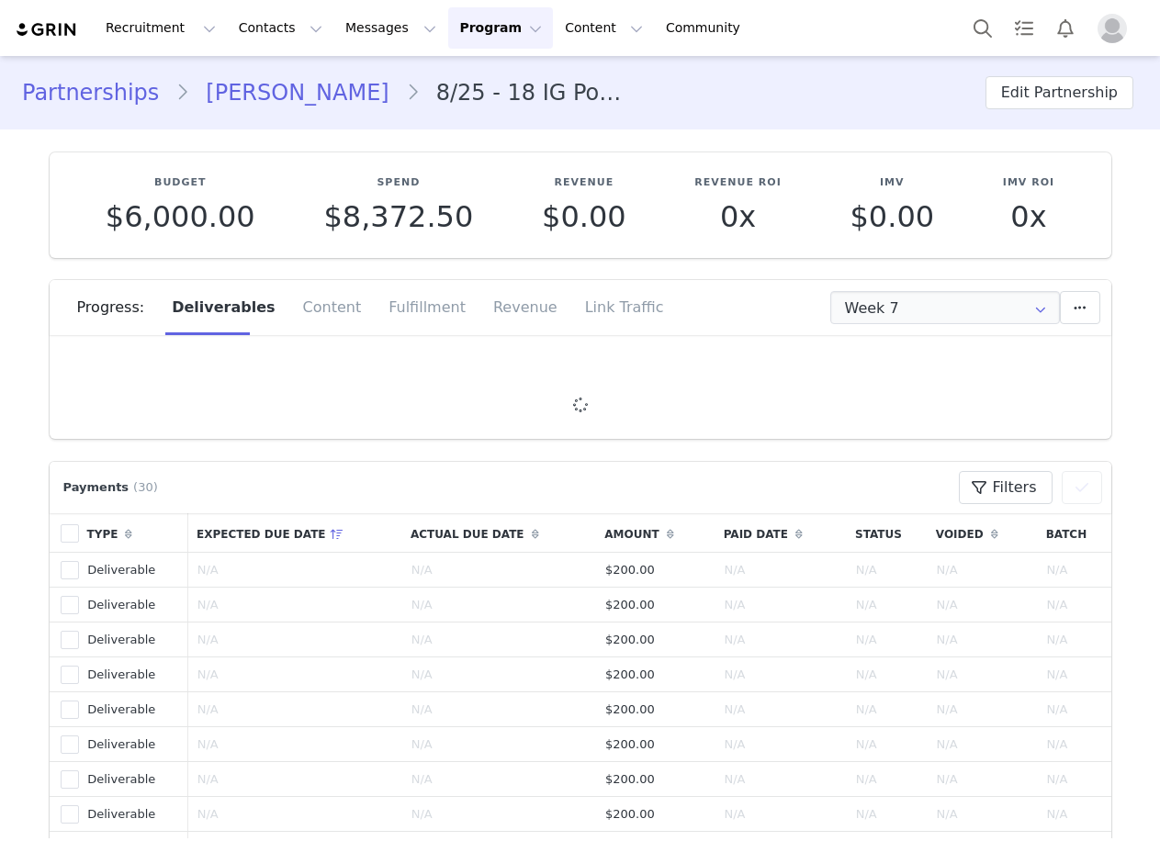
type input "+44 ([GEOGRAPHIC_DATA])"
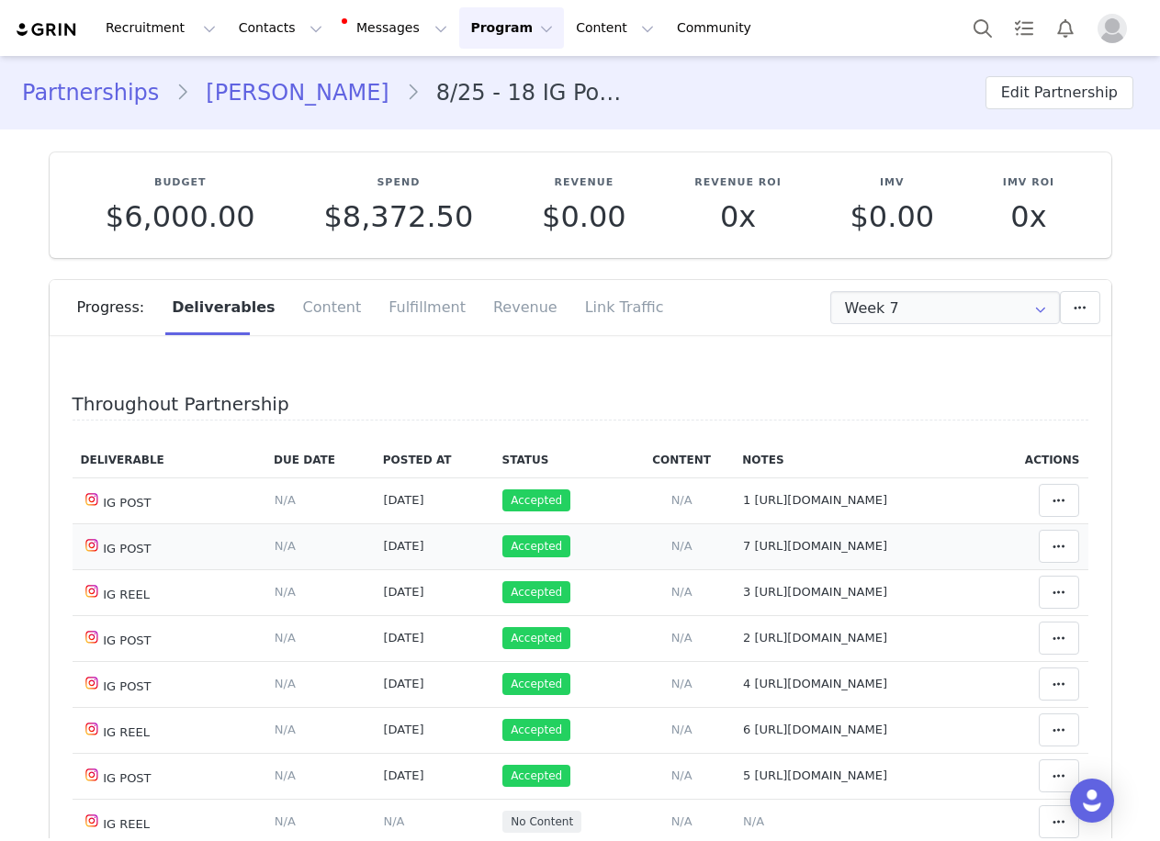
click at [792, 568] on td "Notes Save Cancel 7 [URL][DOMAIN_NAME]" at bounding box center [861, 546] width 254 height 46
click at [782, 553] on span "7 [URL][DOMAIN_NAME]" at bounding box center [815, 546] width 144 height 14
type textarea "7 [URL][DOMAIN_NAME]"
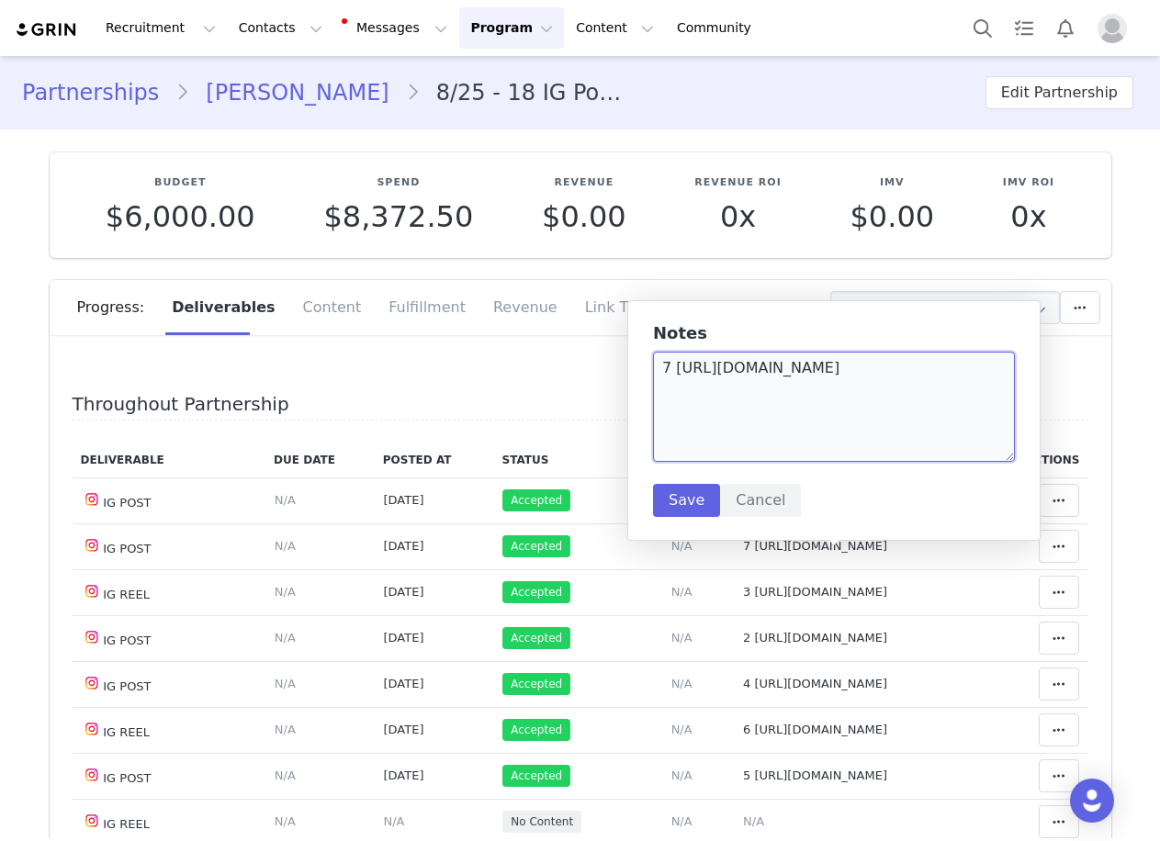
drag, startPoint x: 747, startPoint y: 393, endPoint x: 678, endPoint y: 365, distance: 75.4
click at [678, 365] on textarea "7 [URL][DOMAIN_NAME]" at bounding box center [834, 407] width 362 height 110
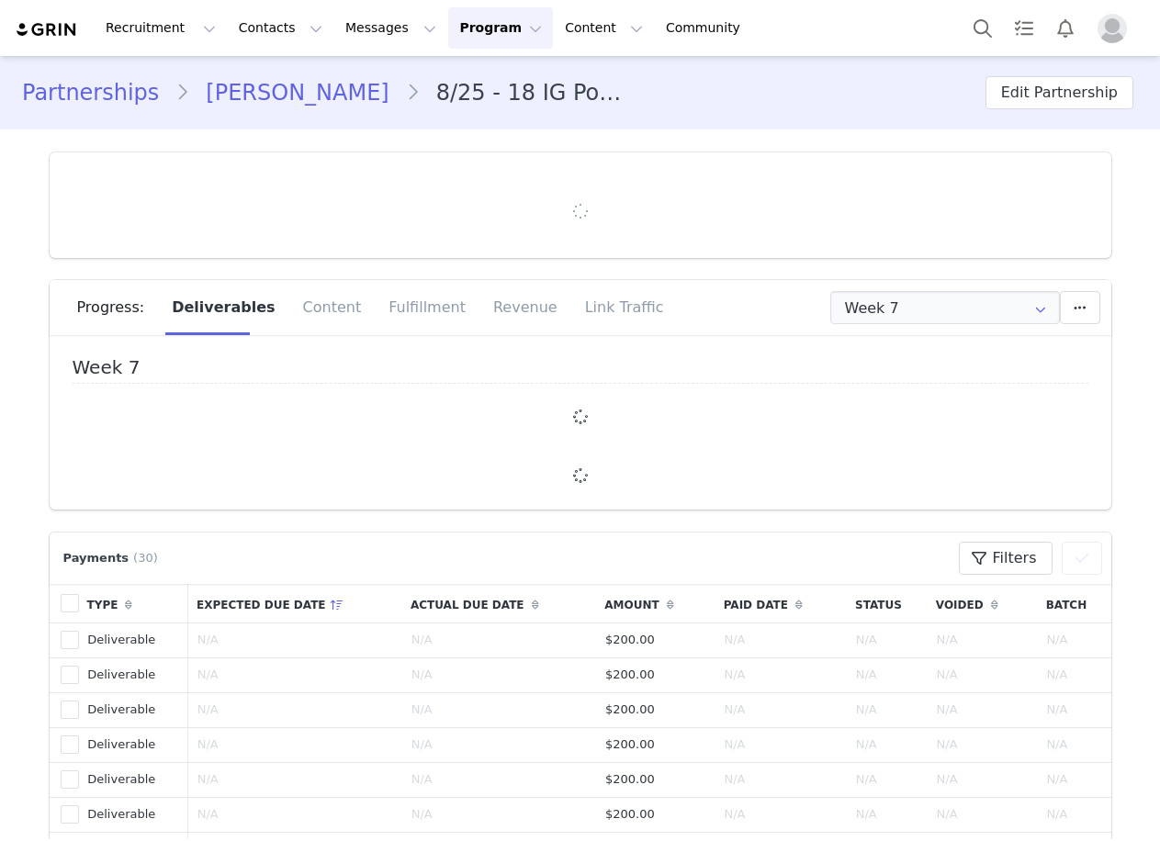
type input "+44 ([GEOGRAPHIC_DATA])"
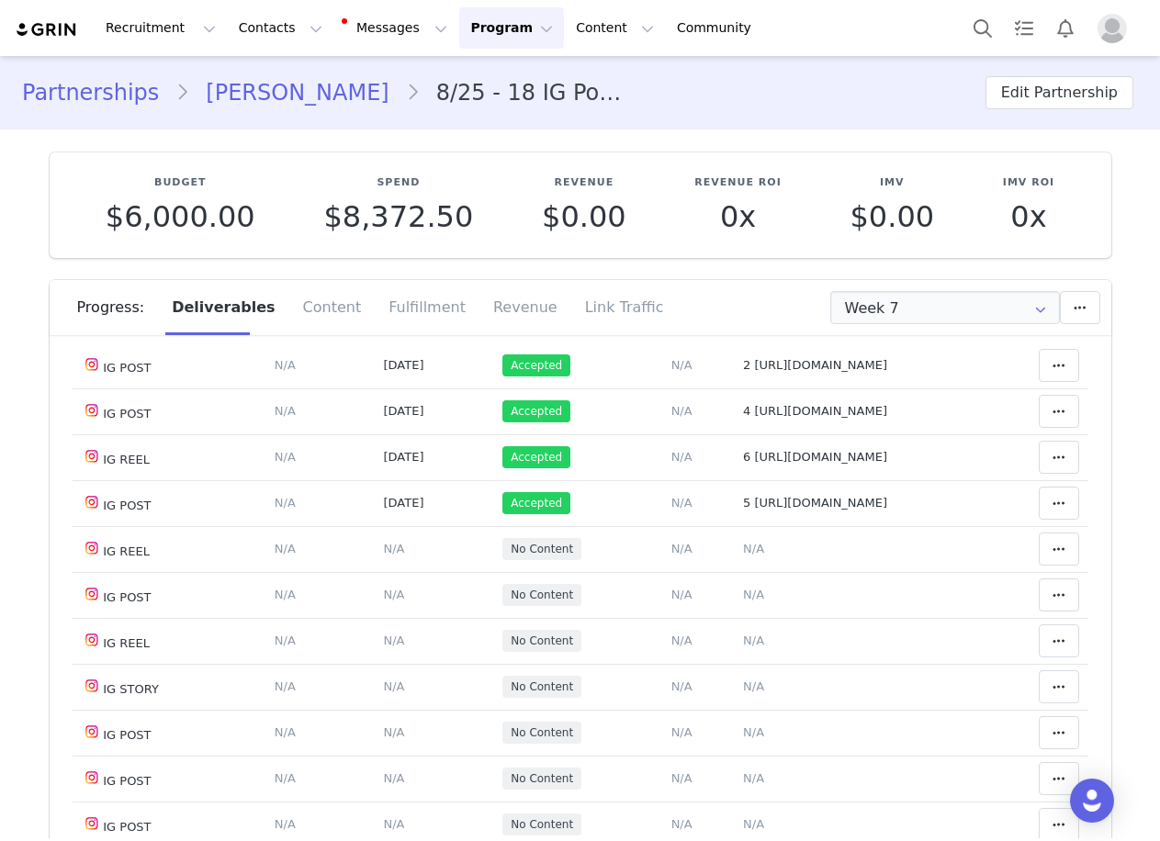
scroll to position [184, 0]
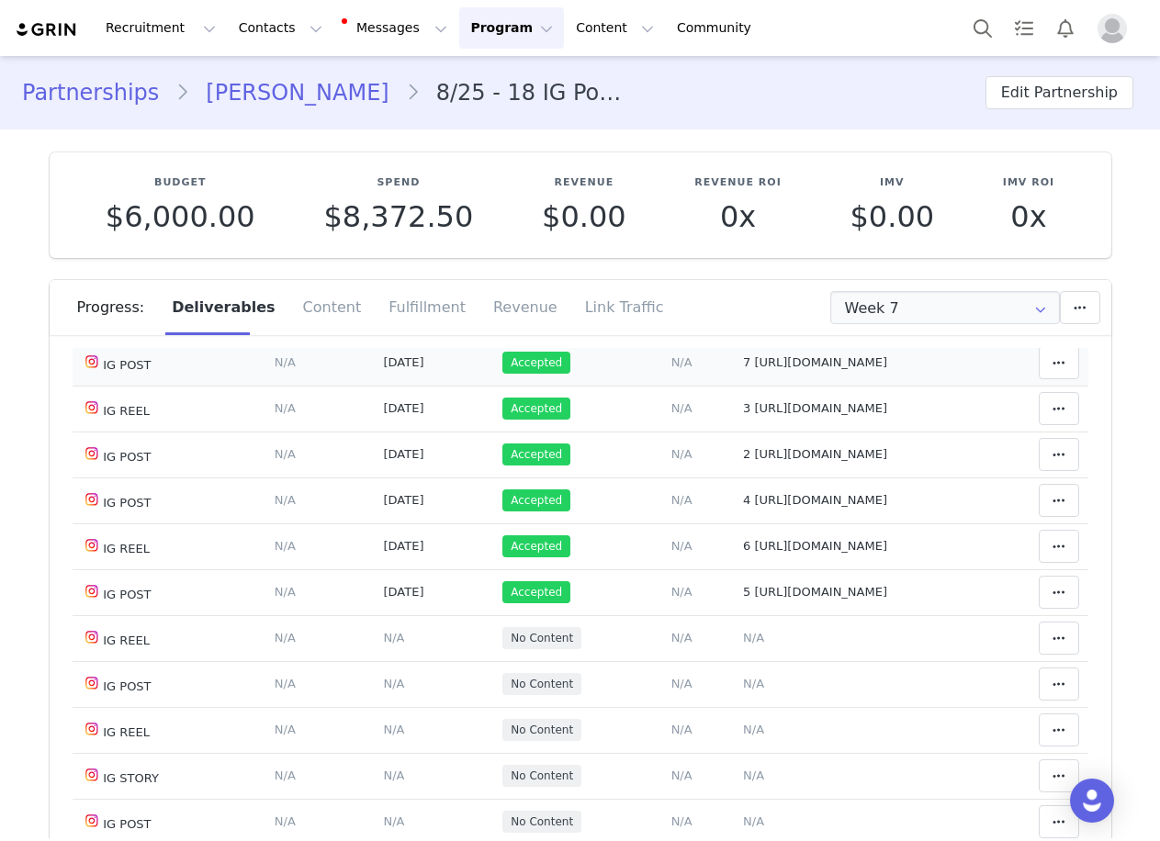
click at [841, 367] on span "7 [URL][DOMAIN_NAME]" at bounding box center [815, 362] width 144 height 14
type textarea "7 [URL][DOMAIN_NAME]"
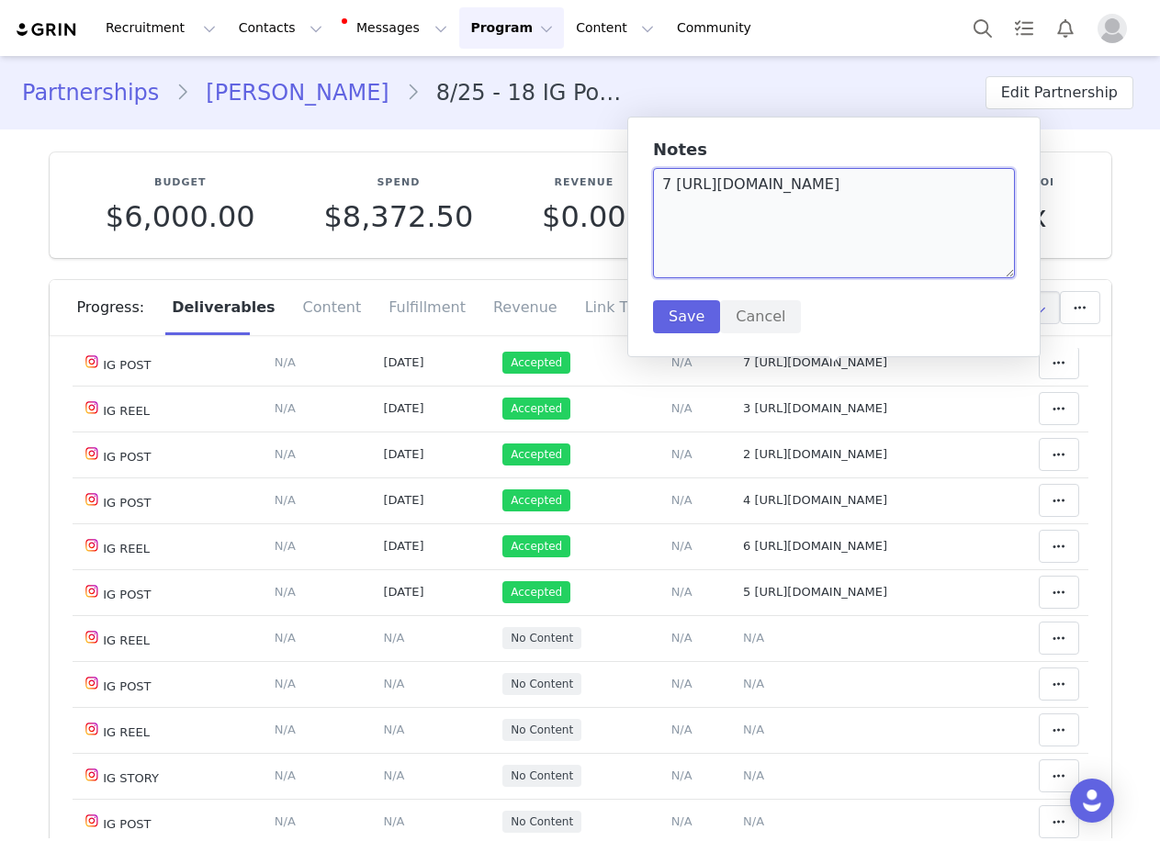
drag, startPoint x: 777, startPoint y: 215, endPoint x: 678, endPoint y: 184, distance: 104.0
click at [678, 184] on textarea "7 https://www.instagram.com/p/DO_VpPHDb-h/?img_index=1" at bounding box center [834, 223] width 362 height 110
click at [770, 320] on button "Cancel" at bounding box center [760, 316] width 81 height 33
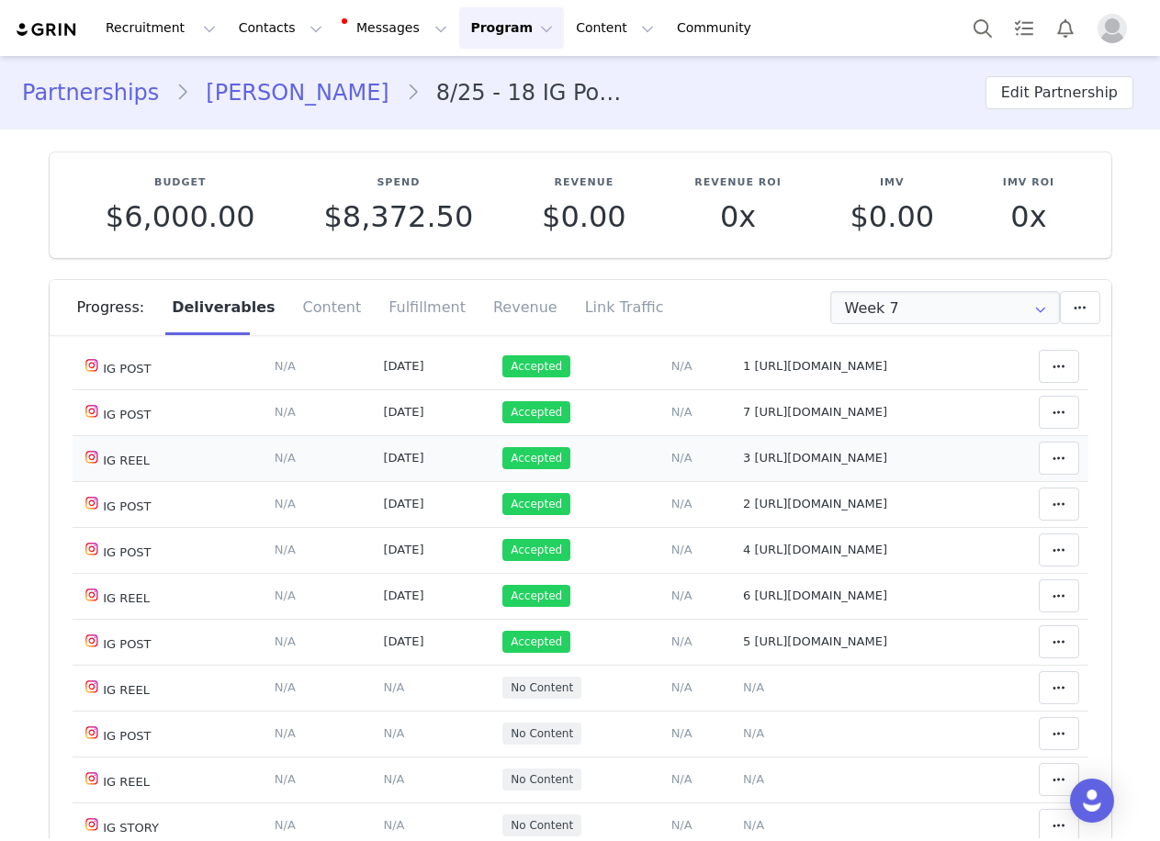
scroll to position [92, 0]
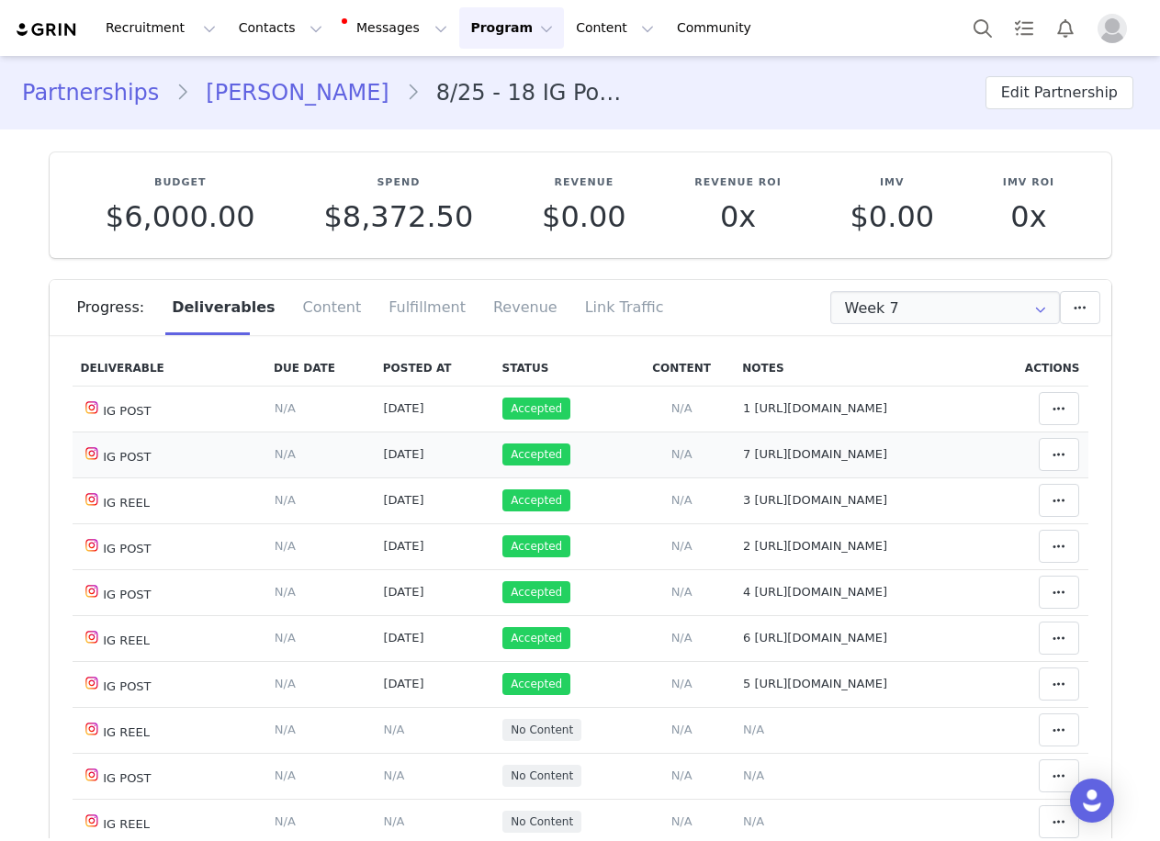
click at [753, 461] on span "7 https://www.instagram.com/p/DO_VpPHDb-h/?img_index=1" at bounding box center [815, 454] width 144 height 14
type textarea "7 https://www.instagram.com/p/DO_VpPHDb-h/?img_index=1"
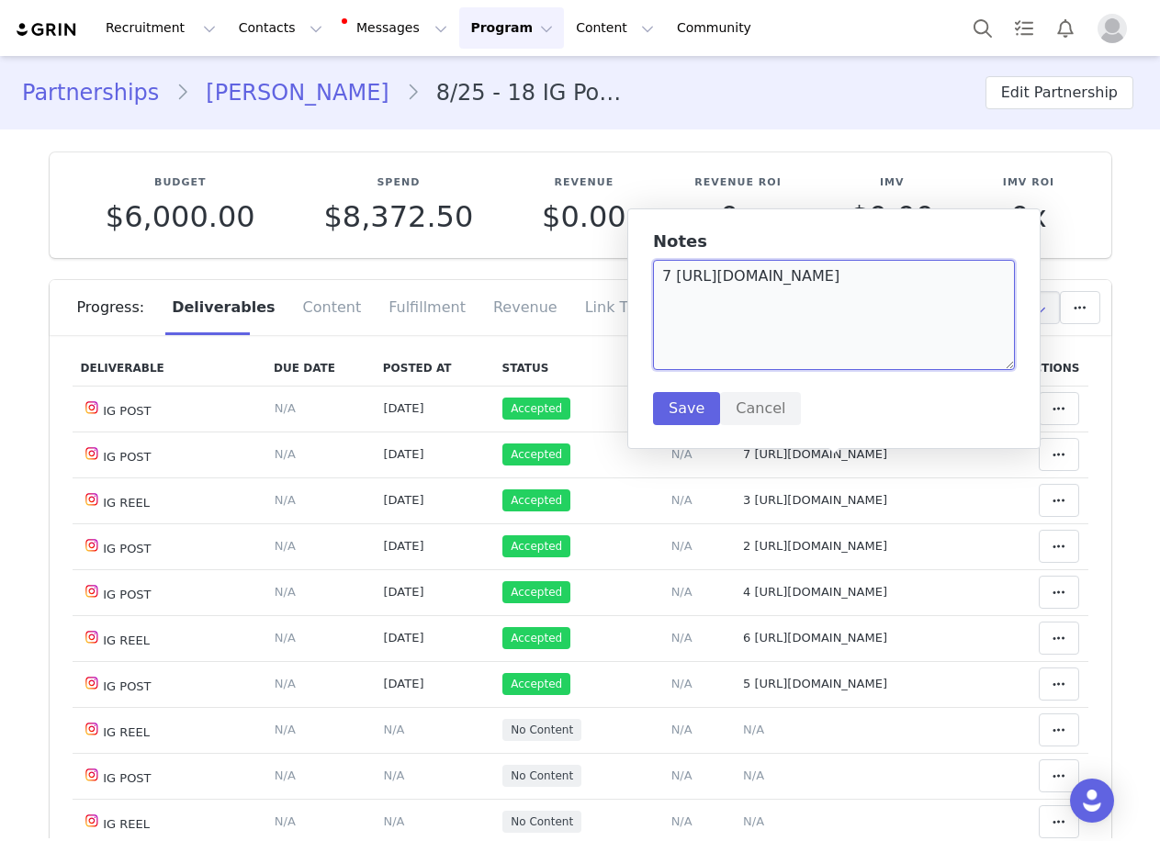
drag, startPoint x: 759, startPoint y: 301, endPoint x: 682, endPoint y: 270, distance: 83.2
click at [678, 266] on textarea "7 https://www.instagram.com/p/DO_VpPHDb-h/?img_index=1" at bounding box center [834, 315] width 362 height 110
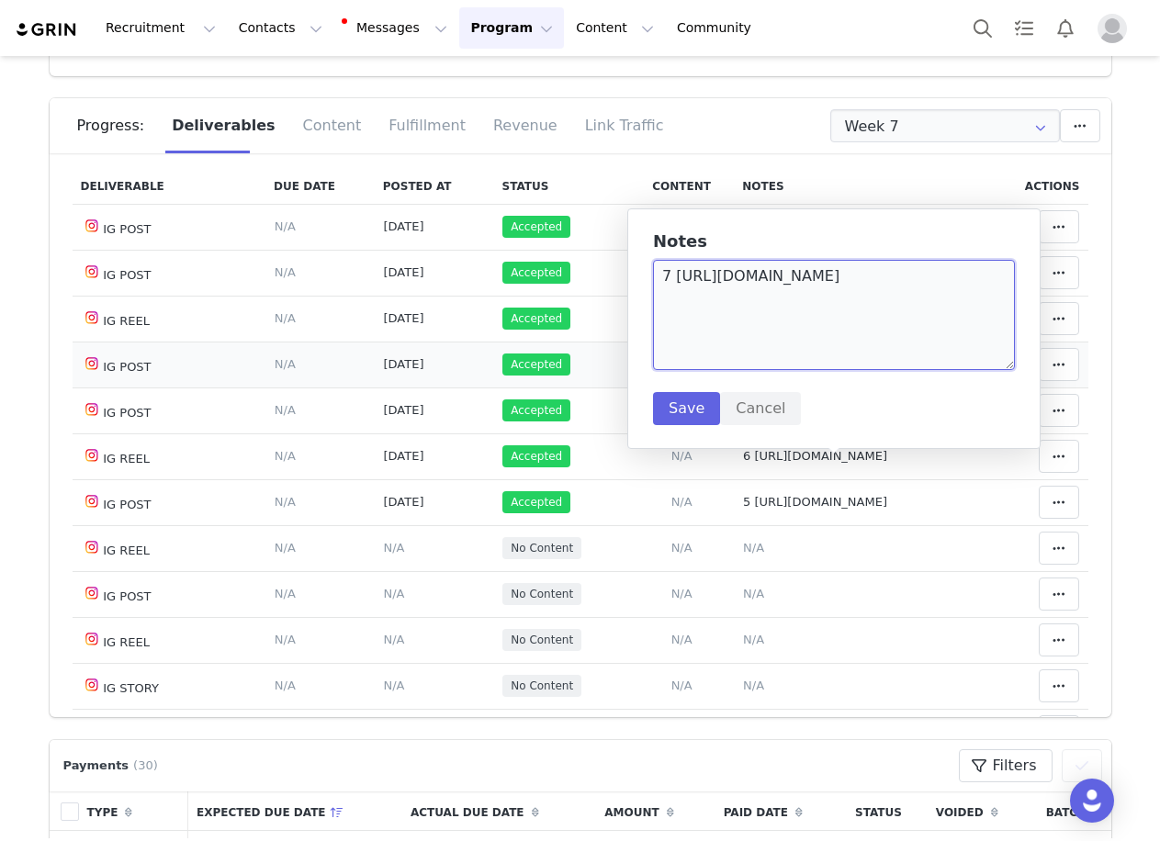
scroll to position [367, 0]
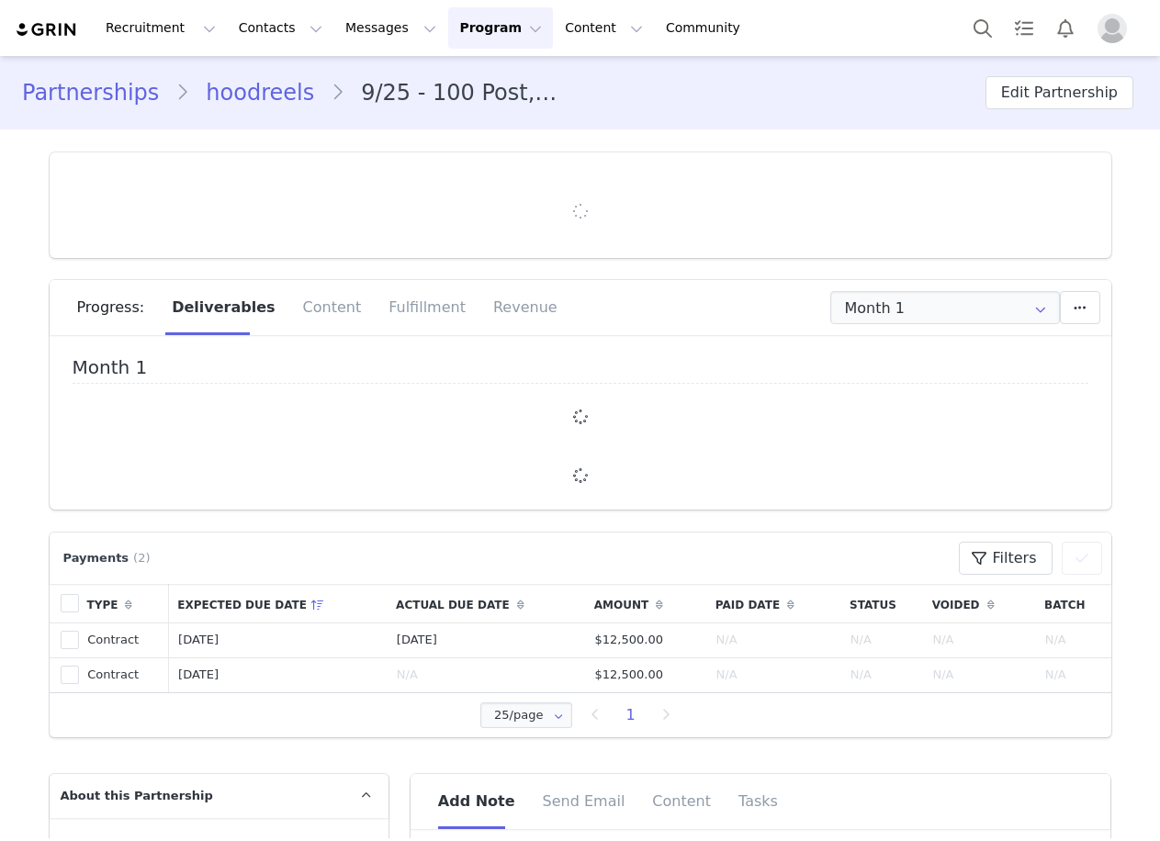
type input "+1 ([GEOGRAPHIC_DATA])"
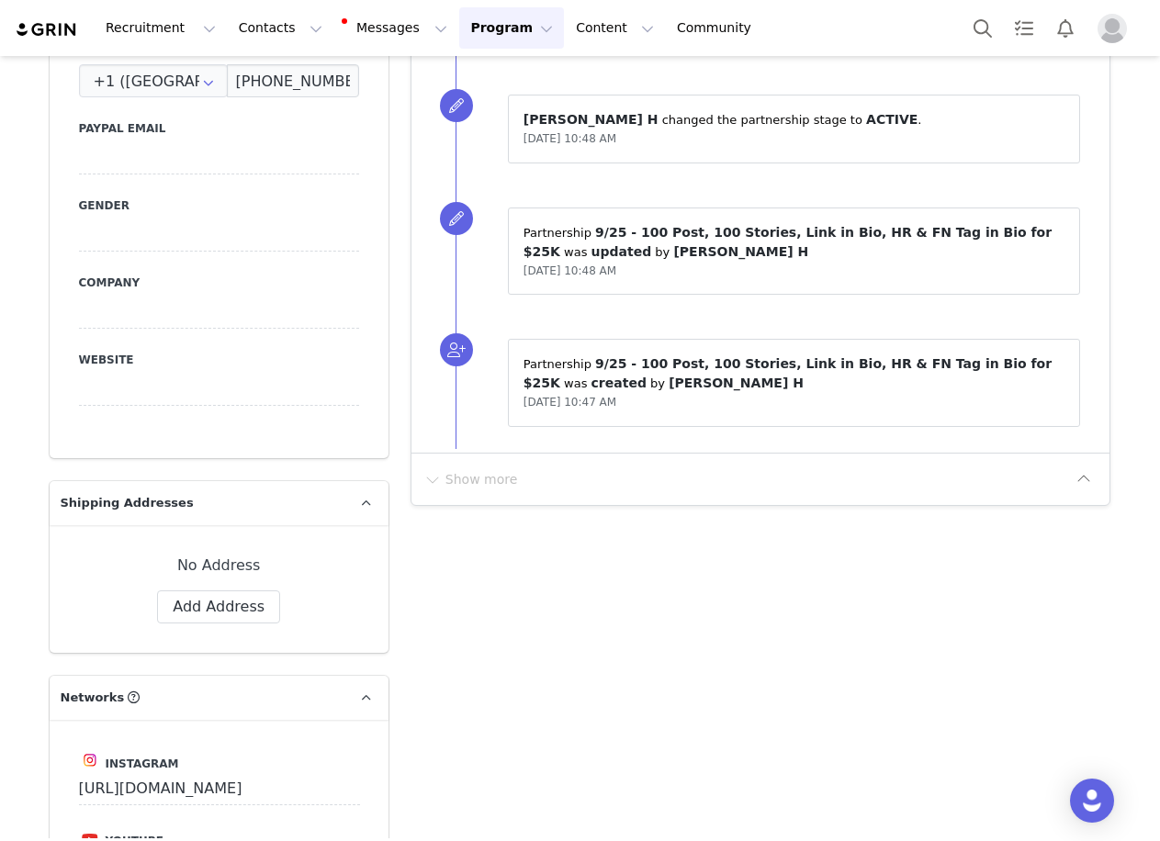
scroll to position [2938, 0]
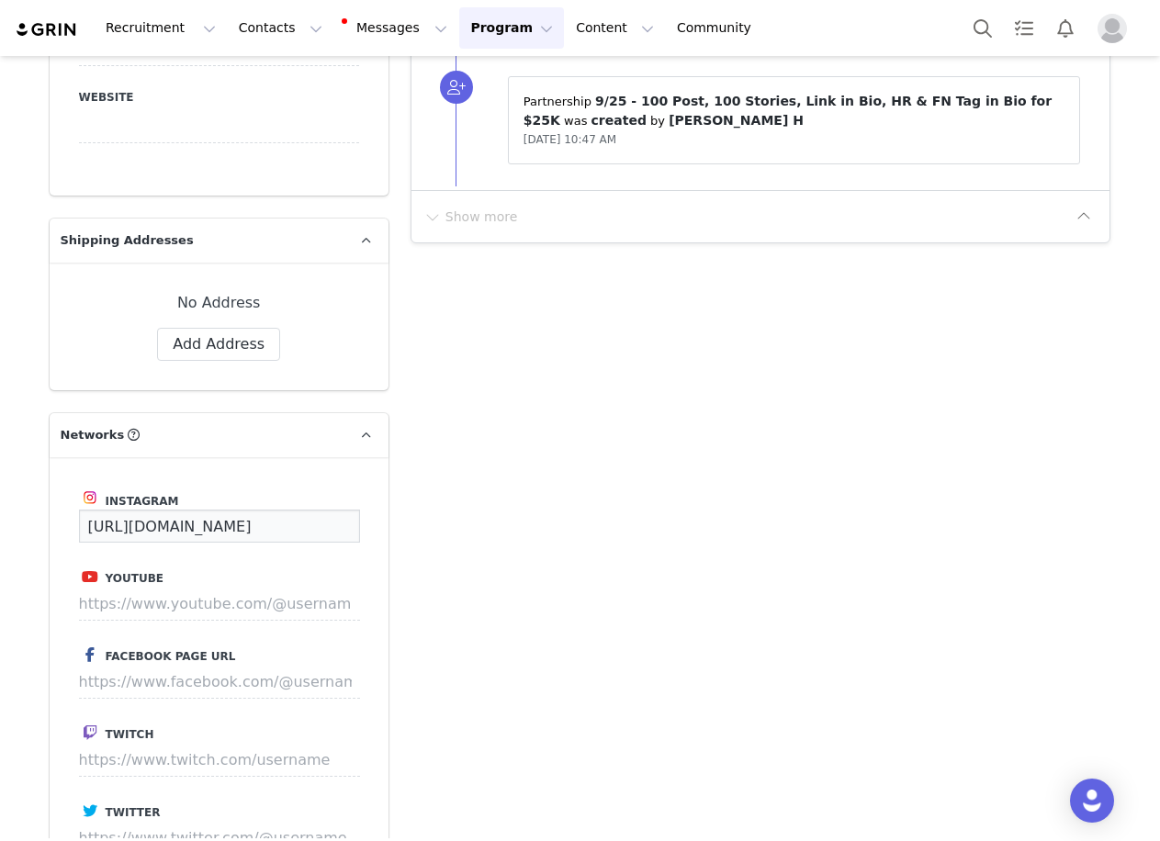
click at [270, 510] on input "https://www.instagram.com/hoodreels" at bounding box center [219, 526] width 281 height 33
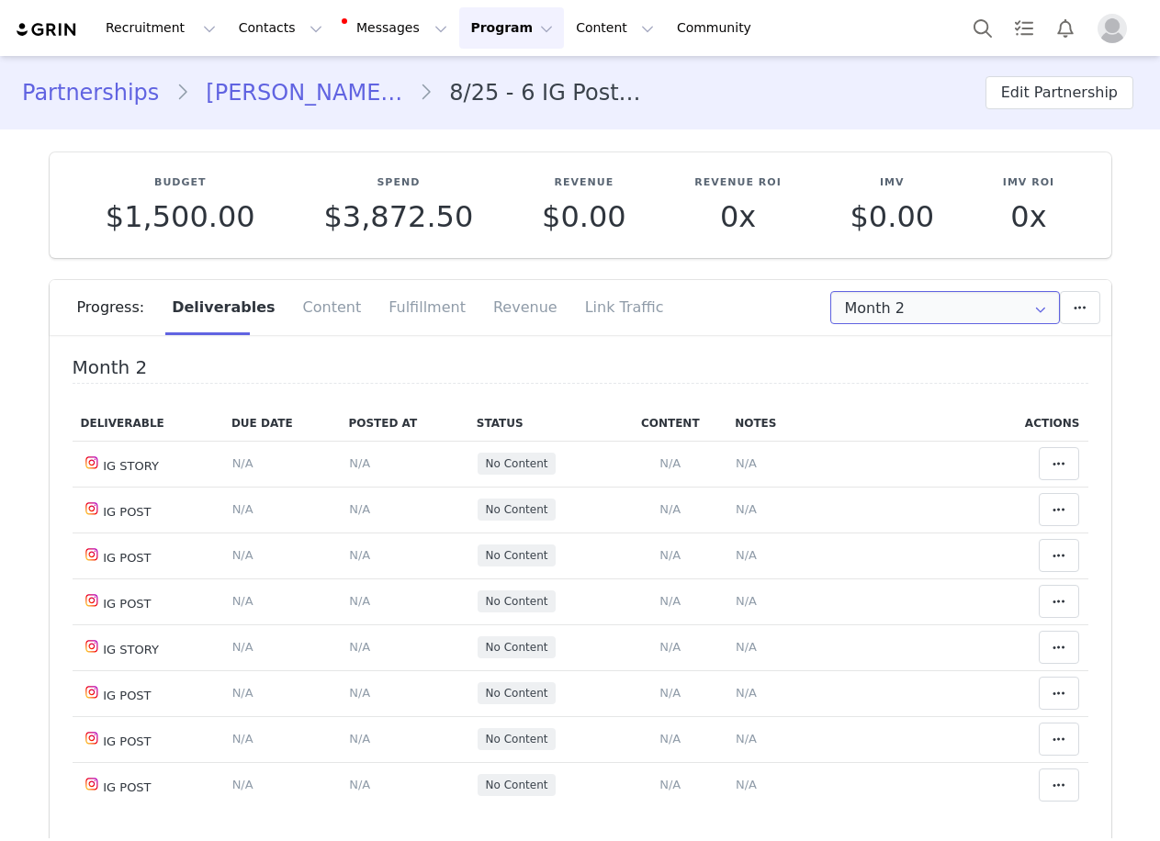
click at [934, 310] on input "Month 2" at bounding box center [945, 307] width 230 height 33
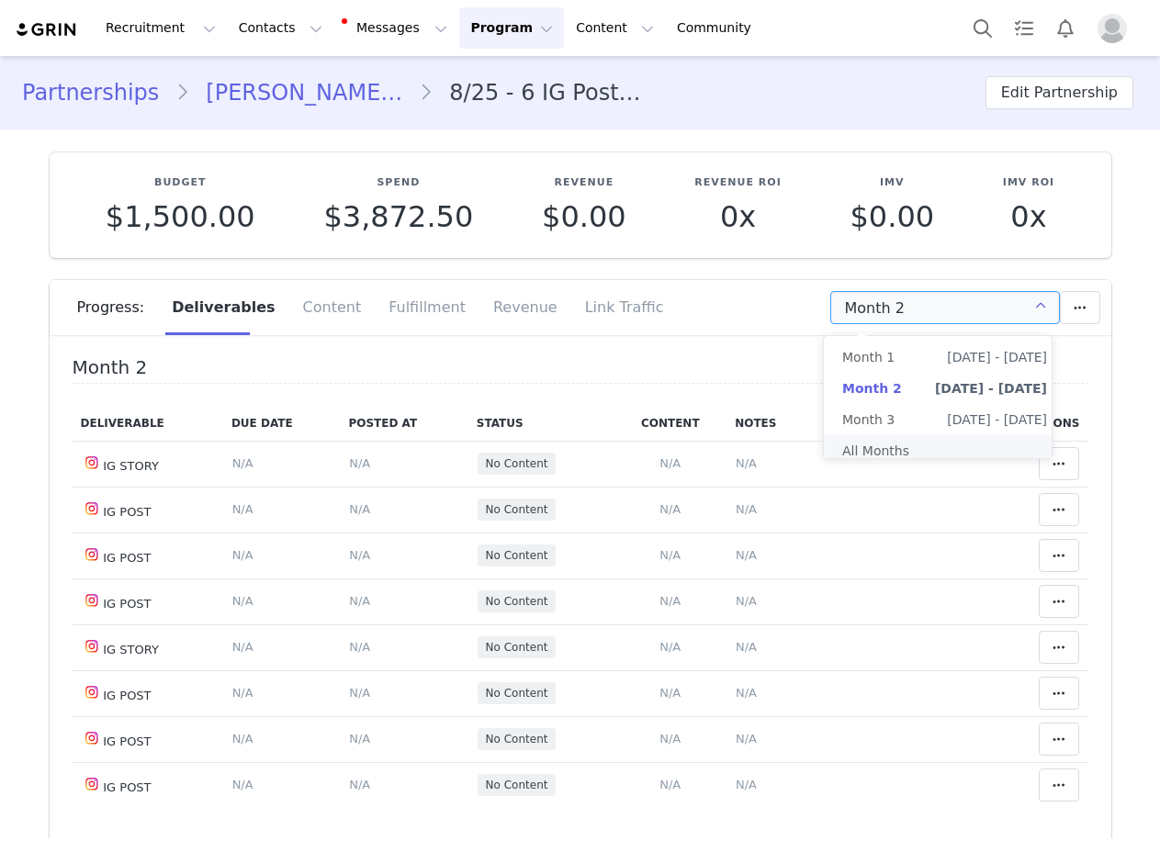
click at [951, 448] on li "All Months" at bounding box center [945, 450] width 242 height 31
type input "All"
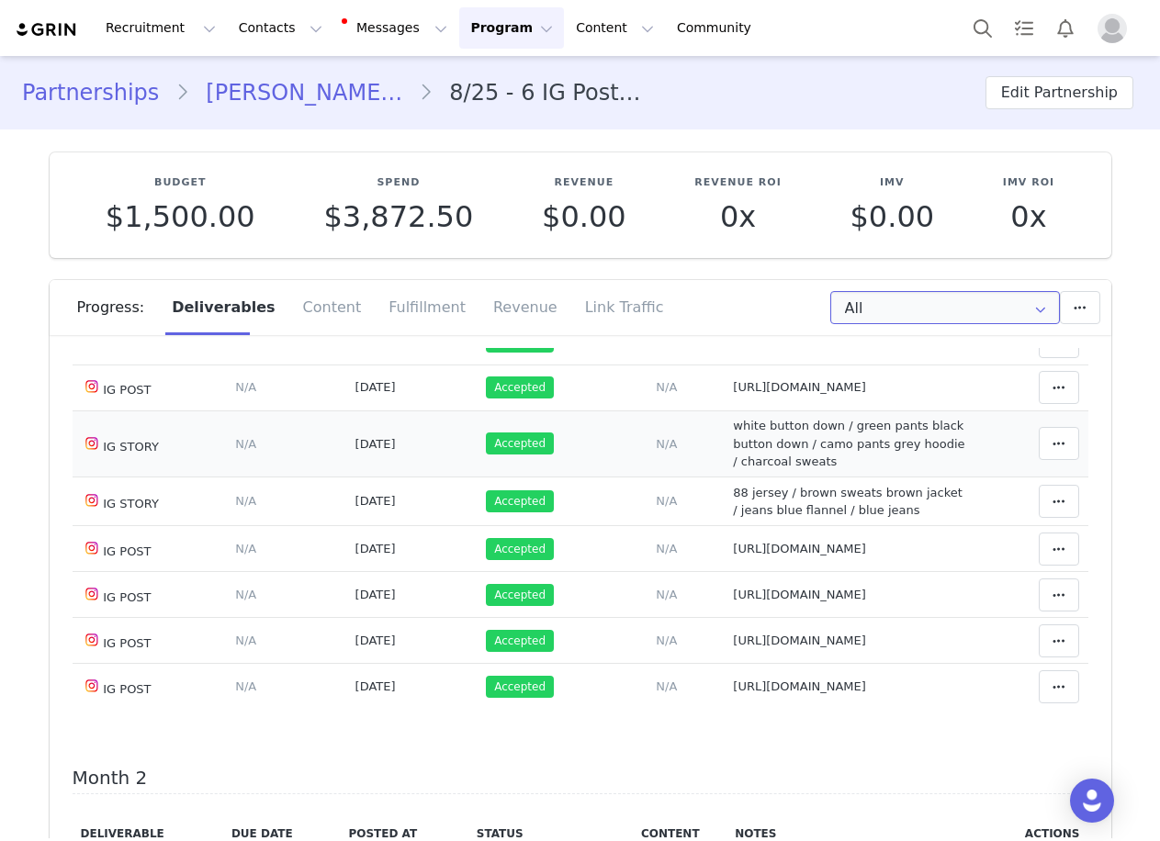
scroll to position [367, 0]
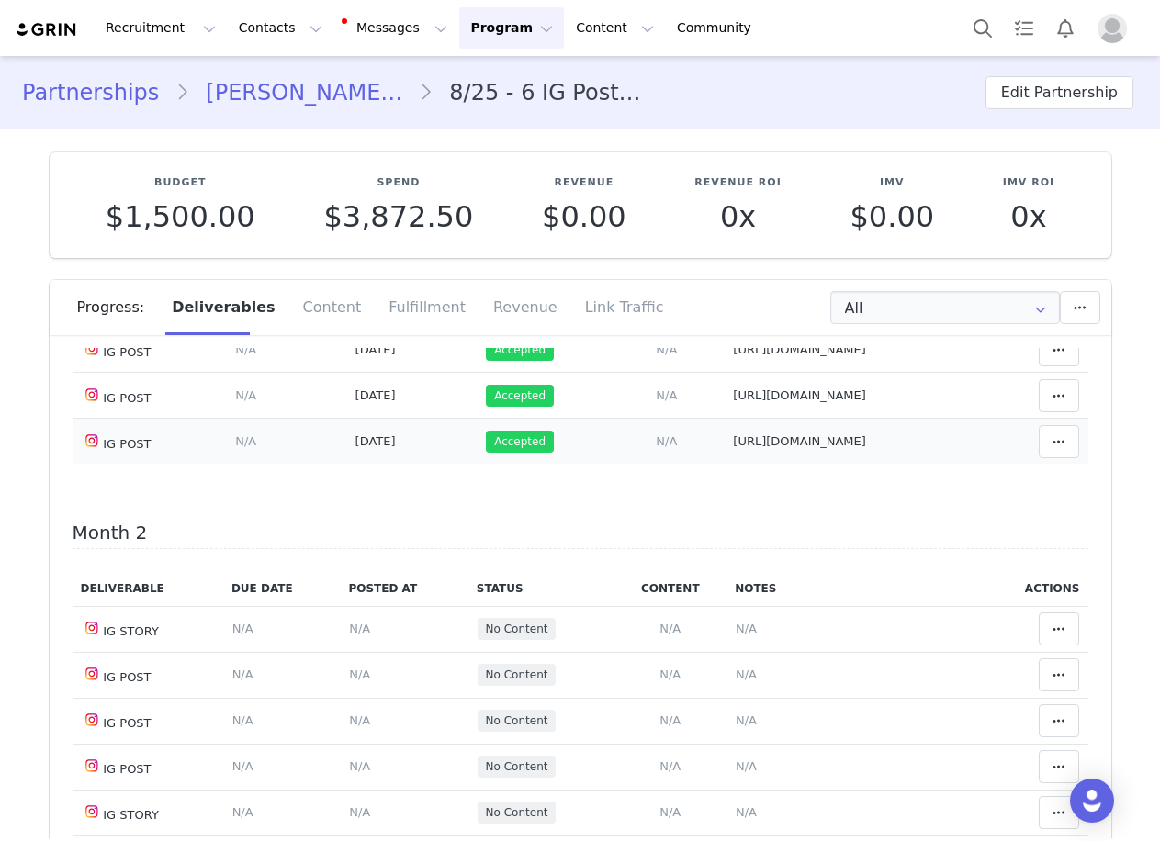
click at [761, 455] on td "Notes Save Cancel [URL][DOMAIN_NAME]" at bounding box center [852, 442] width 254 height 46
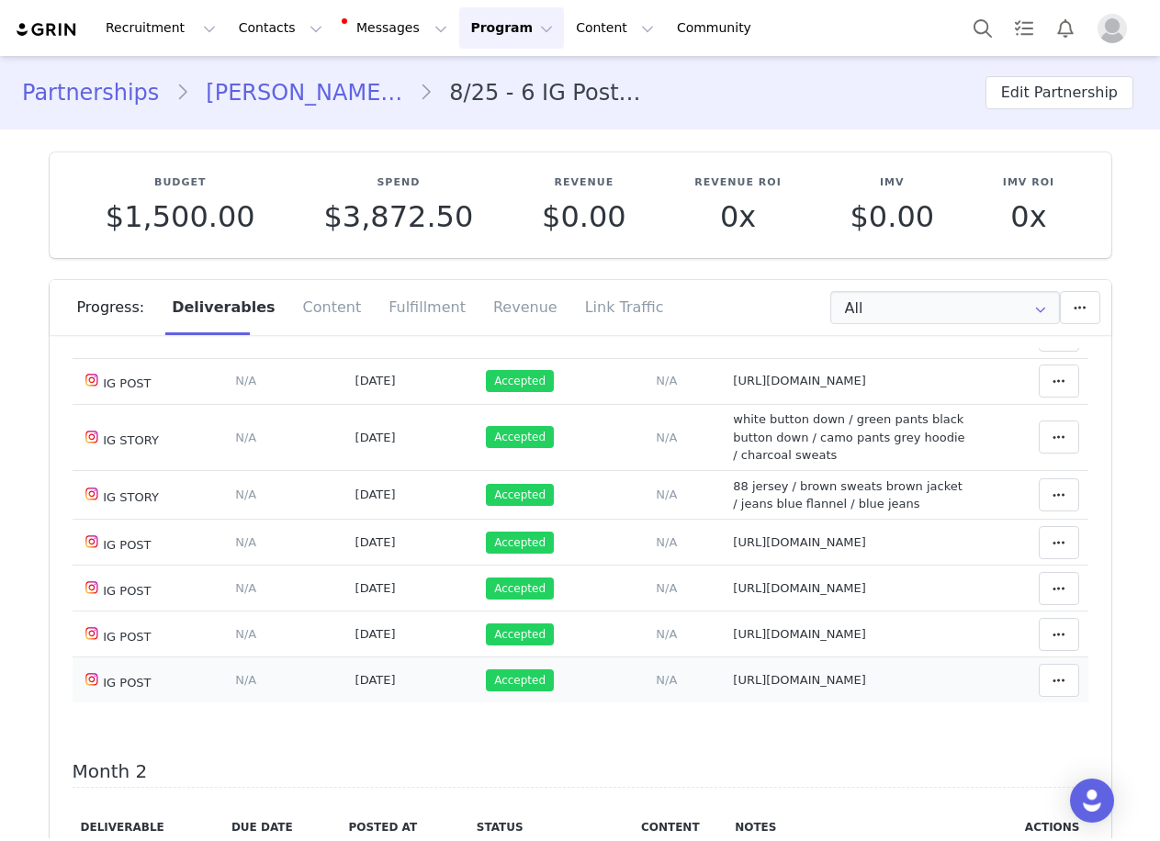
scroll to position [0, 0]
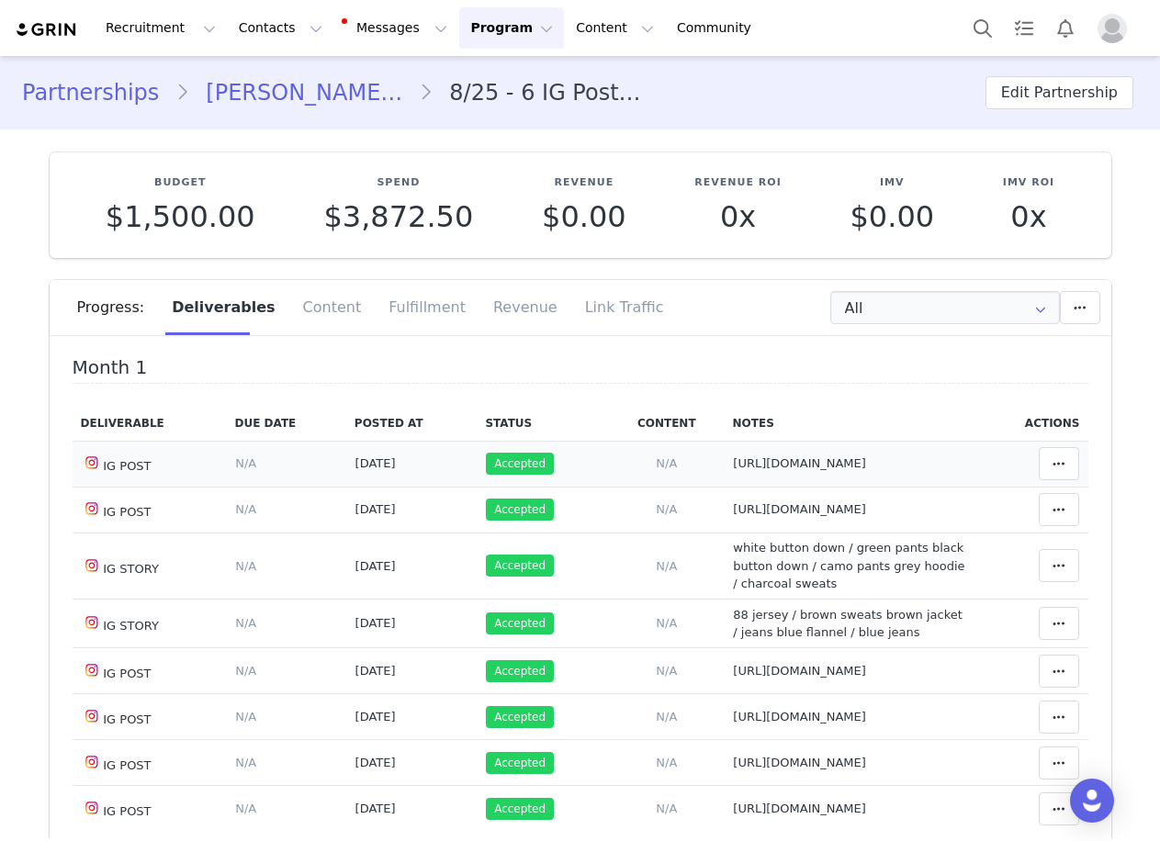
click at [794, 458] on span "[URL][DOMAIN_NAME]" at bounding box center [799, 463] width 133 height 14
type textarea "[URL][DOMAIN_NAME]"
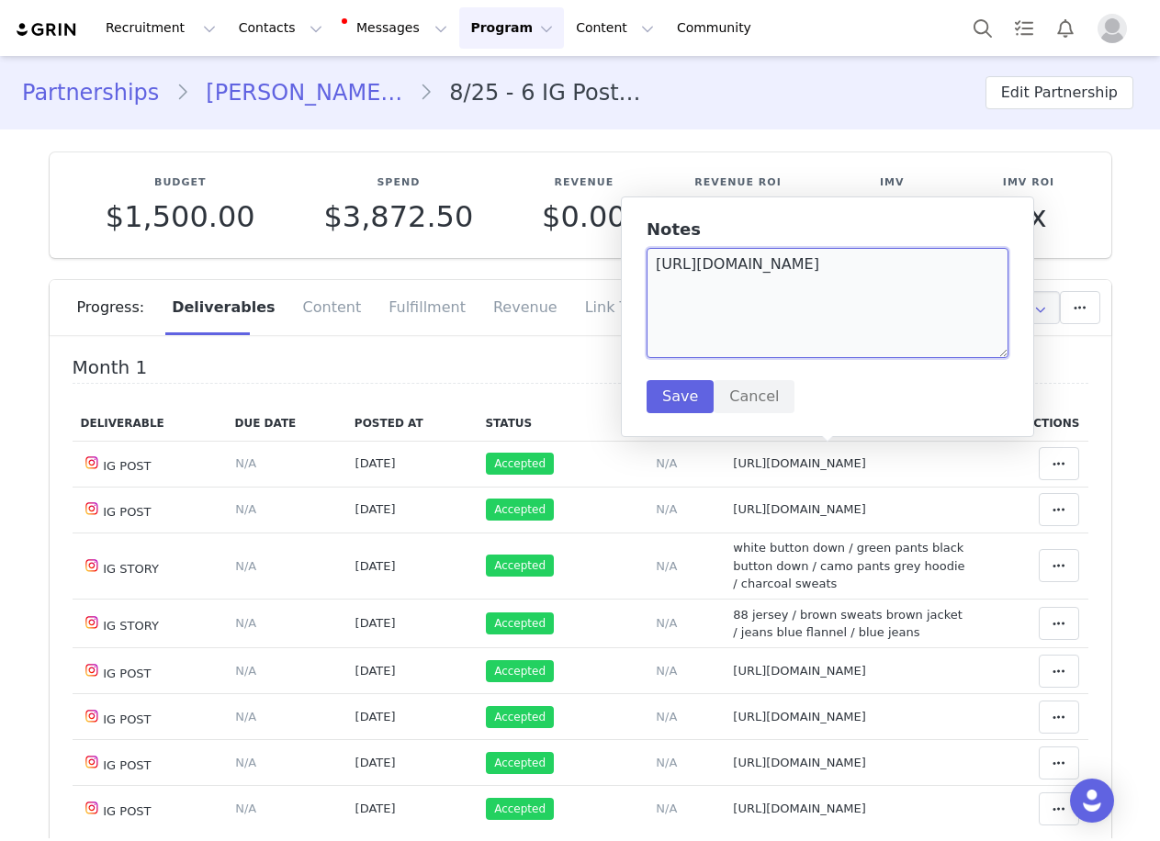
click at [800, 290] on textarea "[URL][DOMAIN_NAME]" at bounding box center [827, 303] width 362 height 110
